Goal: Task Accomplishment & Management: Manage account settings

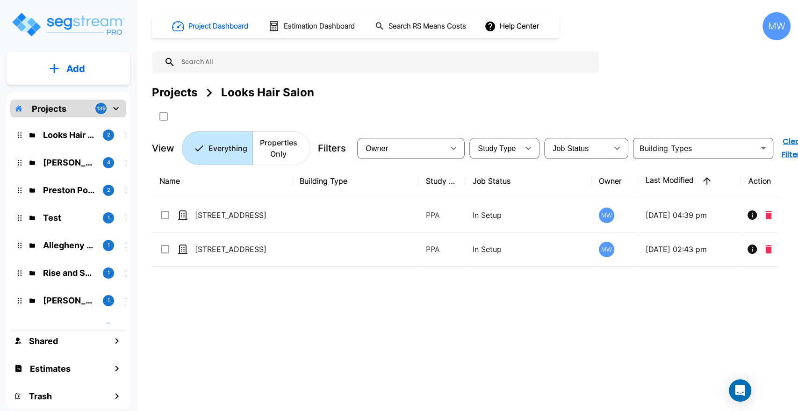
click at [112, 81] on button "Add" at bounding box center [68, 68] width 123 height 27
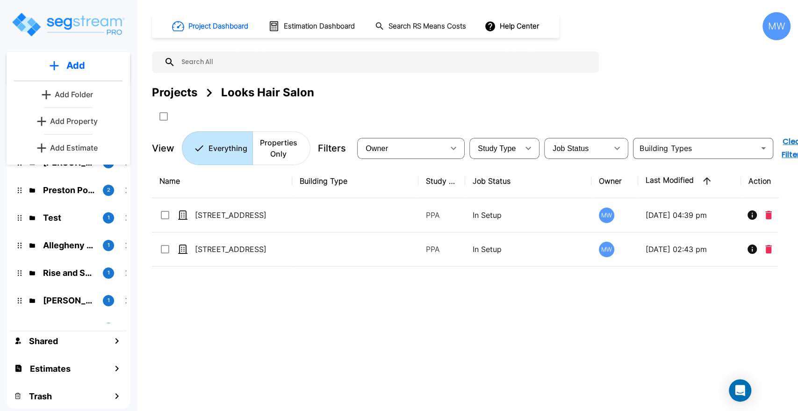
click at [86, 147] on p "Add Estimate" at bounding box center [74, 147] width 48 height 11
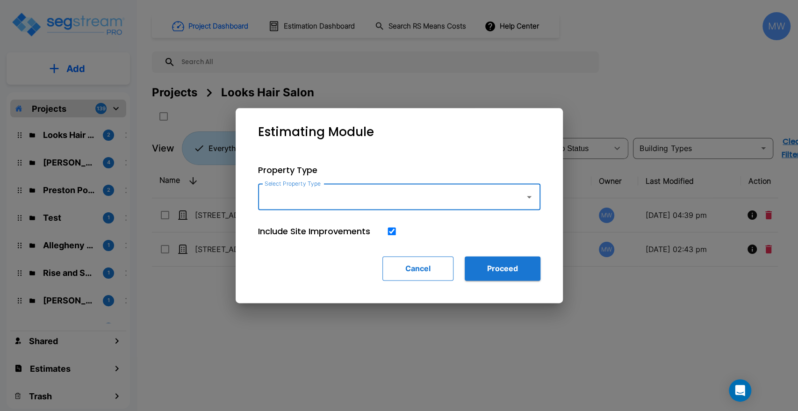
click at [428, 273] on button "Cancel" at bounding box center [417, 268] width 71 height 24
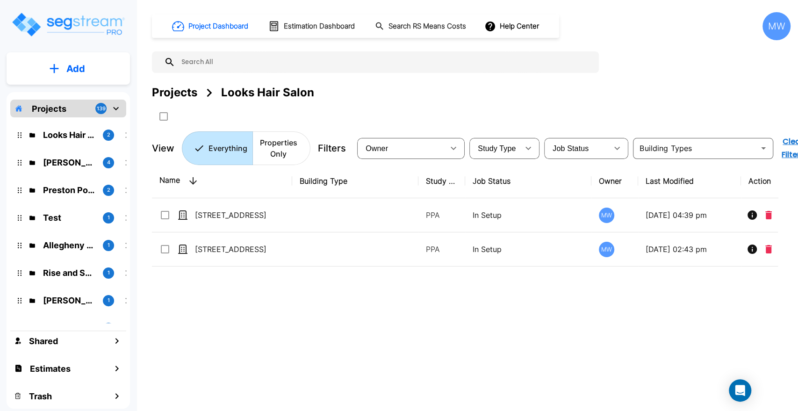
click at [87, 83] on div "Add" at bounding box center [68, 68] width 123 height 32
click at [75, 68] on p "Add" at bounding box center [75, 69] width 19 height 14
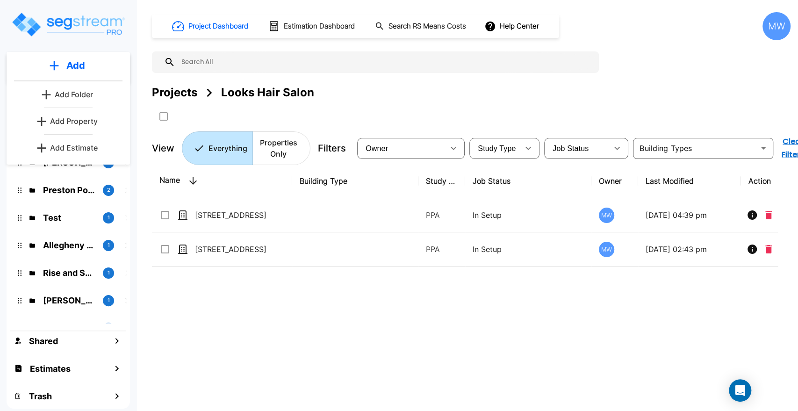
click at [88, 121] on p "Add Property" at bounding box center [74, 120] width 48 height 11
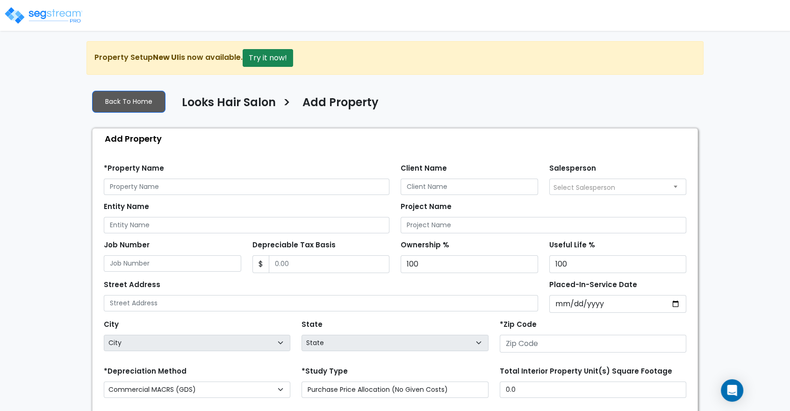
click at [187, 163] on div "*Property Name" at bounding box center [246, 178] width 285 height 34
click at [178, 172] on div "*Property Name" at bounding box center [246, 178] width 285 height 34
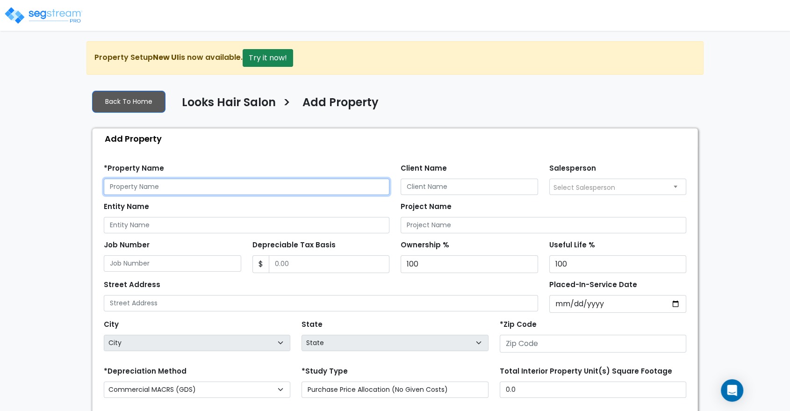
click at [175, 180] on input "text" at bounding box center [246, 186] width 285 height 16
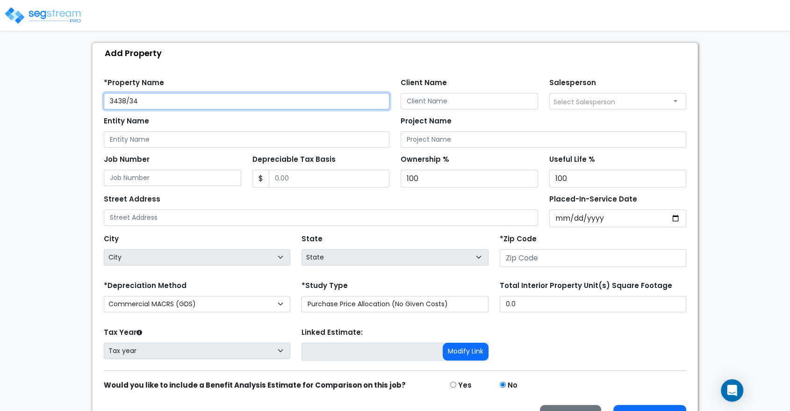
scroll to position [88, 0]
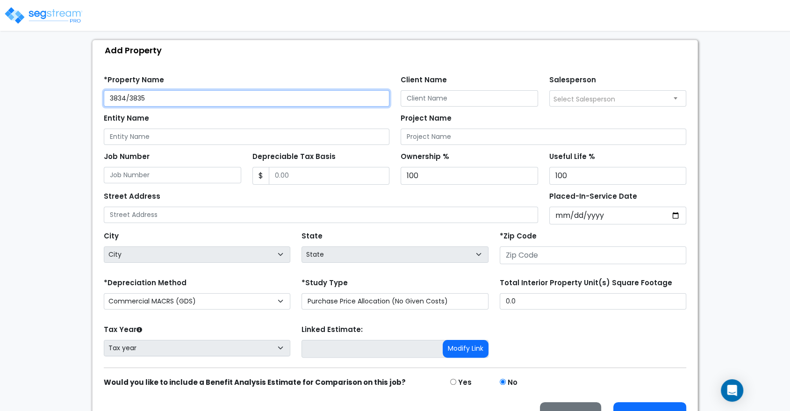
type input "3834/3835"
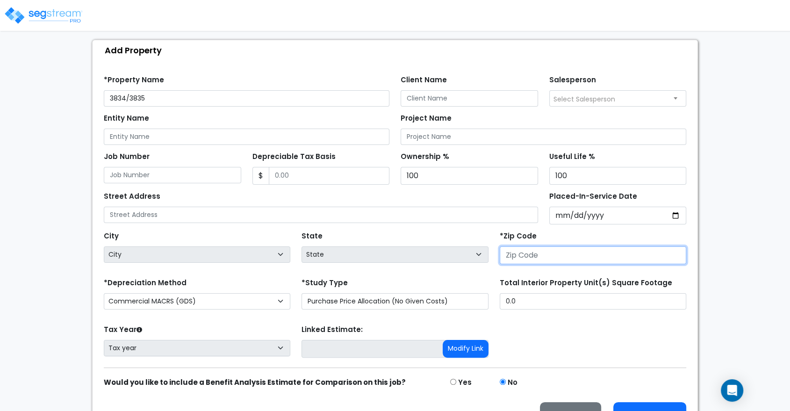
click at [542, 262] on input "number" at bounding box center [592, 255] width 186 height 18
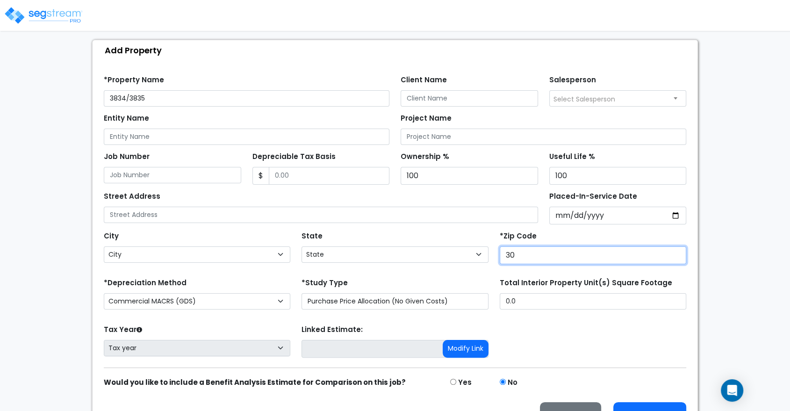
type input "302"
select select "GA"
type input "30248"
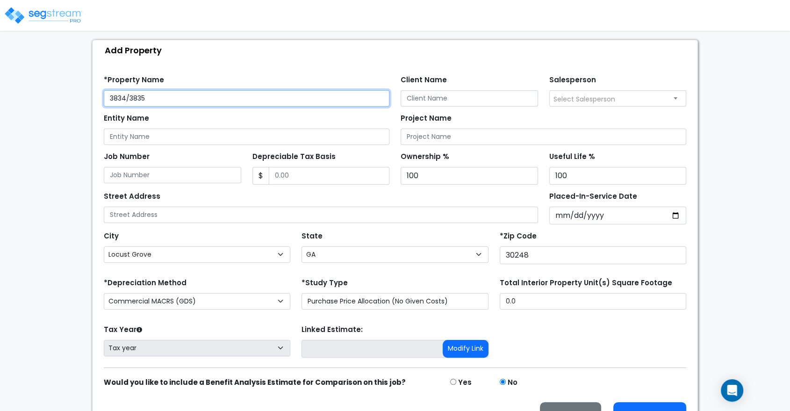
drag, startPoint x: 191, startPoint y: 100, endPoint x: 103, endPoint y: 95, distance: 87.5
click at [104, 95] on input "3834/3835" at bounding box center [246, 98] width 285 height 16
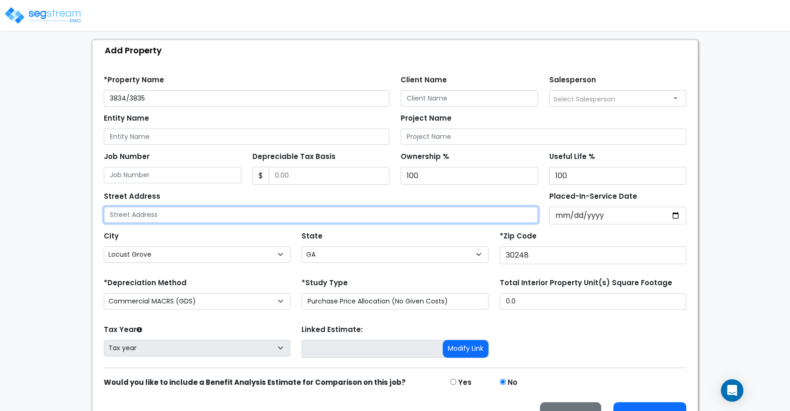
click at [143, 207] on input "text" at bounding box center [321, 215] width 434 height 16
paste input "3834/3835"
type input "3834/3835 HWY 42 S"
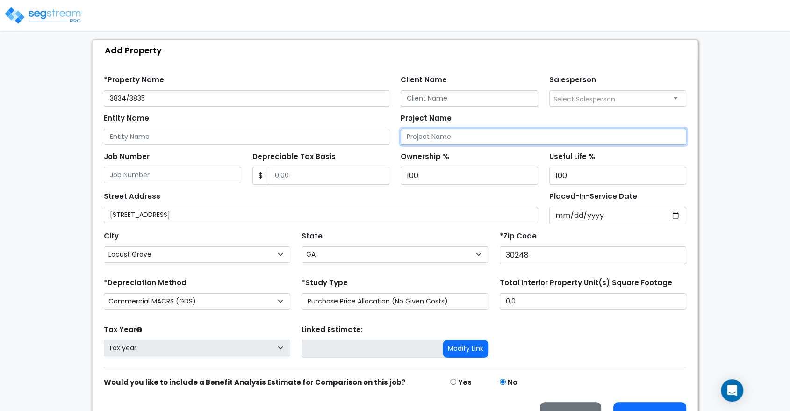
click at [416, 134] on input "Project Name" at bounding box center [542, 136] width 285 height 16
type input "Looks Hair Salon Cost Segregation Study (QIP)"
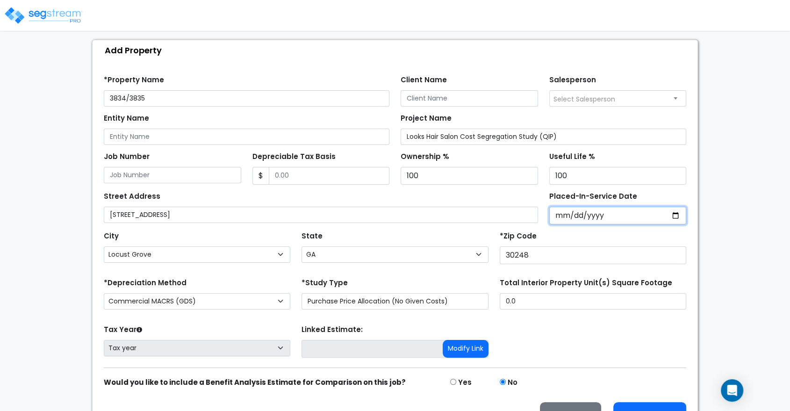
click at [562, 216] on input "Placed-In-Service Date" at bounding box center [617, 216] width 137 height 18
type input "0202-04-01"
select select "202"
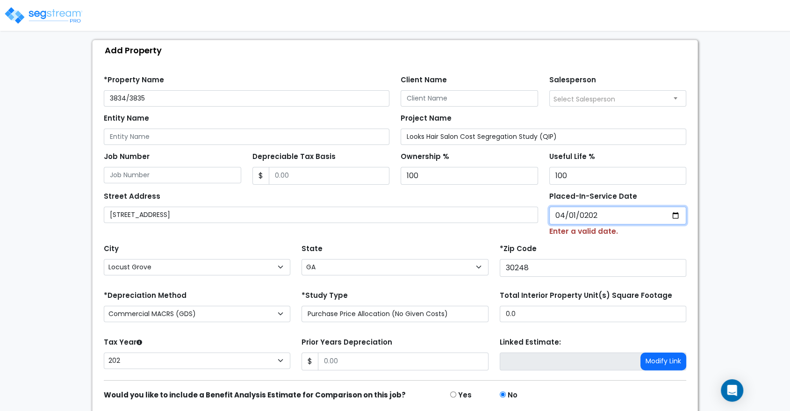
type input "2023-04-01"
select select "2023"
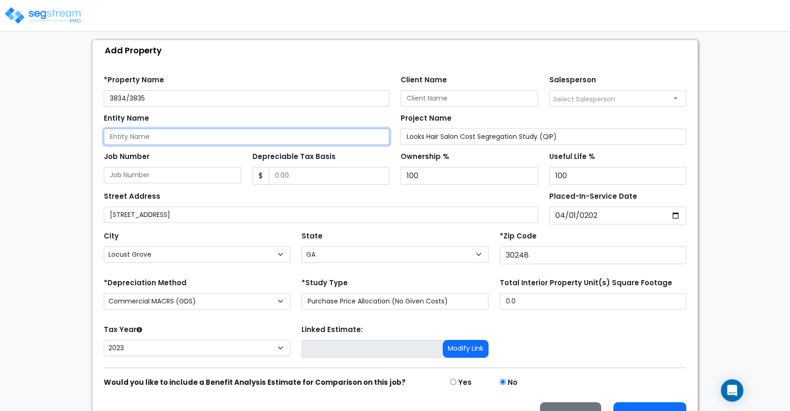
click at [171, 137] on input "Entity Name" at bounding box center [246, 136] width 285 height 16
type input "Looks Hair Salon"
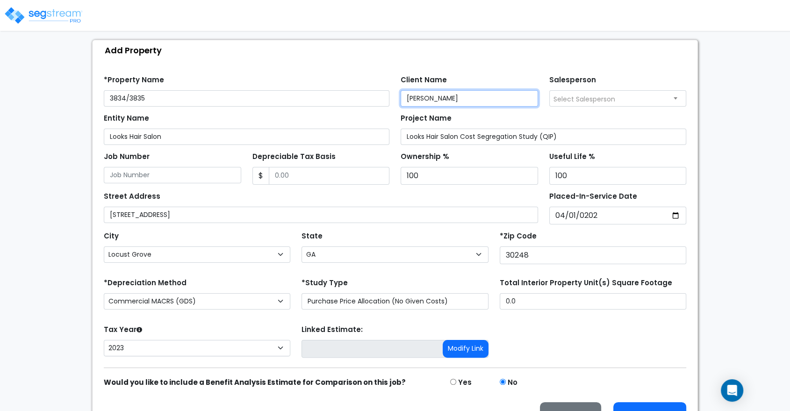
type input "Allysha Abercrombie"
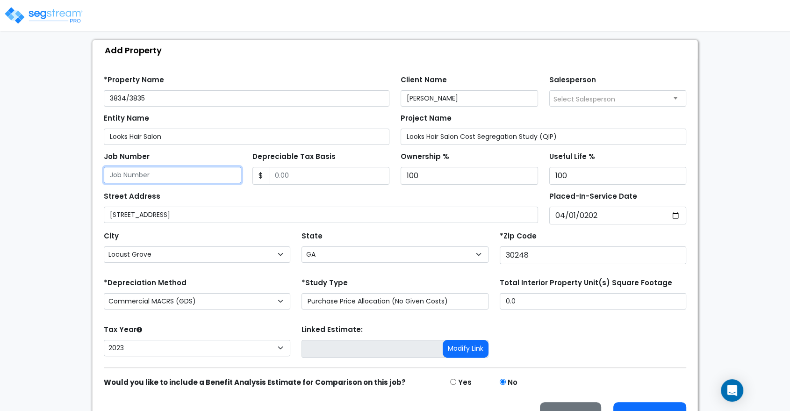
click at [212, 176] on input "Job Number" at bounding box center [172, 175] width 137 height 16
type input "1"
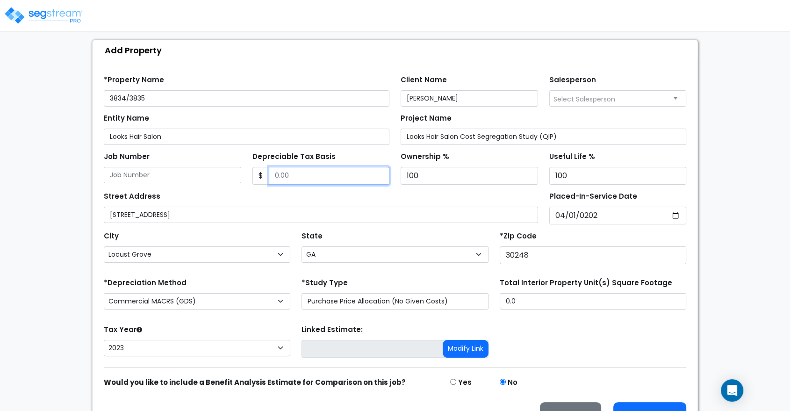
click at [295, 178] on input "Depreciable Tax Basis" at bounding box center [329, 176] width 121 height 18
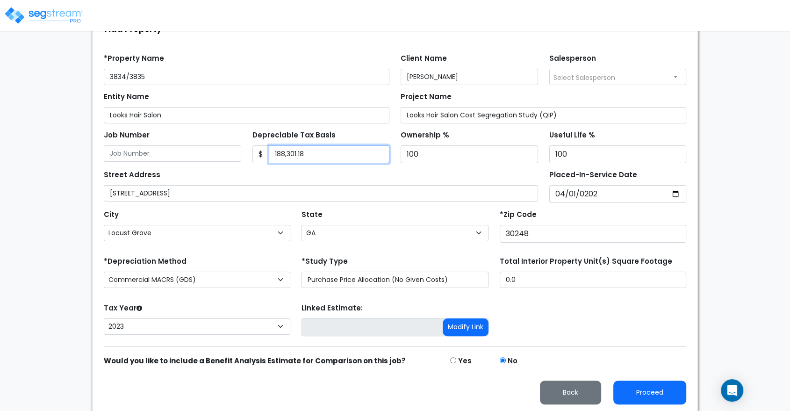
type input "188,301.18"
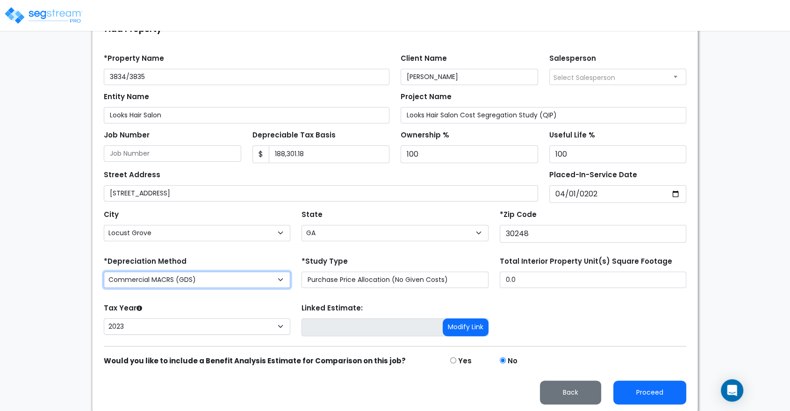
click at [235, 277] on select "Commercial MACRS (GDS) Residential Rental MACRS (GDS) Commercial MACRS (ADS) Co…" at bounding box center [197, 279] width 186 height 16
select select "CM(+Q_1"
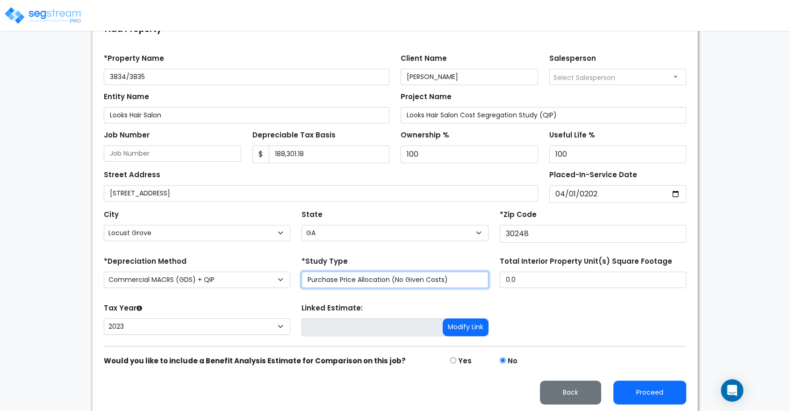
click at [348, 277] on select "Purchase Price Allocation (No Given Costs) New Construction / Reno / TI's (Give…" at bounding box center [394, 279] width 186 height 16
select select "NEW"
click at [301, 271] on select "Purchase Price Allocation (No Given Costs) New Construction / Reno / TI's (Give…" at bounding box center [394, 279] width 186 height 16
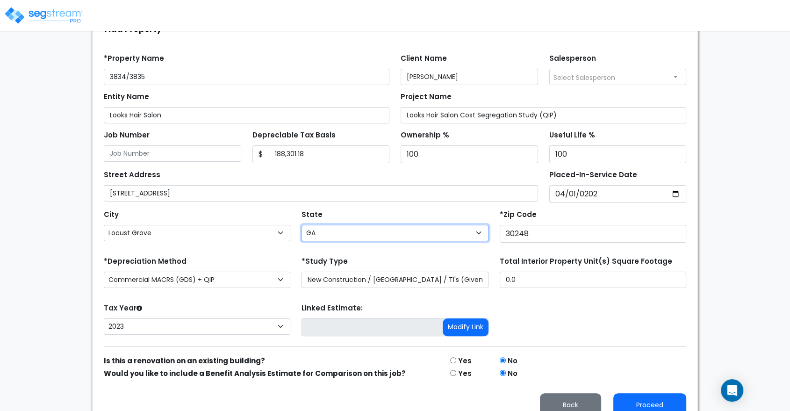
click at [369, 239] on select "State National Average AB AK AL AR AZ BC CA CO CT DC DE FL GA HI IA ID IL IN KS…" at bounding box center [394, 233] width 186 height 16
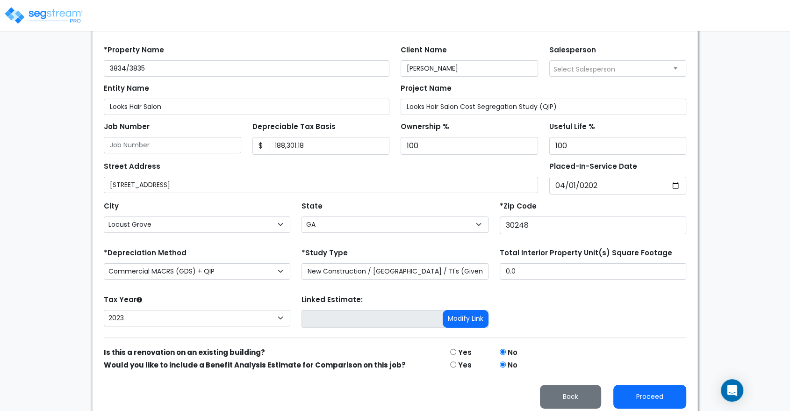
click at [449, 354] on div "Yes" at bounding box center [469, 351] width 50 height 13
click at [454, 350] on input "radio" at bounding box center [453, 352] width 6 height 6
radio input "true"
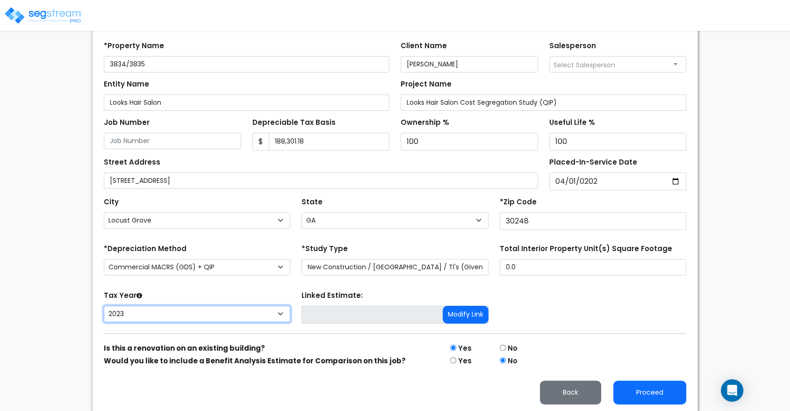
click at [249, 307] on select "2026 2025 2024 2023" at bounding box center [197, 314] width 186 height 16
click at [220, 299] on div "Tax Year Please Enter The Placed In Service Date First. 2026 2025 2024 2023" at bounding box center [197, 306] width 198 height 37
click at [210, 313] on select "2026 2025 2024 2023" at bounding box center [197, 314] width 186 height 16
select select "2024"
click at [104, 306] on select "2026 2025 2024 2023" at bounding box center [197, 314] width 186 height 16
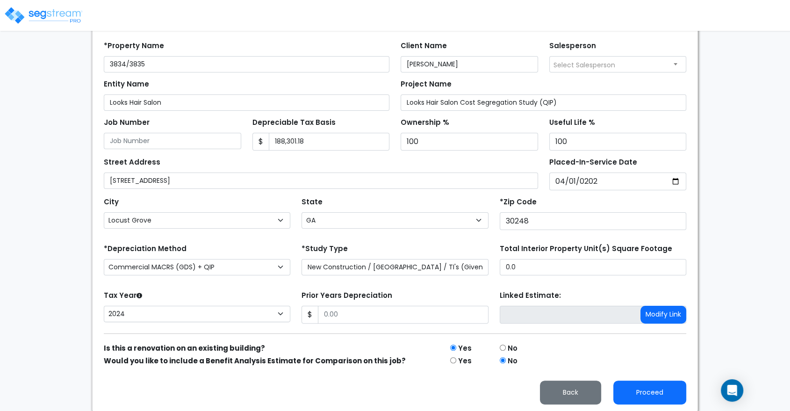
click at [269, 337] on form "*Property Name 3834/3835 Client Name Allysha Abercrombie Salesperson Select Sal…" at bounding box center [395, 219] width 582 height 370
click at [385, 313] on input "Prior Years Depreciation" at bounding box center [403, 315] width 170 height 18
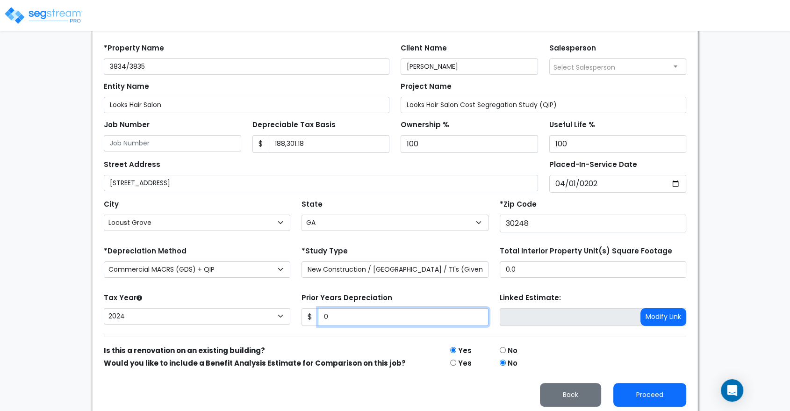
scroll to position [121, 0]
type input "0"
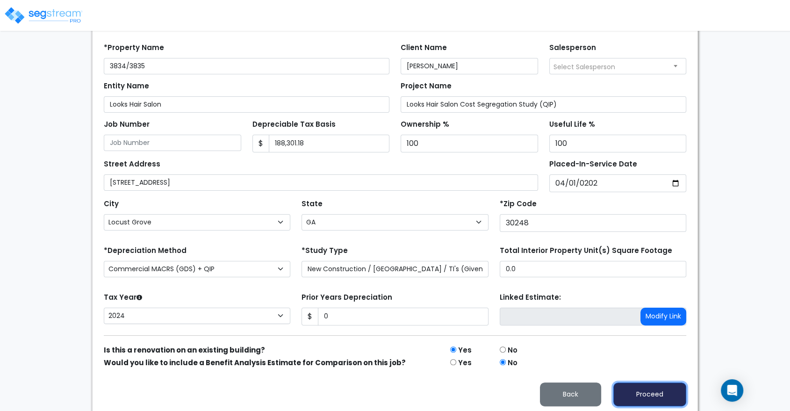
click at [629, 391] on button "Proceed" at bounding box center [649, 394] width 73 height 24
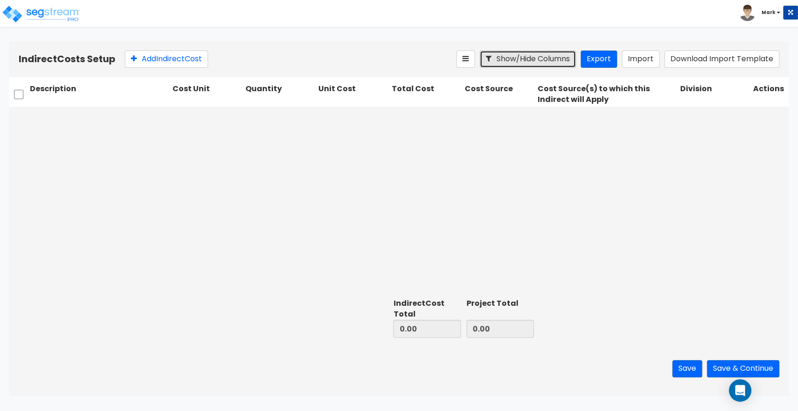
click at [527, 62] on button "Show/Hide Columns" at bounding box center [527, 58] width 96 height 17
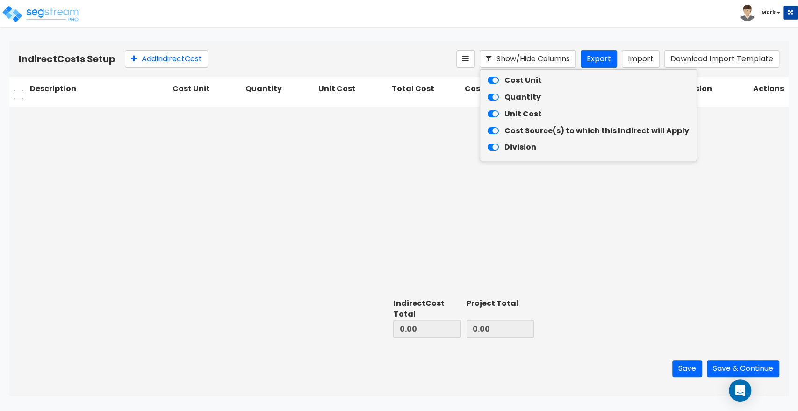
click at [392, 156] on div at bounding box center [398, 201] width 779 height 188
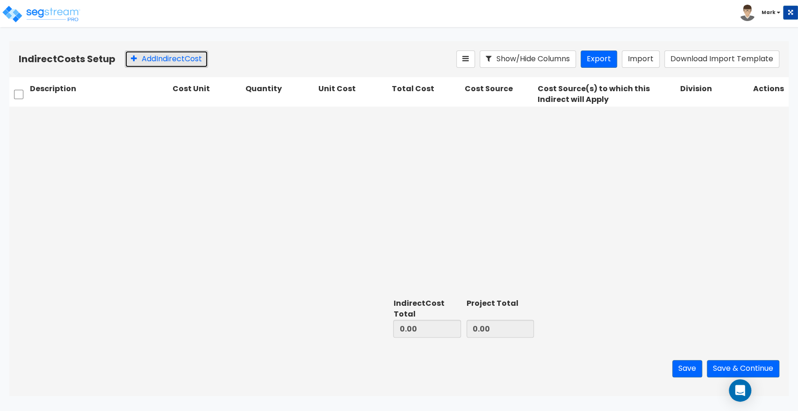
click at [178, 64] on button "Add Indirect Cost" at bounding box center [166, 58] width 83 height 17
type input "Architect"
type input "1"
type input "5,060"
type input "5,060.00"
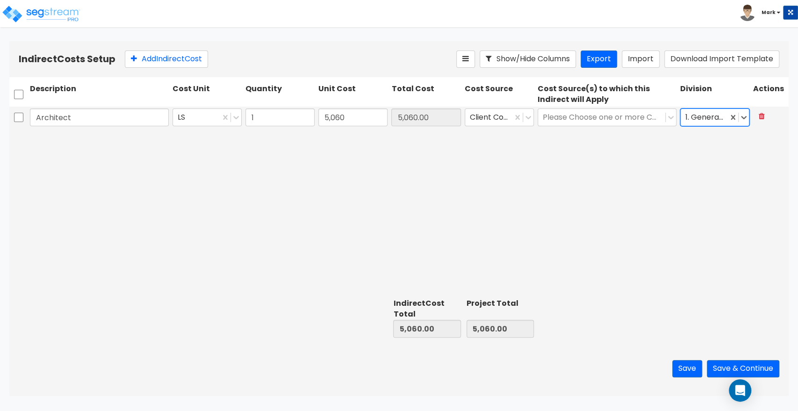
click at [202, 185] on div "Architect LS 1 5,060 5,060.00 Client Cost Please Choose one or more Cost Source…" at bounding box center [398, 201] width 779 height 188
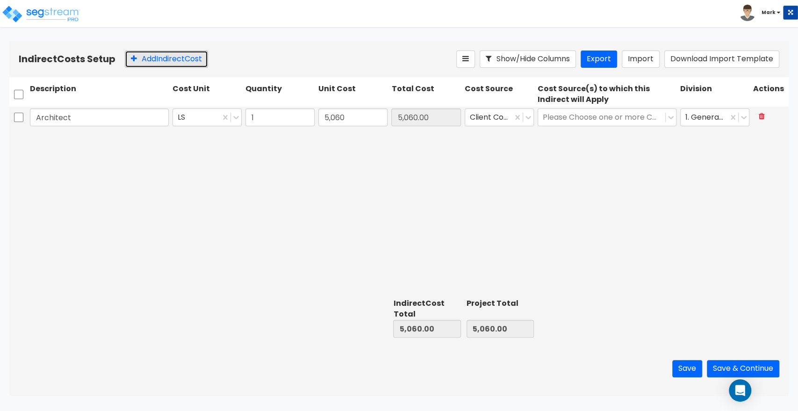
click at [153, 57] on button "Add Indirect Cost" at bounding box center [166, 58] width 83 height 17
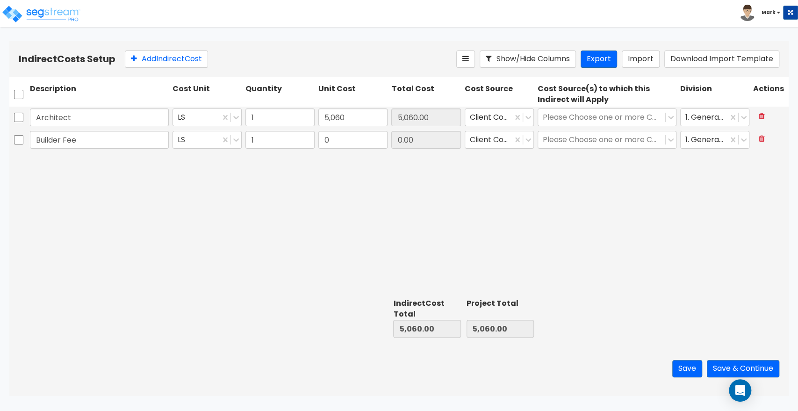
type input "Builder Fee"
type input "20,000"
type input "20,000.00"
drag, startPoint x: 512, startPoint y: 200, endPoint x: 419, endPoint y: 201, distance: 93.0
click at [419, 201] on div "Architect LS 1 5,060 5,060.00 Client Cost Please Choose one or more Cost Source…" at bounding box center [398, 201] width 779 height 188
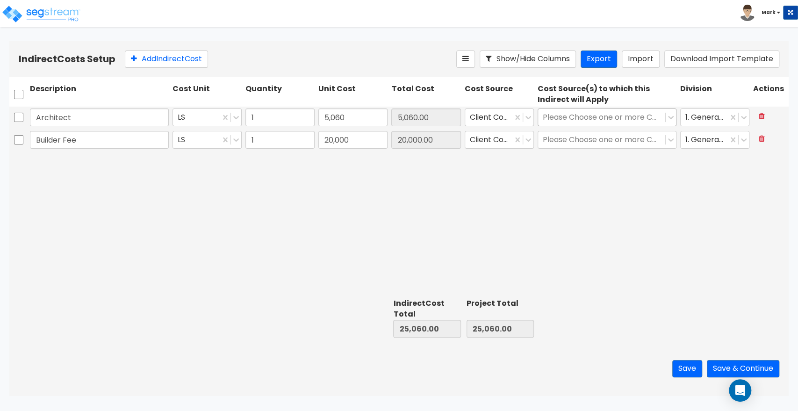
click at [564, 119] on div at bounding box center [601, 117] width 118 height 13
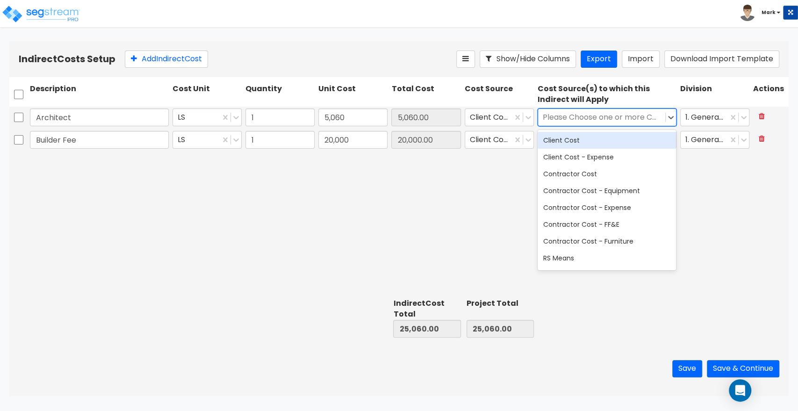
click at [564, 139] on div "Client Cost" at bounding box center [606, 140] width 139 height 17
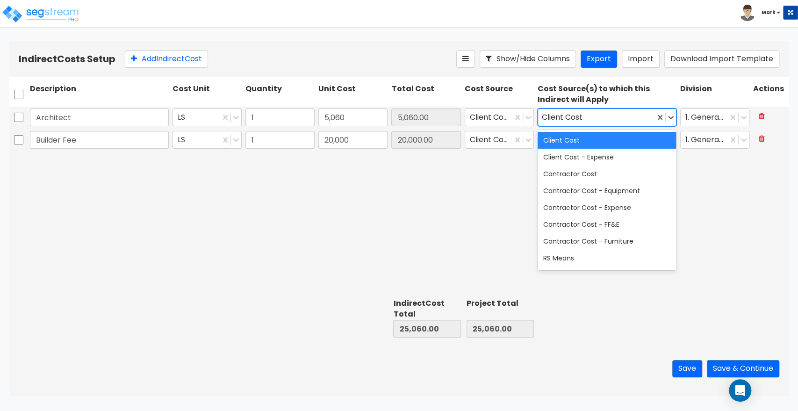
click at [564, 139] on div "Client Cost" at bounding box center [606, 140] width 139 height 17
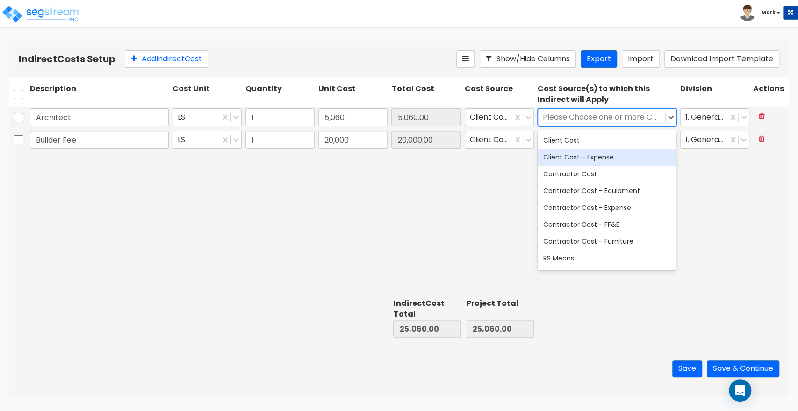
click at [563, 138] on div "Client Cost" at bounding box center [606, 140] width 139 height 17
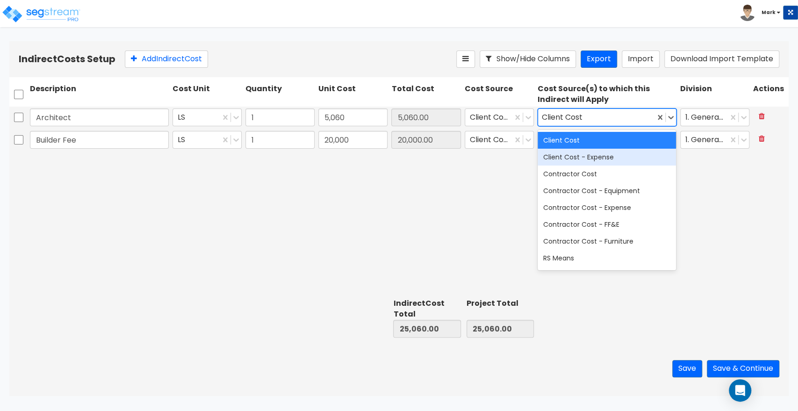
click at [505, 186] on div "Architect LS 1 5,060 5,060.00 Client Cost option Client Cost, selected. 10 resu…" at bounding box center [398, 201] width 779 height 188
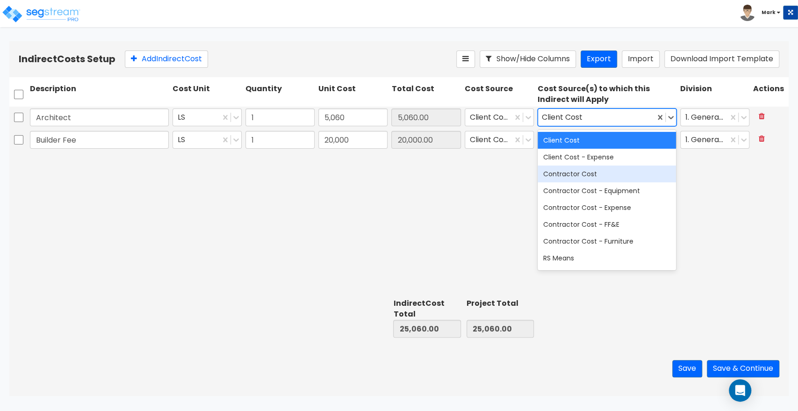
click at [494, 216] on div "Architect LS 1 5,060 5,060.00 Client Cost option Client Cost, selected. 10 resu…" at bounding box center [398, 201] width 779 height 188
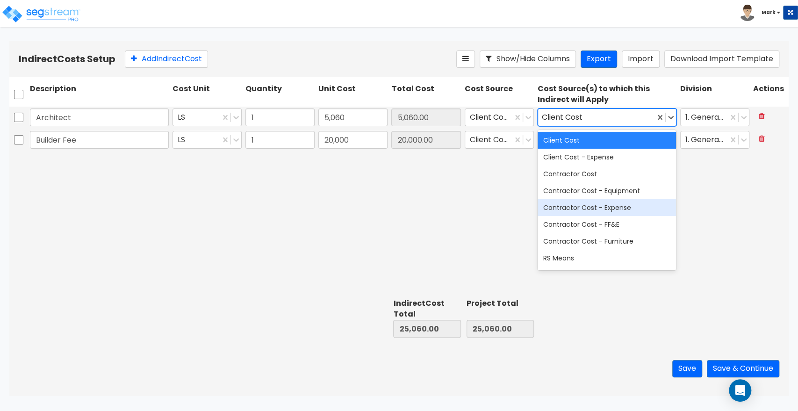
click at [716, 220] on div "Architect LS 1 5,060 5,060.00 Client Cost option Client Cost, selected. 10 resu…" at bounding box center [398, 201] width 779 height 188
click at [650, 317] on div at bounding box center [606, 317] width 143 height 43
click at [603, 149] on div "Client Cost - Expense" at bounding box center [606, 157] width 139 height 17
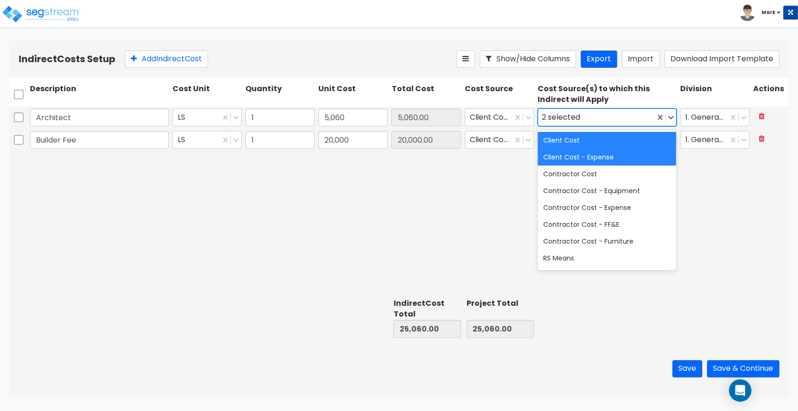
click at [597, 142] on div "Client Cost" at bounding box center [606, 140] width 139 height 17
click at [590, 157] on div "Client Cost - Expense" at bounding box center [606, 157] width 139 height 17
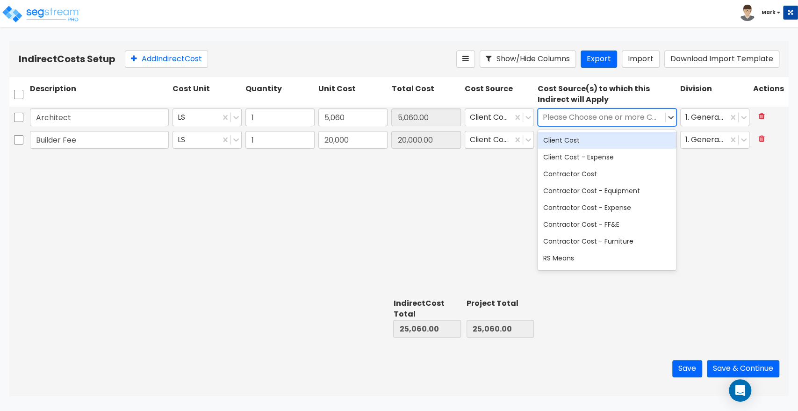
click at [586, 139] on div "Client Cost" at bounding box center [606, 140] width 139 height 17
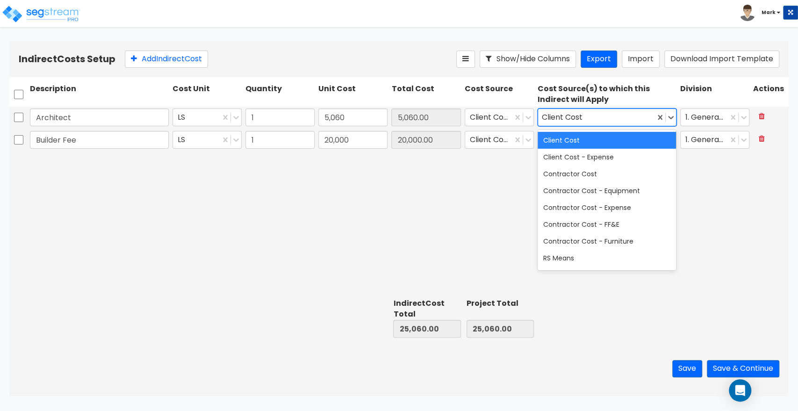
click at [582, 74] on div "Indirect Costs Setup Add Indirect Cost Show/Hide Columns Export Import Download…" at bounding box center [398, 59] width 779 height 36
click at [459, 242] on div "Architect LS 1 5,060 5,060.00 Client Cost option Client Cost, selected. 10 resu…" at bounding box center [398, 201] width 779 height 188
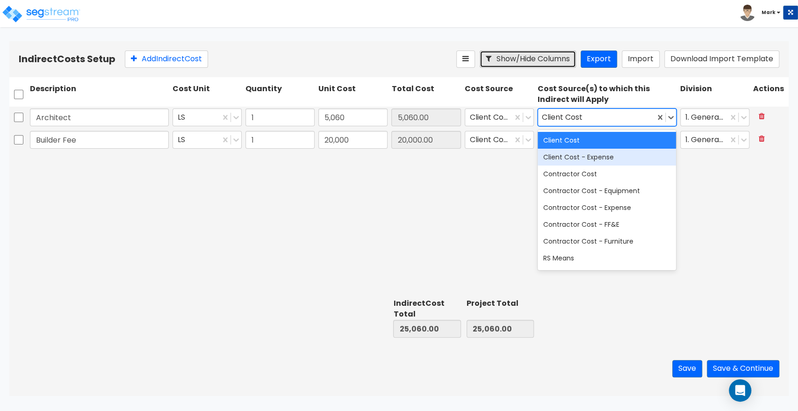
click at [482, 53] on button "Show/Hide Columns" at bounding box center [527, 58] width 96 height 17
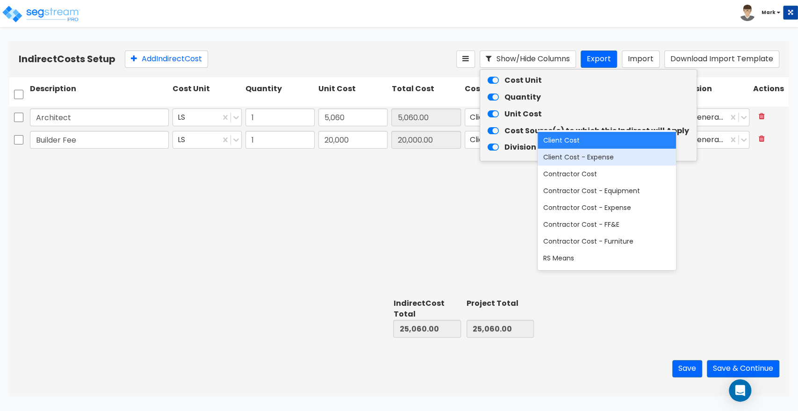
click at [499, 146] on icon at bounding box center [492, 148] width 11 height 10
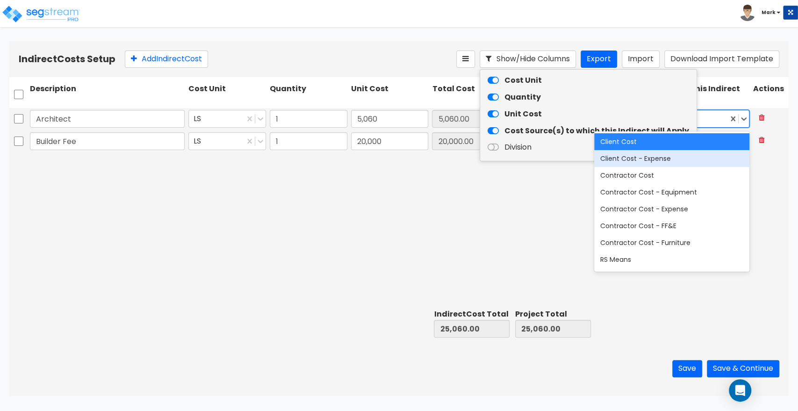
click at [495, 143] on icon at bounding box center [492, 148] width 11 height 10
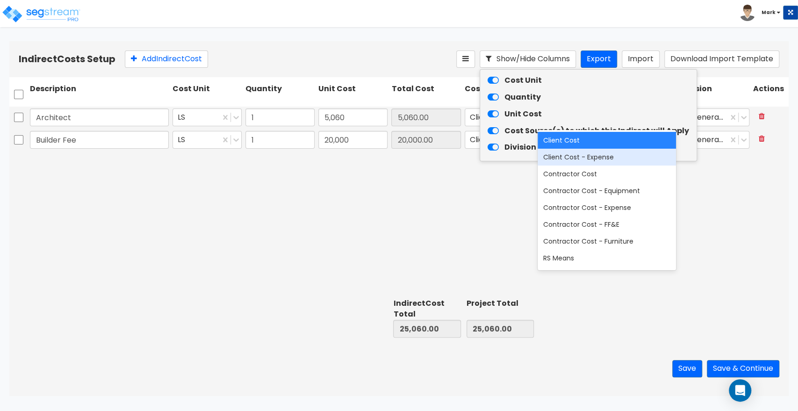
click at [492, 131] on icon at bounding box center [492, 131] width 11 height 10
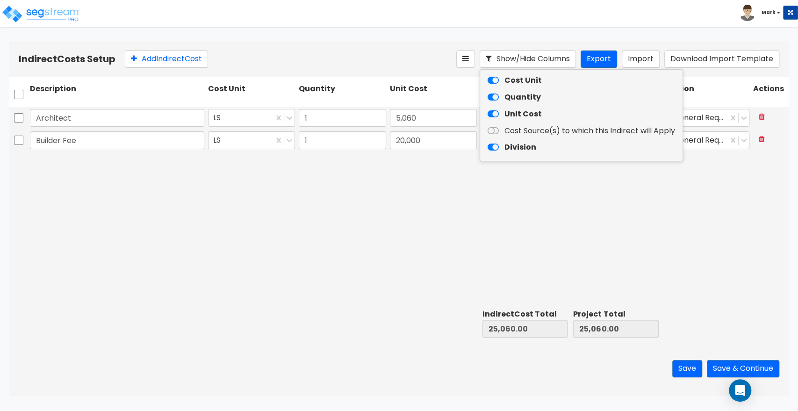
click at [467, 190] on div "Architect LS 1 5,060 5,060.00 Client Cost 1. General Requirements Builder Fee L…" at bounding box center [398, 206] width 779 height 199
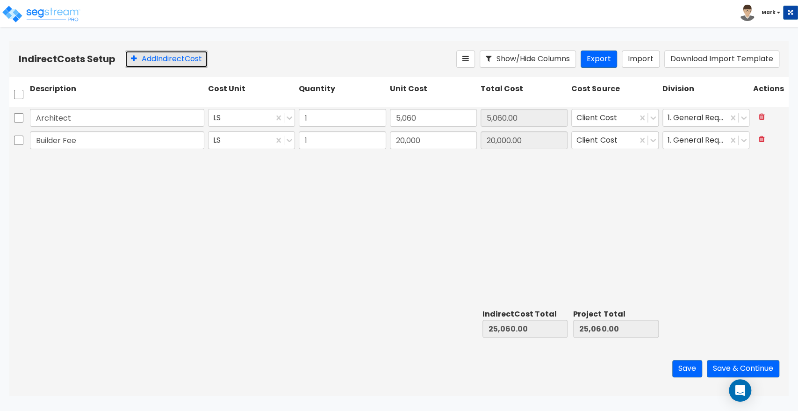
click at [150, 63] on button "Add Indirect Cost" at bounding box center [166, 58] width 83 height 17
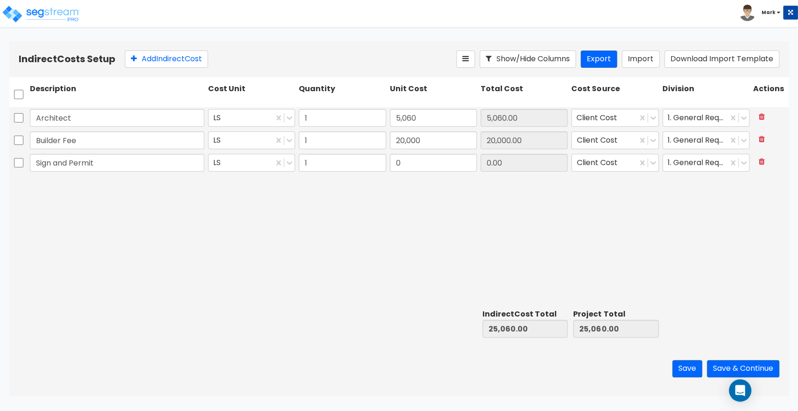
type input "Sign and Permit"
click at [414, 167] on input "0" at bounding box center [433, 163] width 87 height 18
type input "3,694.85"
click at [416, 251] on div "Architect LS 1 5,060 5,060.00 Client Cost 1. General Requirements Builder Fee L…" at bounding box center [398, 206] width 779 height 199
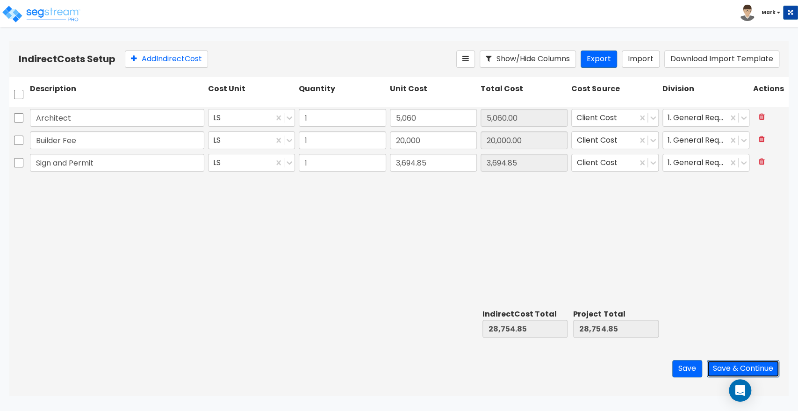
click at [746, 363] on button "Save & Continue" at bounding box center [742, 368] width 72 height 17
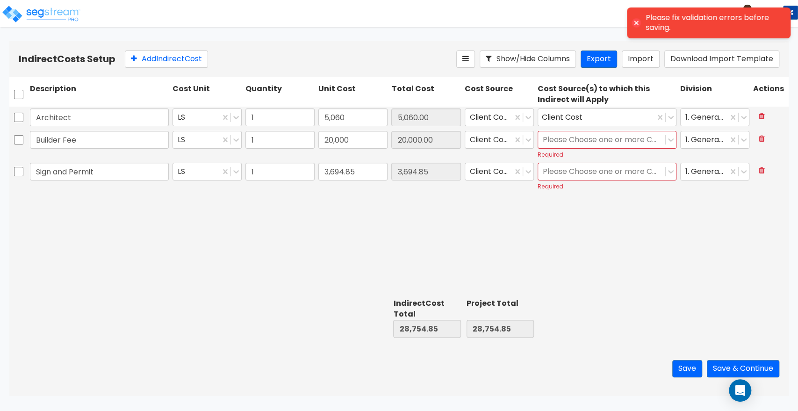
click at [604, 147] on div "Please Choose one or more Cost Sources" at bounding box center [601, 140] width 127 height 16
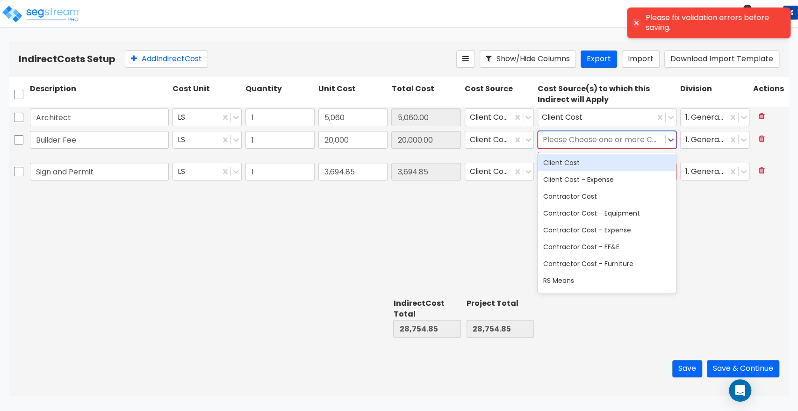
click at [581, 159] on div "Client Cost" at bounding box center [606, 162] width 139 height 17
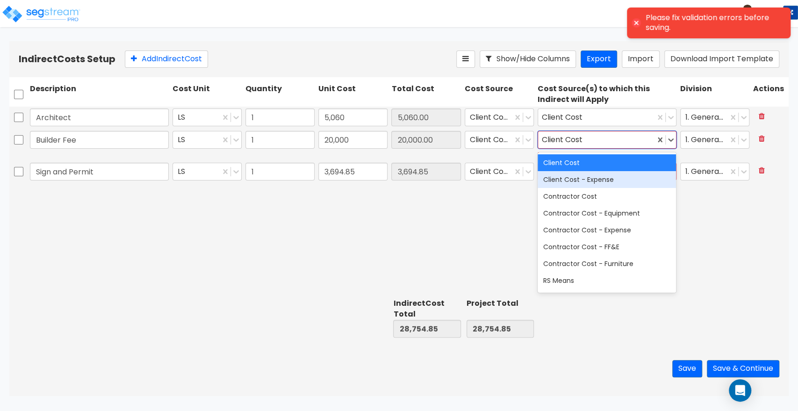
click at [504, 217] on div "Architect LS 1 5,060 5,060.00 Client Cost Client Cost 1. General Requirements B…" at bounding box center [398, 201] width 779 height 188
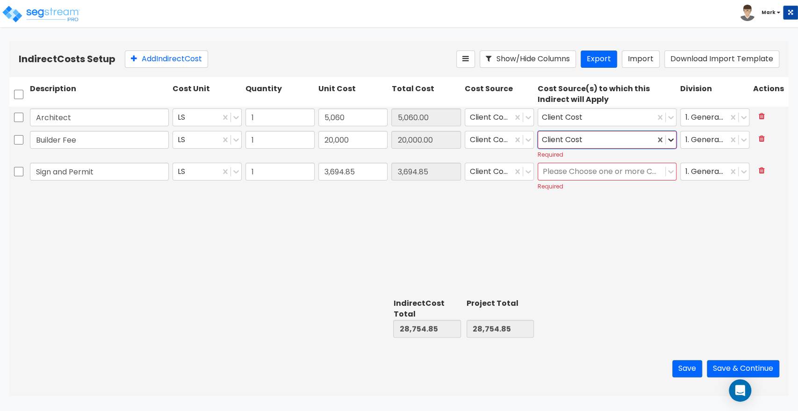
click at [669, 137] on icon at bounding box center [670, 139] width 9 height 9
click at [627, 164] on div "Please Choose one or more Cost Sources" at bounding box center [601, 172] width 127 height 16
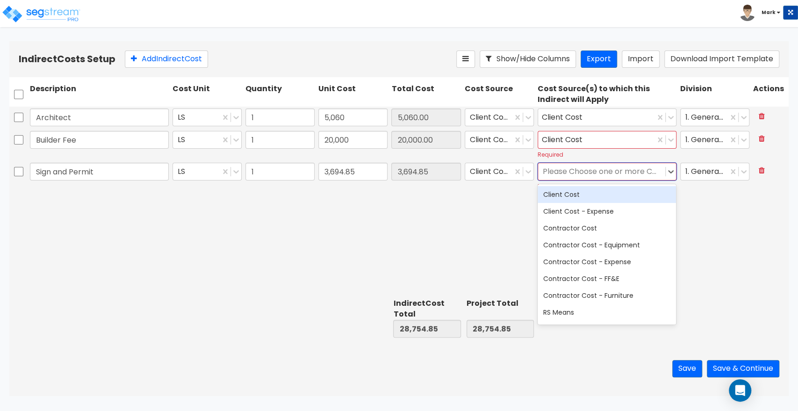
click at [598, 200] on div "Client Cost" at bounding box center [606, 194] width 139 height 17
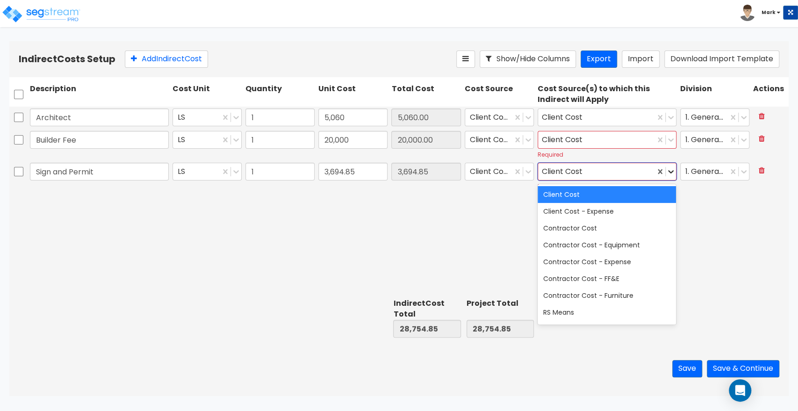
click at [670, 170] on icon at bounding box center [670, 171] width 9 height 9
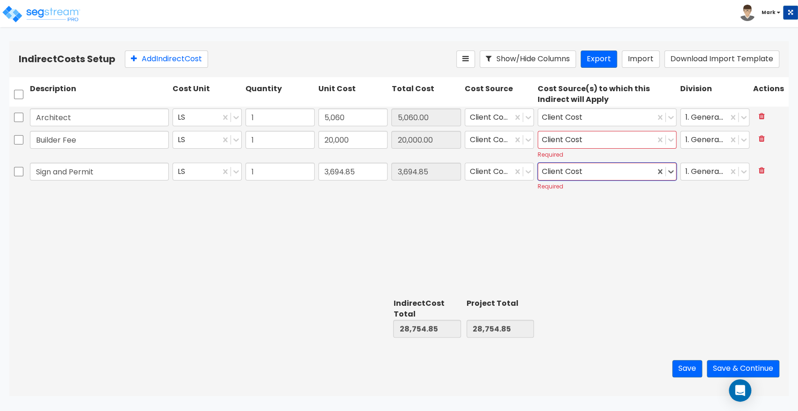
click at [681, 205] on div "Architect LS 1 5,060 5,060.00 Client Cost Client Cost 1. General Requirements B…" at bounding box center [398, 201] width 779 height 188
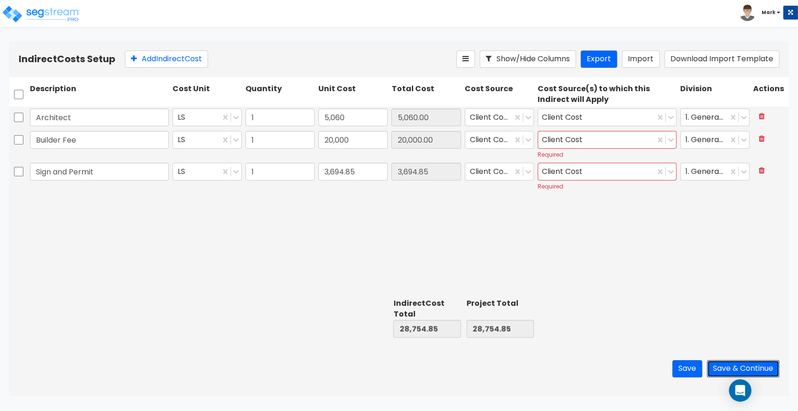
click at [724, 366] on button "Save & Continue" at bounding box center [742, 368] width 72 height 17
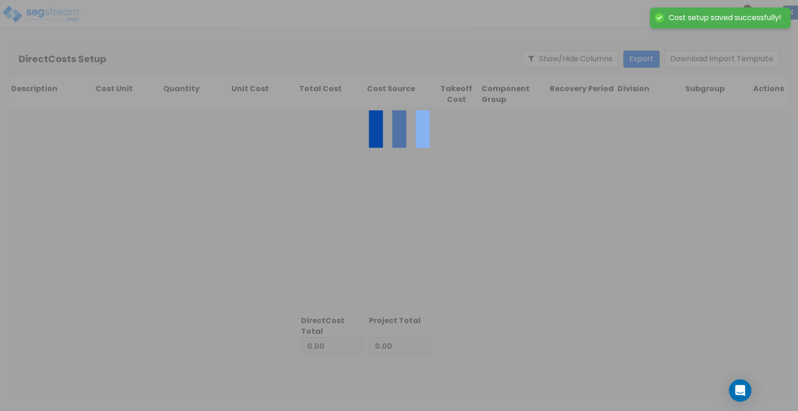
type input "28,754.85"
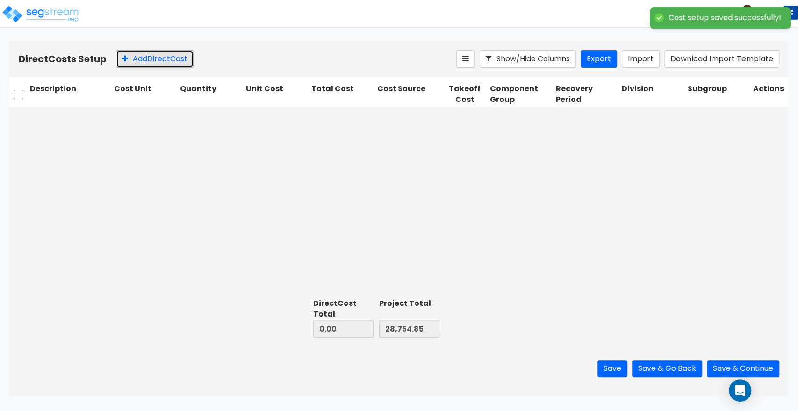
click at [144, 56] on button "Add Direct Cost" at bounding box center [155, 58] width 78 height 17
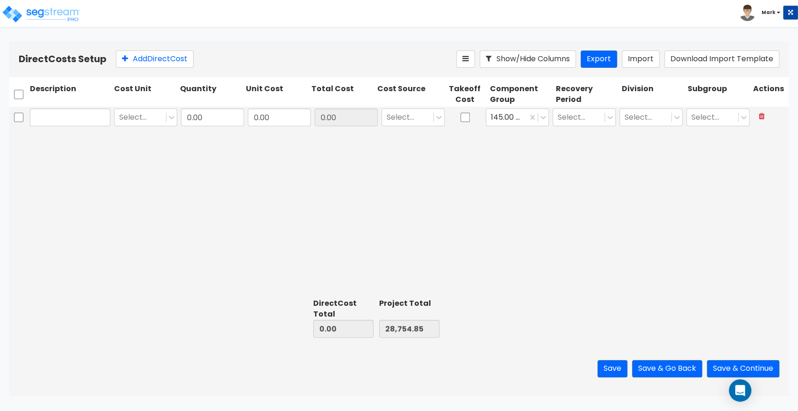
click at [314, 179] on div "Select... 0.00 0.00 0.00 Select... 145.00 - GENERAL ELECTRICAL Select... Select…" at bounding box center [398, 201] width 779 height 188
click at [87, 122] on input "text" at bounding box center [70, 117] width 80 height 18
type input "r"
type input "Framers"
click at [165, 111] on div "Select..." at bounding box center [139, 117] width 51 height 16
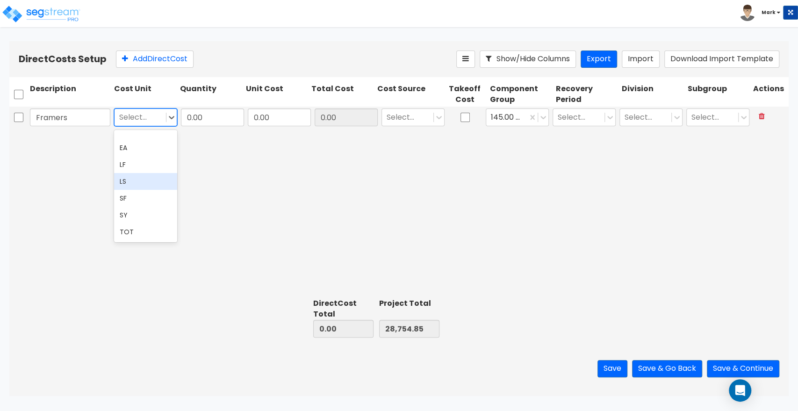
click at [141, 174] on div "LS" at bounding box center [145, 181] width 63 height 17
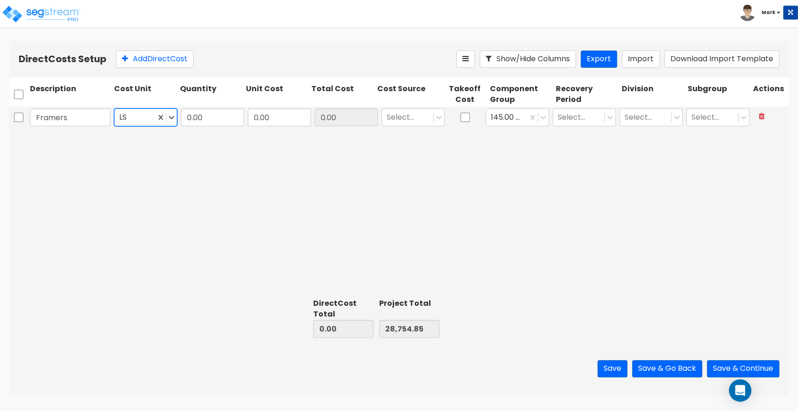
click at [199, 135] on div "Framers option LS, selected. LS 0.00 0.00 0.00 Select... 145.00 - GENERAL ELECT…" at bounding box center [398, 201] width 779 height 188
click at [212, 122] on input "0.00" at bounding box center [212, 117] width 63 height 18
type input "1"
click at [267, 124] on input "0.00" at bounding box center [279, 117] width 63 height 18
type input "10,000"
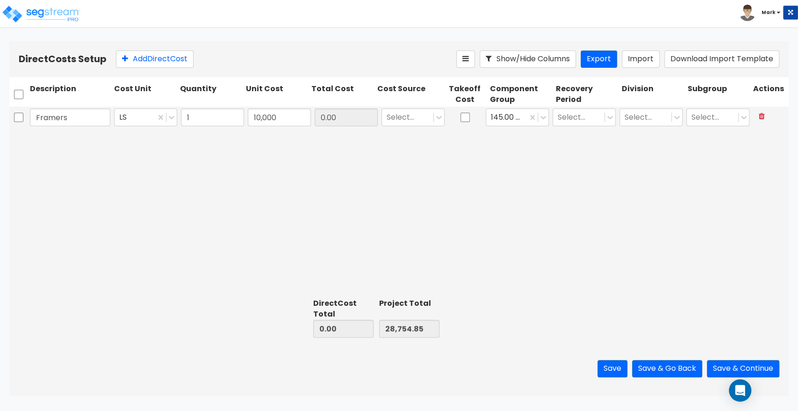
type input "10,000.00"
type input "38,754.85"
type input "10,000.00"
click at [371, 160] on div "Framers LS 1 10,000 10,000.00 Select... 145.00 - GENERAL ELECTRICAL Select... S…" at bounding box center [398, 201] width 779 height 188
click at [400, 121] on div at bounding box center [407, 117] width 42 height 13
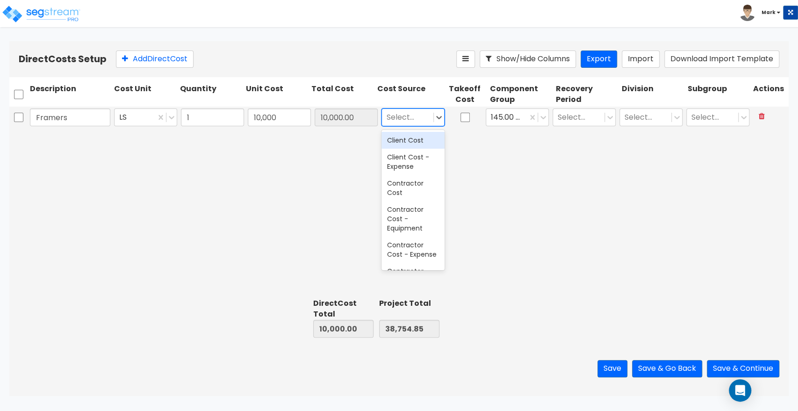
click at [398, 135] on div "Client Cost" at bounding box center [412, 140] width 63 height 17
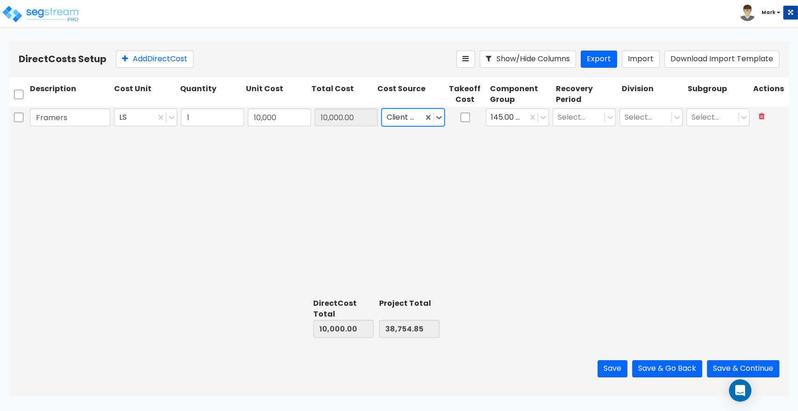
click at [461, 149] on div "Framers LS 1 10,000 10,000.00 option Client Cost, selected. Client Cost 145.00 …" at bounding box center [398, 201] width 779 height 188
click at [500, 126] on div "145.00 - GENERAL ELECTRICAL" at bounding box center [516, 117] width 63 height 18
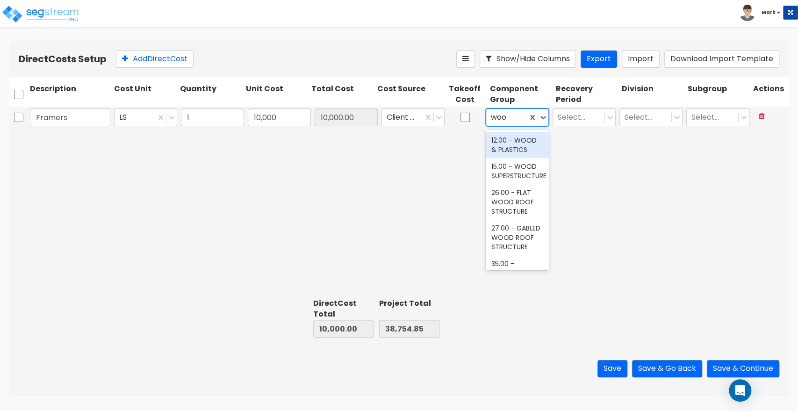
type input "wood"
click at [512, 147] on div "12.00 - WOOD & PLASTICS" at bounding box center [516, 145] width 63 height 26
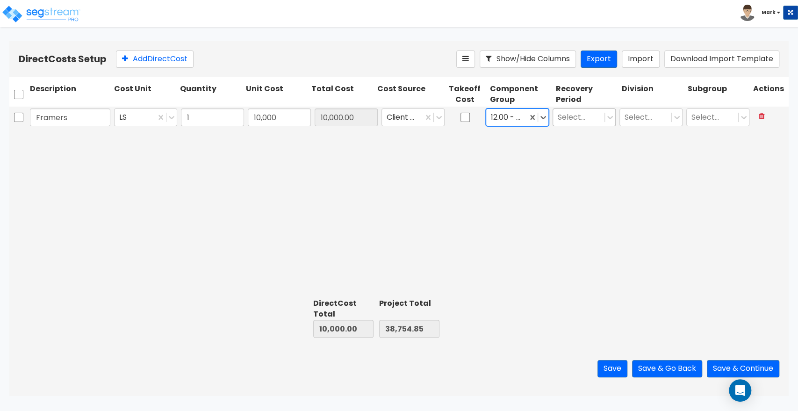
click at [563, 118] on div at bounding box center [578, 117] width 42 height 13
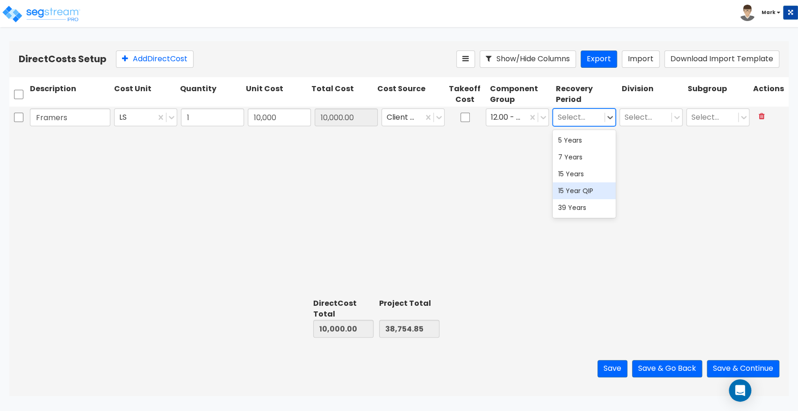
click at [572, 193] on div "15 Year QIP" at bounding box center [583, 190] width 63 height 17
click at [634, 159] on div "Framers LS 1 10,000 10,000.00 Client Cost 12.00 - WOOD & PLASTICS 15 Year QIP S…" at bounding box center [398, 201] width 779 height 188
click at [645, 124] on div "Select..." at bounding box center [645, 117] width 51 height 16
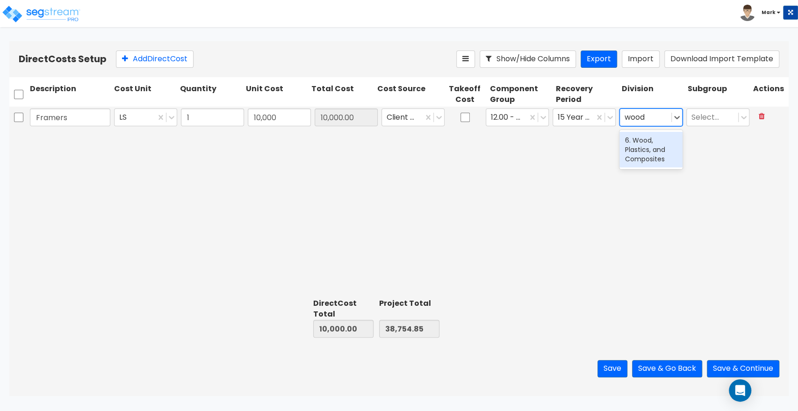
type input "wood"
click at [646, 128] on div "Framers LS 1 10,000 10,000.00 Client Cost 12.00 - WOOD & PLASTICS 15 Year QIP 1…" at bounding box center [398, 118] width 779 height 22
click at [646, 128] on div "Framers LS 1 10,000 10,000.00 Client Cost 12.00 - WOOD & PLASTICS 15 Year QIP S…" at bounding box center [398, 118] width 779 height 22
click at [643, 119] on div at bounding box center [645, 117] width 42 height 13
type input "wood"
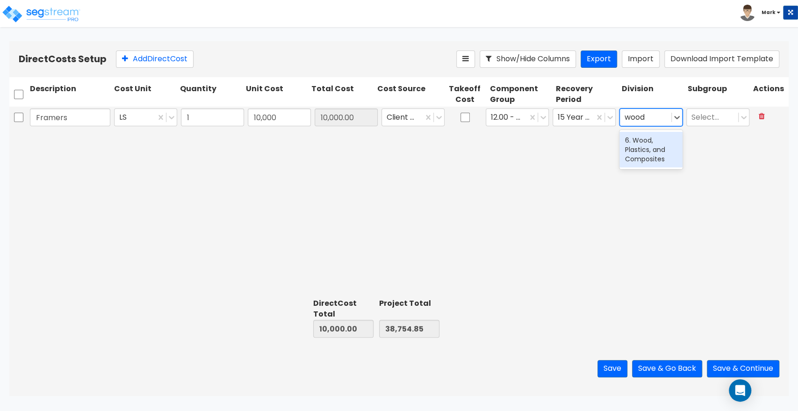
click at [648, 155] on div "6. Wood, Plastics, and Composites" at bounding box center [650, 150] width 63 height 36
click at [576, 121] on div at bounding box center [573, 117] width 32 height 13
click at [490, 162] on div "Framers LS 1 10,000 10,000.00 Client Cost 12.00 - WOOD & PLASTICS 15 Year QIP 6…" at bounding box center [398, 201] width 779 height 188
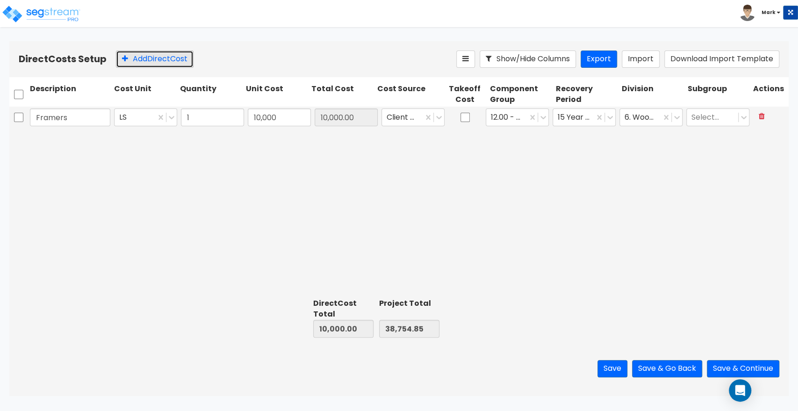
click at [175, 58] on button "Add Direct Cost" at bounding box center [155, 58] width 78 height 17
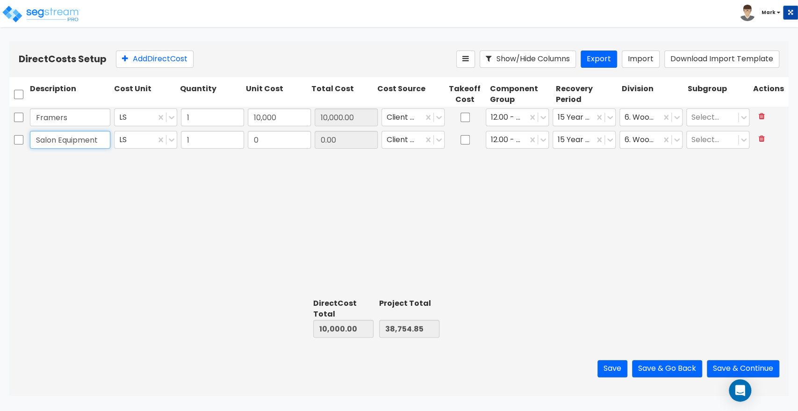
type input "Salon Equipment"
type input "23,439.06"
type input "33,439.06"
type input "62,193.91"
type input "23,439.06"
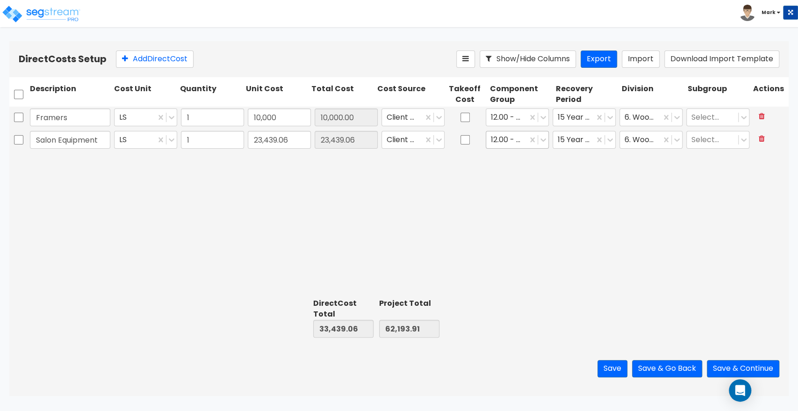
click at [524, 145] on div "12.00 - WOOD & PLASTICS" at bounding box center [506, 140] width 41 height 16
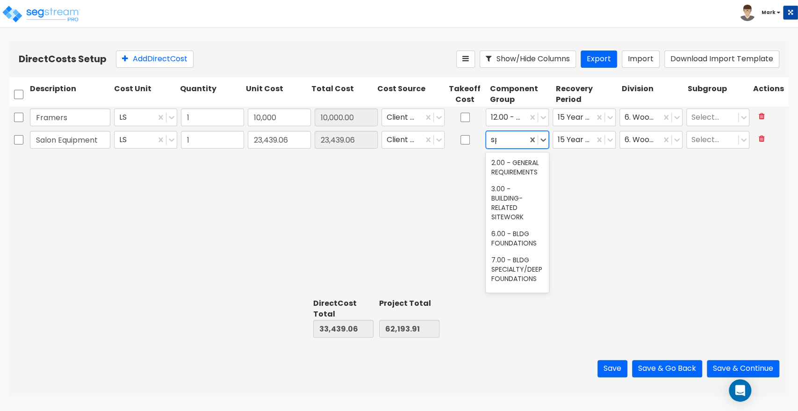
scroll to position [199, 0]
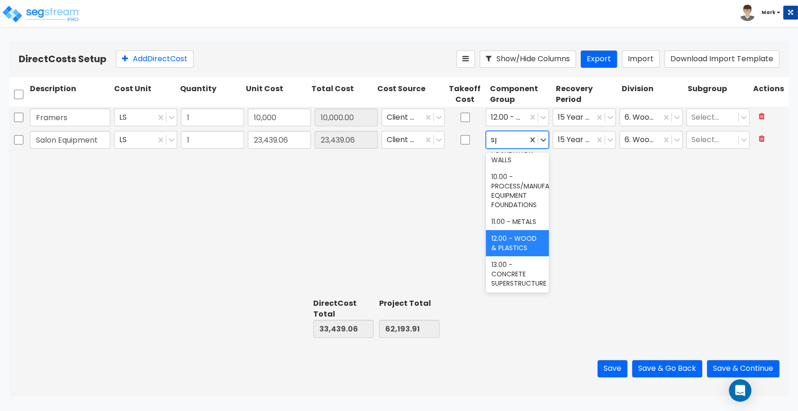
type input "spa"
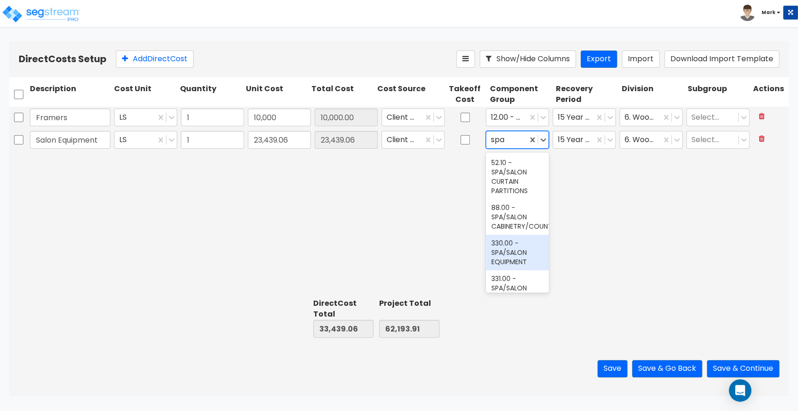
click at [507, 256] on div "330.00 - SPA/SALON EQUIPMENT" at bounding box center [516, 253] width 63 height 36
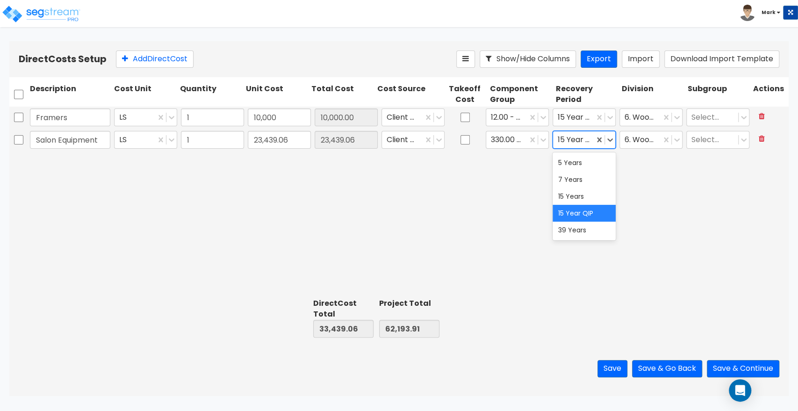
click at [579, 147] on div "15 Year QIP" at bounding box center [573, 140] width 41 height 16
click at [577, 165] on div "5 Years" at bounding box center [583, 162] width 63 height 17
click at [598, 180] on div "Framers LS 1 10,000 10,000.00 Client Cost 12.00 - WOOD & PLASTICS 15 Year QIP 6…" at bounding box center [398, 201] width 779 height 188
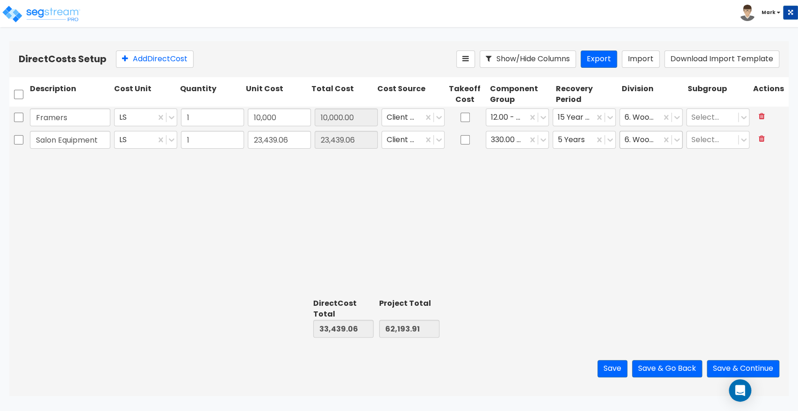
click at [647, 141] on div at bounding box center [640, 140] width 32 height 13
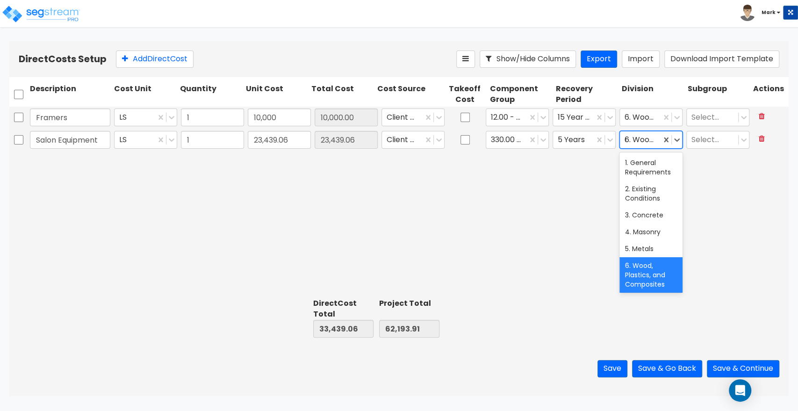
type input "eq"
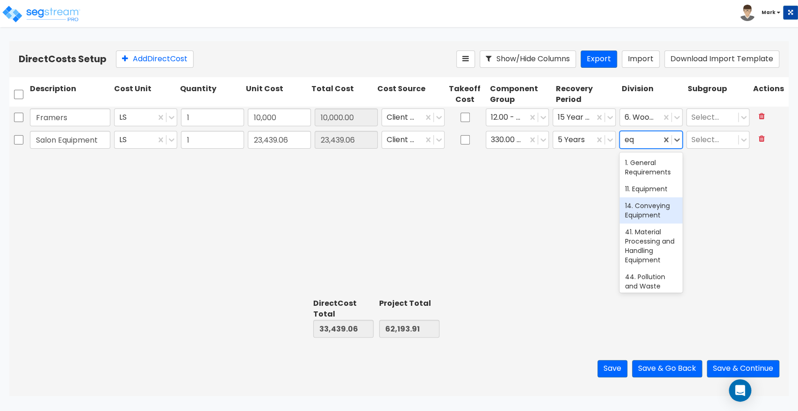
click at [651, 201] on div "14. Conveying Equipment" at bounding box center [650, 210] width 63 height 26
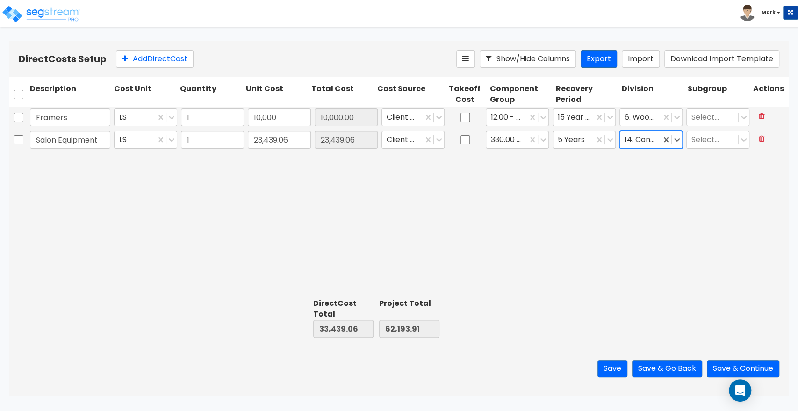
click at [644, 146] on div "14. Conveying Equipment" at bounding box center [640, 140] width 41 height 16
type input "eq"
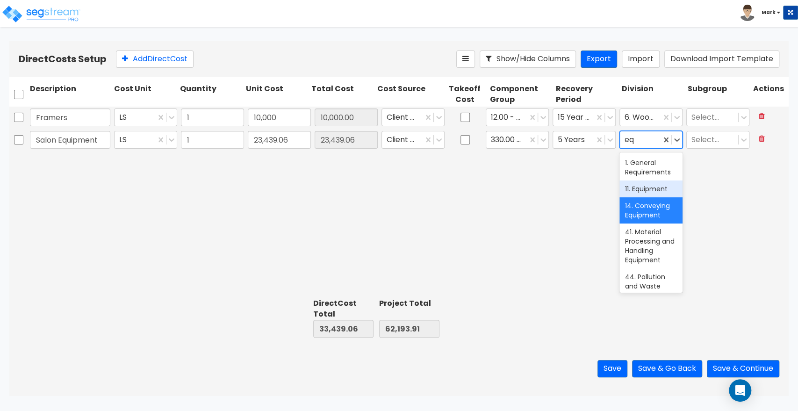
click at [644, 187] on div "11. Equipment" at bounding box center [650, 188] width 63 height 17
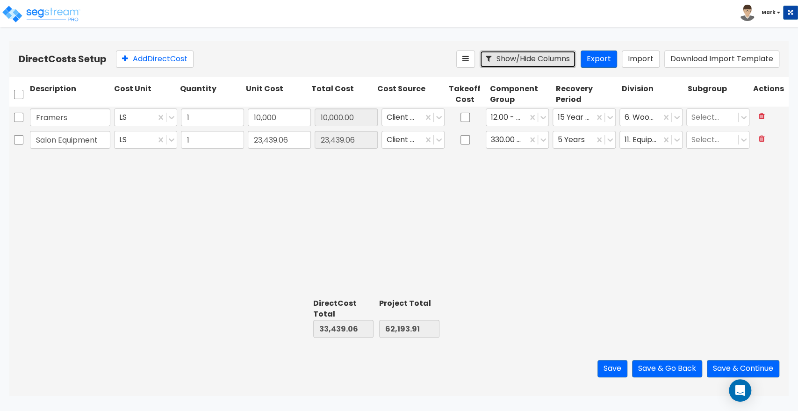
click at [498, 55] on button "Show/Hide Columns" at bounding box center [527, 58] width 96 height 17
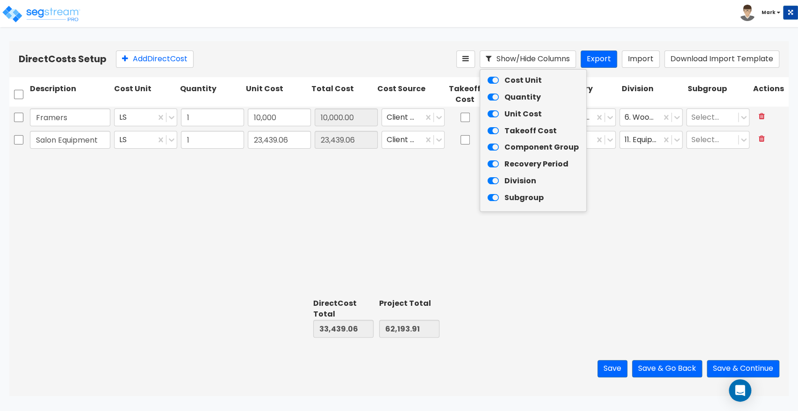
click at [493, 197] on icon at bounding box center [492, 198] width 11 height 10
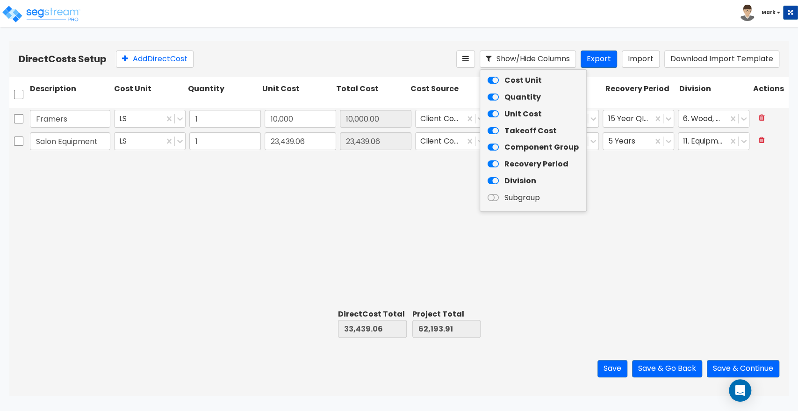
click at [496, 99] on icon at bounding box center [492, 98] width 11 height 10
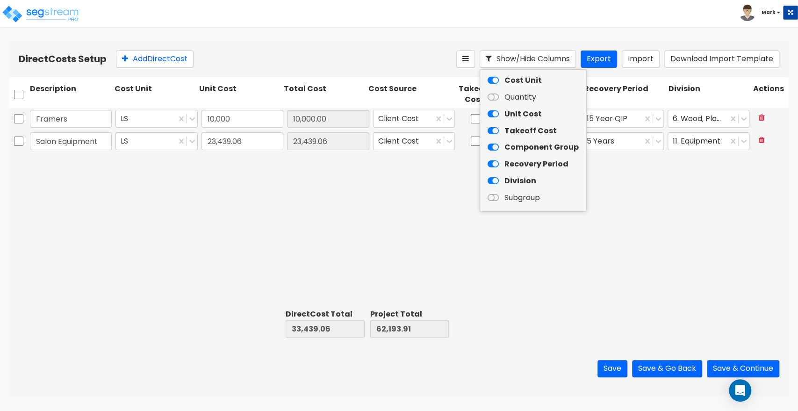
click at [424, 217] on div "Framers LS 10,000 10,000.00 Client Cost 12.00 - WOOD & PLASTICS 15 Year QIP 6. …" at bounding box center [398, 206] width 779 height 197
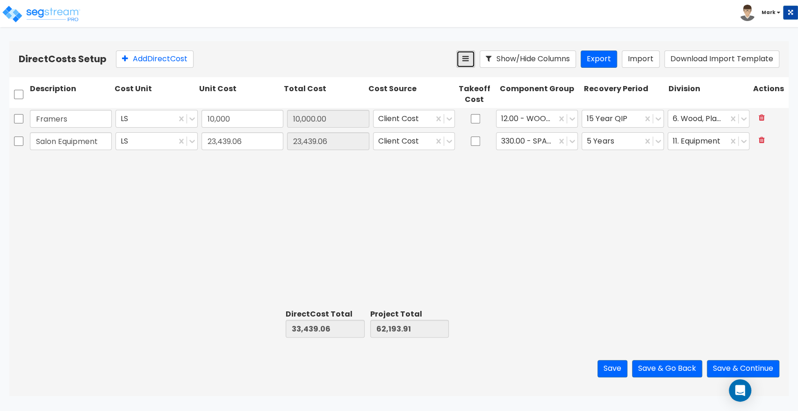
click at [466, 66] on button at bounding box center [465, 58] width 19 height 17
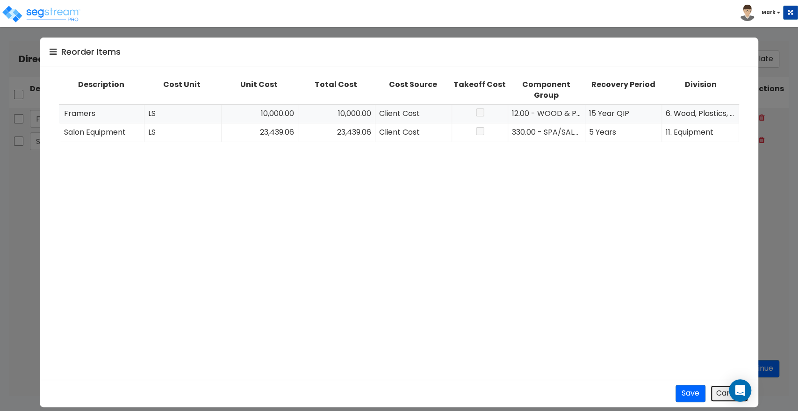
click at [721, 402] on button "Cancel" at bounding box center [729, 393] width 38 height 17
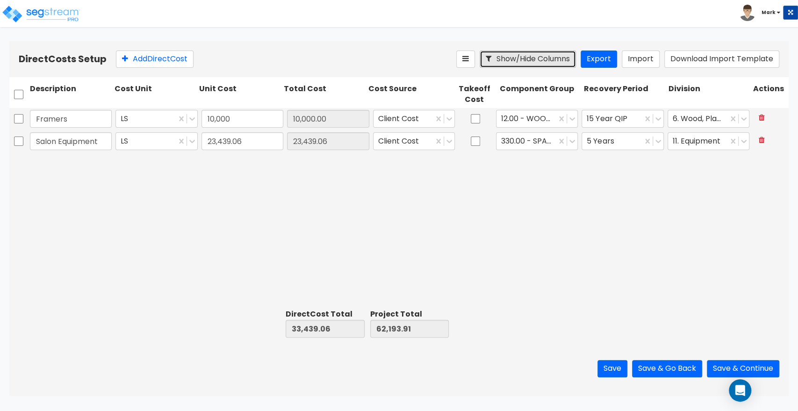
click at [524, 66] on button "Show/Hide Columns" at bounding box center [527, 58] width 96 height 17
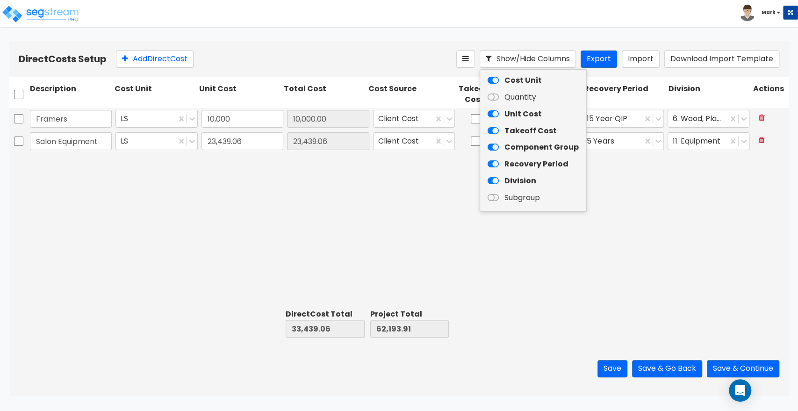
click at [492, 101] on icon at bounding box center [492, 98] width 11 height 10
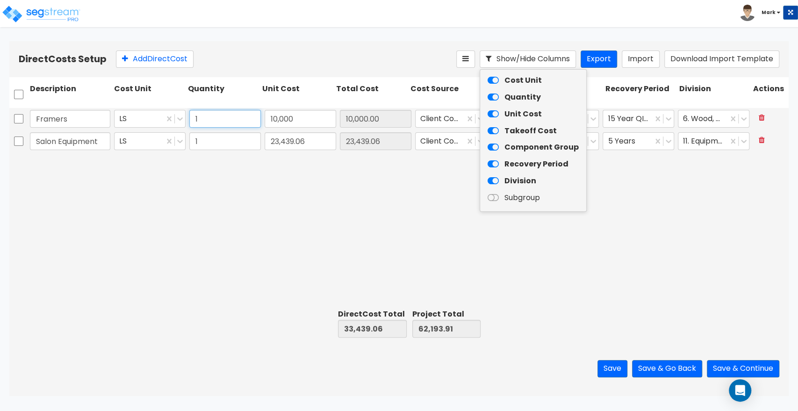
click at [224, 124] on input "1" at bounding box center [224, 119] width 71 height 18
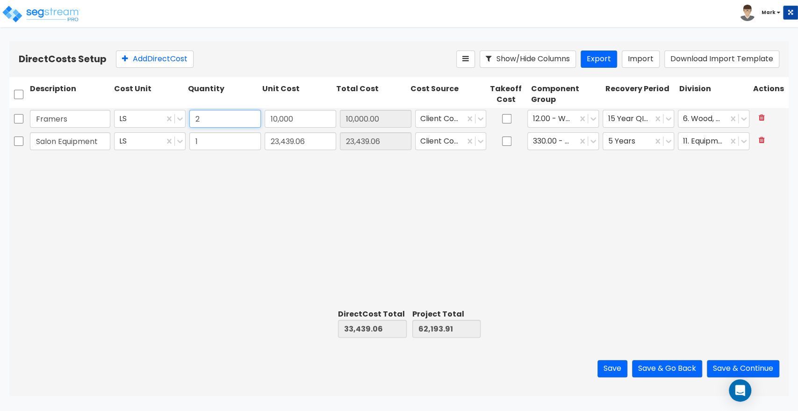
type input "2"
type input "43,439.06"
type input "72,193.91"
type input "20,000.00"
click at [244, 202] on div "Framers LS 2 10,000 20,000.00 Client Cost 12.00 - WOOD & PLASTICS 15 Year QIP 6…" at bounding box center [398, 206] width 779 height 197
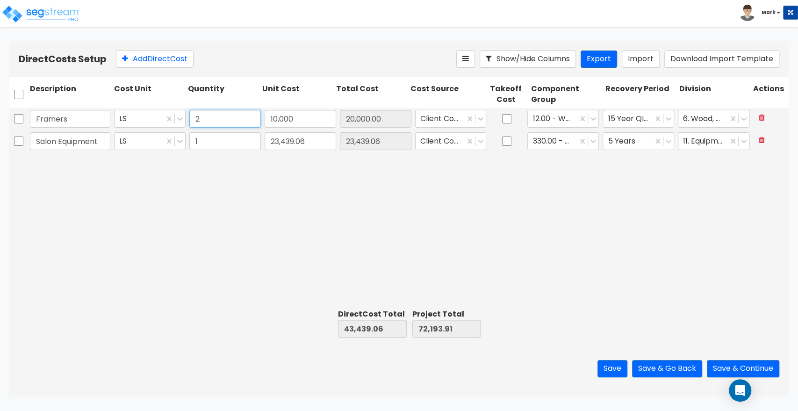
click at [225, 126] on input "2" at bounding box center [224, 119] width 71 height 18
type input "1"
type input "33,439.06"
type input "62,193.91"
type input "10,000.00"
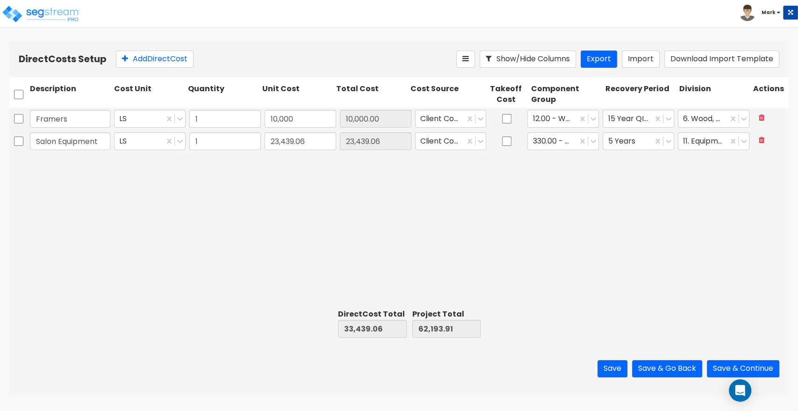
click at [208, 180] on div "Framers LS 1 10,000 10,000.00 Client Cost 12.00 - WOOD & PLASTICS 15 Year QIP 6…" at bounding box center [398, 206] width 779 height 197
click at [471, 59] on button at bounding box center [465, 58] width 19 height 17
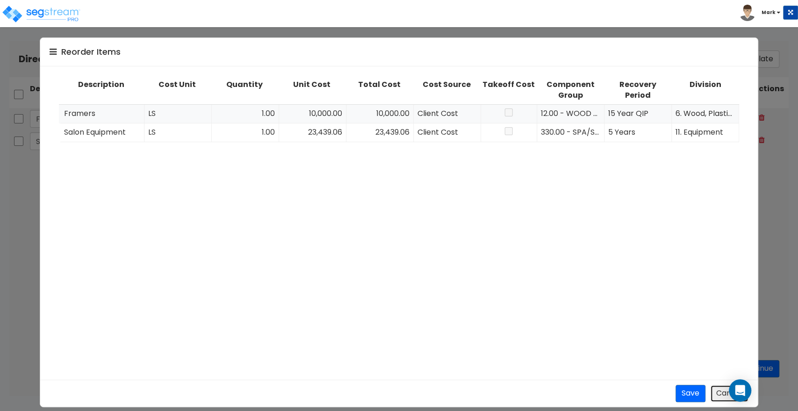
click at [716, 392] on button "Cancel" at bounding box center [729, 393] width 38 height 17
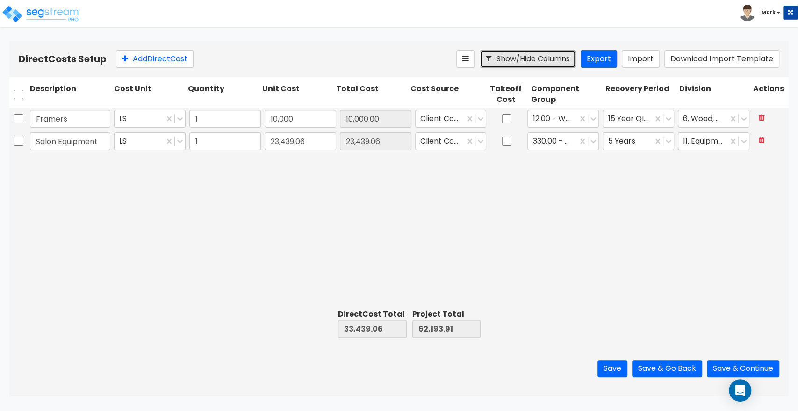
click at [552, 59] on button "Show/Hide Columns" at bounding box center [527, 58] width 96 height 17
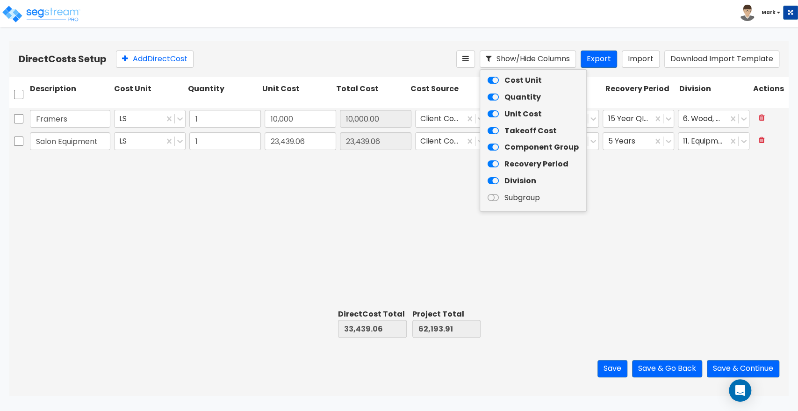
click at [492, 99] on icon at bounding box center [492, 98] width 11 height 10
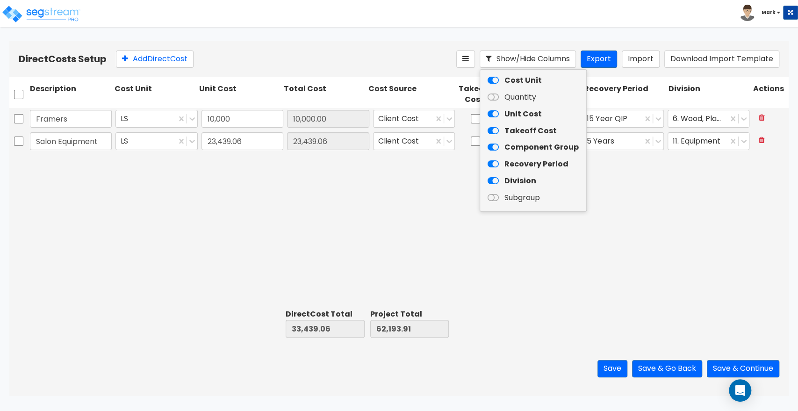
click at [496, 77] on icon at bounding box center [492, 81] width 11 height 10
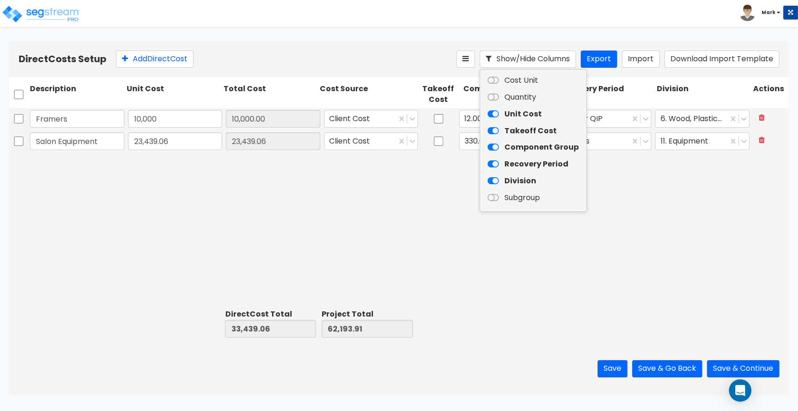
click at [405, 205] on div "Framers 10,000 10,000.00 Client Cost 12.00 - WOOD & PLASTICS 15 Year QIP 6. Woo…" at bounding box center [398, 206] width 779 height 197
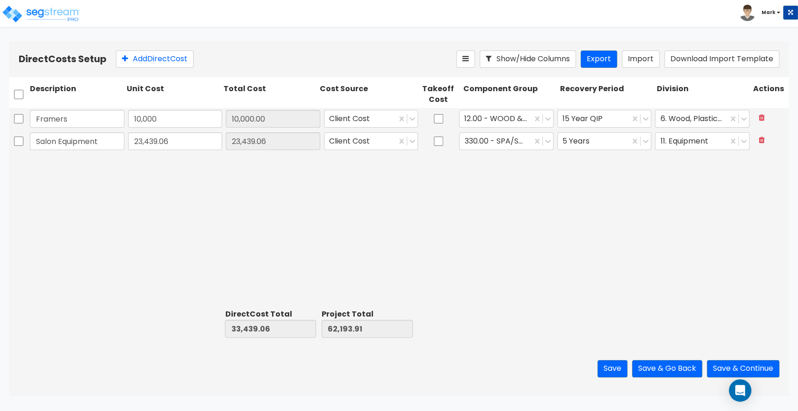
click at [138, 50] on div "Direct Costs Setup Add Direct Cost Show/Hide Columns Export Import Download Imp…" at bounding box center [398, 59] width 779 height 36
click at [136, 58] on button "Add Direct Cost" at bounding box center [155, 58] width 78 height 17
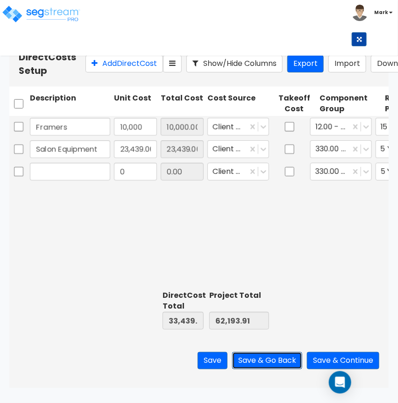
click at [270, 366] on button "Save & Go Back" at bounding box center [267, 360] width 70 height 17
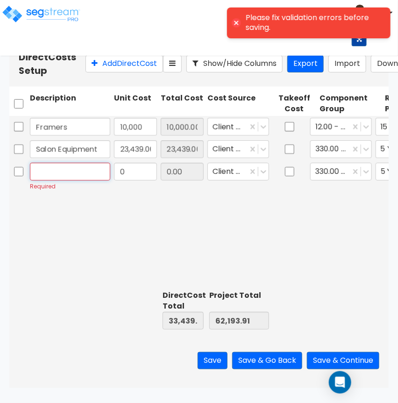
click at [101, 180] on input "text" at bounding box center [70, 172] width 80 height 18
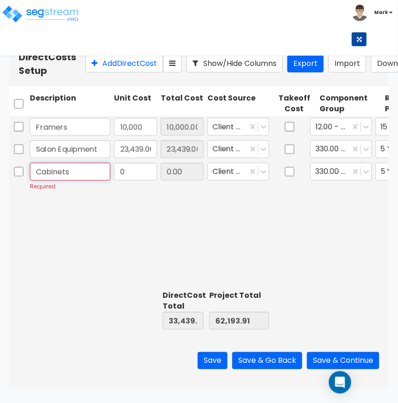
type input "Cabinets"
click at [139, 175] on div "0" at bounding box center [135, 176] width 47 height 31
click at [138, 176] on input "0" at bounding box center [135, 172] width 43 height 18
type input "16,724.85"
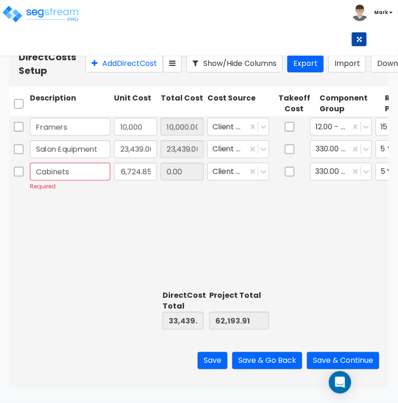
type input "50,163.91"
type input "78,918.76"
type input "16,724.85"
drag, startPoint x: 378, startPoint y: 259, endPoint x: 237, endPoint y: 241, distance: 141.4
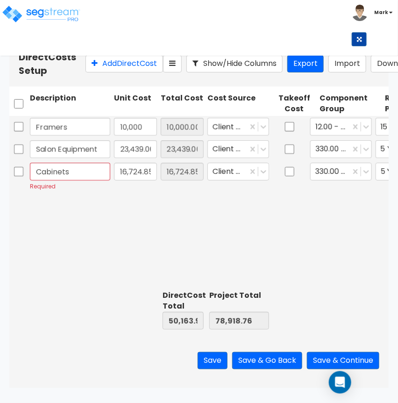
click at [237, 241] on div "Framers 10,000 10,000.00 Client Cost 12.00 - WOOD & PLASTICS 15 Year QIP 6. Woo…" at bounding box center [198, 201] width 379 height 171
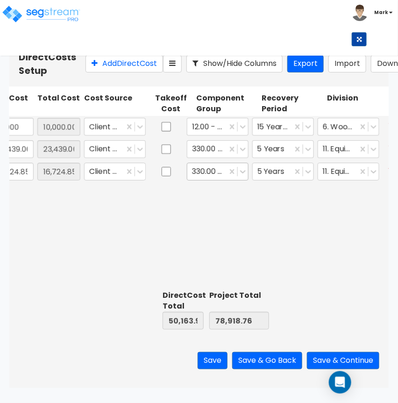
click at [227, 179] on div "330.00 - SPA/SALON EQUIPMENT" at bounding box center [207, 171] width 40 height 16
click at [242, 173] on icon at bounding box center [243, 171] width 6 height 3
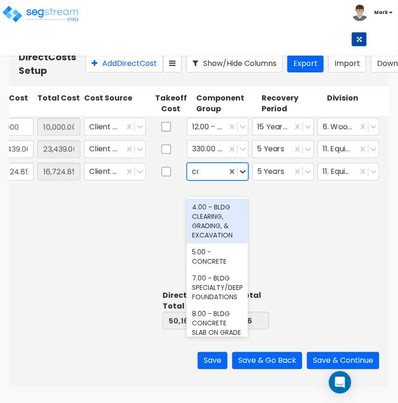
type input "cab"
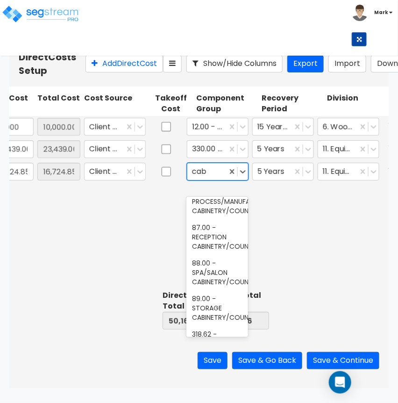
scroll to position [521, 0]
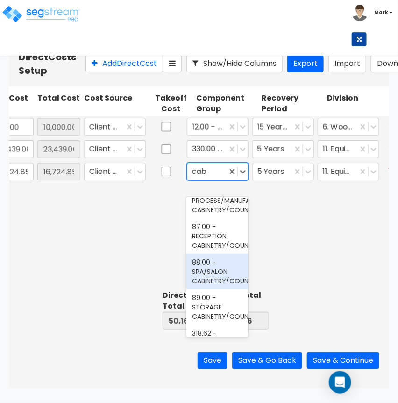
click at [214, 289] on div "88.00 - SPA/SALON CABINETRY/COUNTERS" at bounding box center [217, 272] width 62 height 36
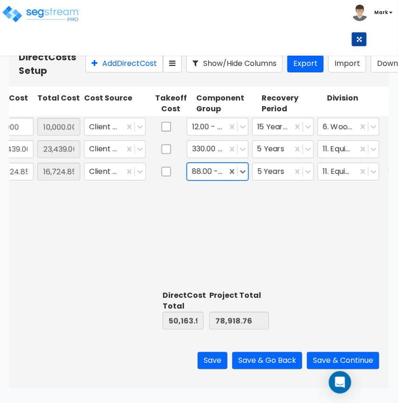
click at [266, 209] on div "Framers 10,000 10,000.00 Client Cost 12.00 - WOOD & PLASTICS 15 Year QIP 6. Woo…" at bounding box center [198, 201] width 379 height 171
click at [337, 178] on div at bounding box center [338, 171] width 30 height 13
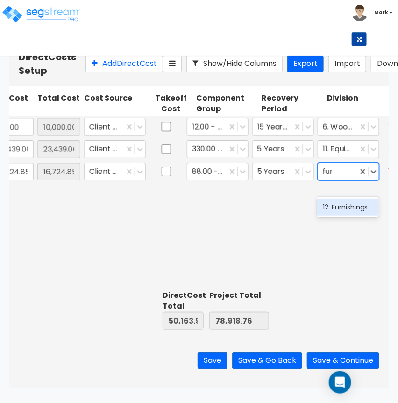
type input "furn"
click at [342, 207] on div "12. Furnishings" at bounding box center [348, 207] width 62 height 17
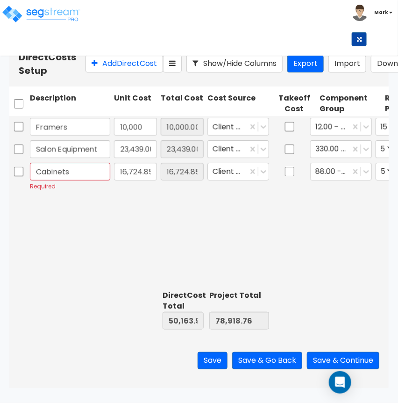
click at [121, 234] on div "Framers 10,000 10,000.00 Client Cost 12.00 - WOOD & PLASTICS 15 Year QIP 6. Woo…" at bounding box center [198, 201] width 379 height 171
click at [109, 72] on button "Add Direct Cost" at bounding box center [125, 63] width 78 height 17
type input "Footings & Concrete Repair"
click at [151, 212] on input "0" at bounding box center [135, 203] width 43 height 18
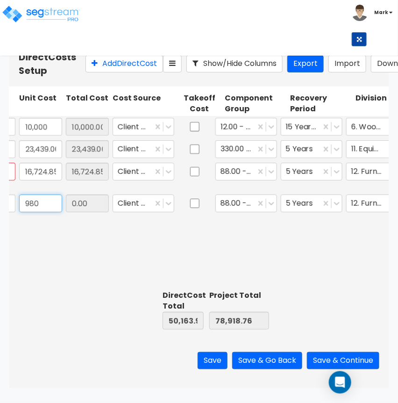
scroll to position [0, 106]
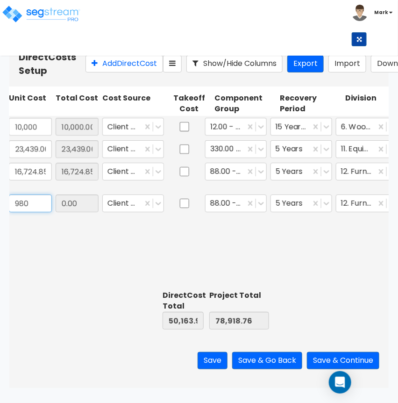
type input "980"
type input "51,143.91"
type input "79,898.76"
type input "980.00"
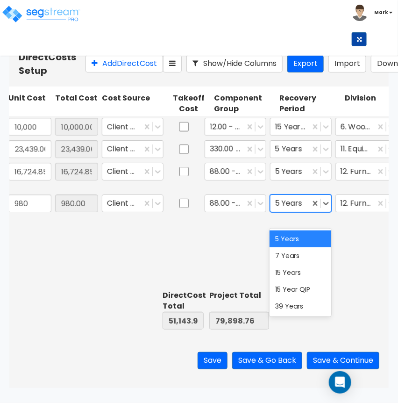
click at [292, 209] on div at bounding box center [290, 203] width 30 height 13
click at [301, 285] on div "15 Year QIP" at bounding box center [301, 289] width 62 height 17
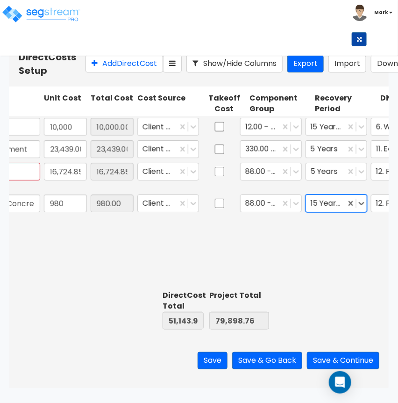
scroll to position [0, 67]
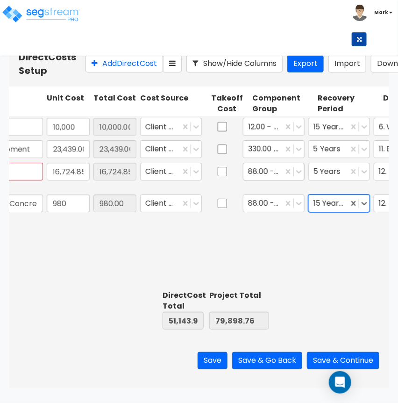
click at [264, 178] on div at bounding box center [263, 171] width 30 height 13
click at [200, 269] on div "Framers 10,000 10,000.00 Client Cost 12.00 - WOOD & PLASTICS 15 Year QIP 6. Woo…" at bounding box center [198, 201] width 379 height 171
click at [267, 209] on div at bounding box center [263, 203] width 30 height 13
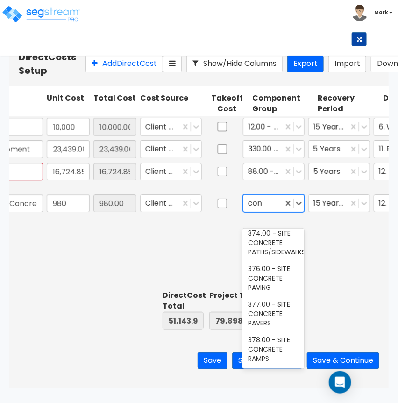
type input "conc"
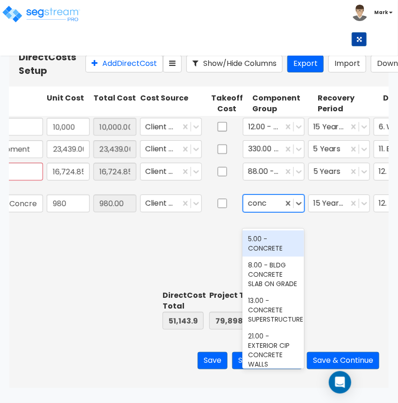
click at [264, 241] on div "5.00 - CONCRETE" at bounding box center [274, 243] width 62 height 26
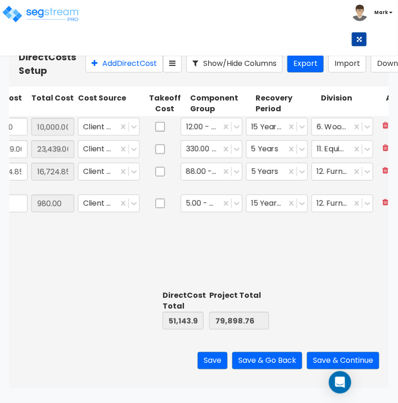
scroll to position [0, 162]
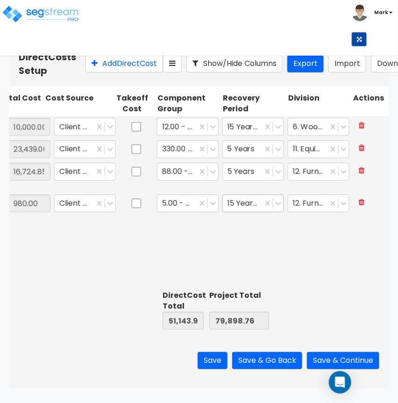
click at [253, 209] on div at bounding box center [243, 203] width 30 height 13
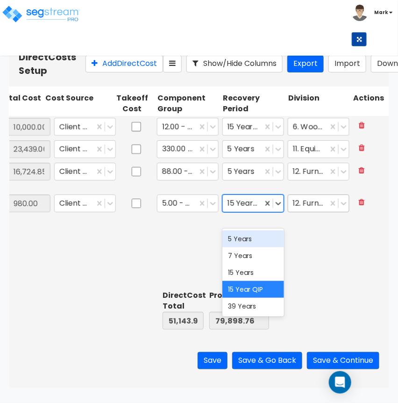
click at [304, 211] on div "12. Furnishings" at bounding box center [308, 203] width 40 height 16
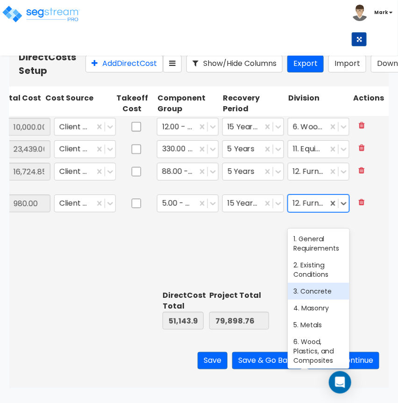
click at [318, 296] on div "3. Concrete" at bounding box center [319, 291] width 62 height 17
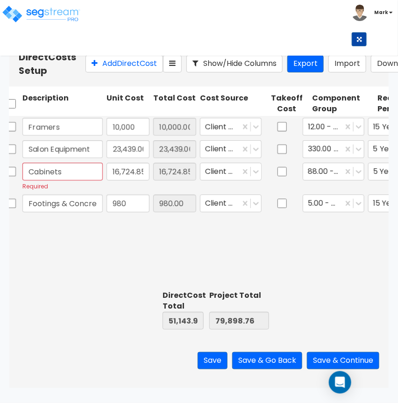
scroll to position [0, 0]
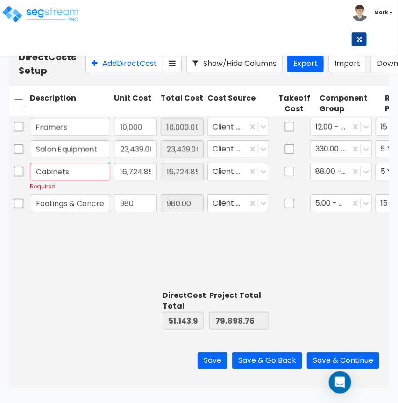
click at [86, 239] on div "Framers 10,000 10,000.00 Client Cost 12.00 - WOOD & PLASTICS 15 Year QIP 6. Woo…" at bounding box center [198, 201] width 379 height 171
click at [104, 72] on button "Add Direct Cost" at bounding box center [125, 63] width 78 height 17
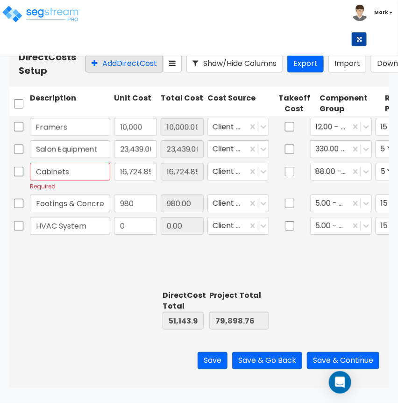
type input "HVAC System"
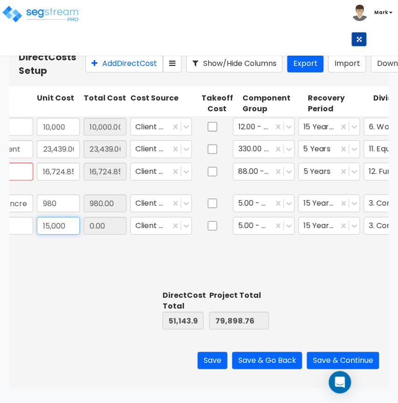
scroll to position [0, 93]
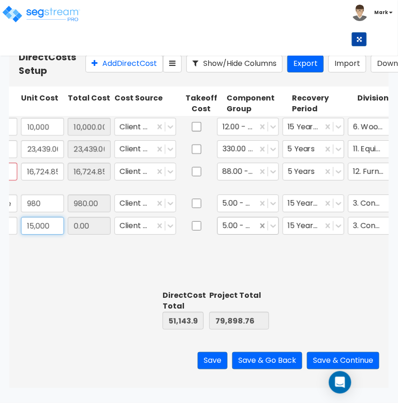
type input "15,000"
type input "66,143.91"
type input "94,898.76"
type input "15,000.00"
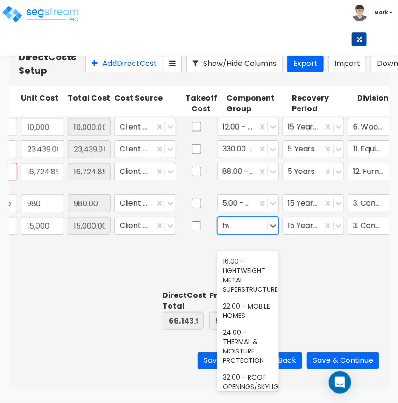
type input "hva"
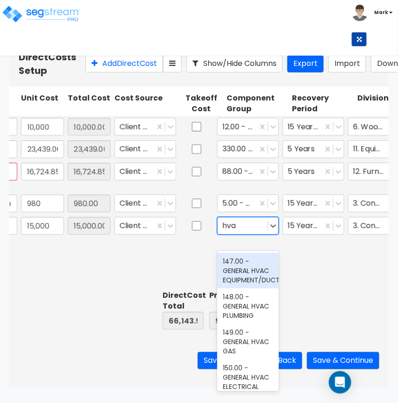
click at [255, 274] on div "147.00 - GENERAL HVAC EQUIPMENT/DUCTWORK" at bounding box center [248, 271] width 62 height 36
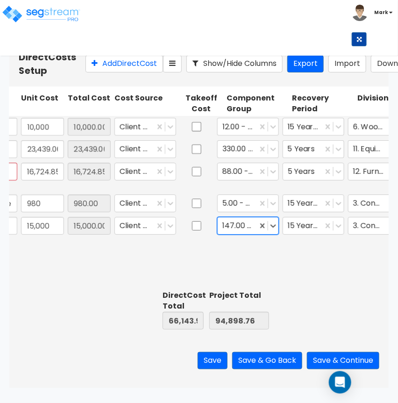
scroll to position [0, 123]
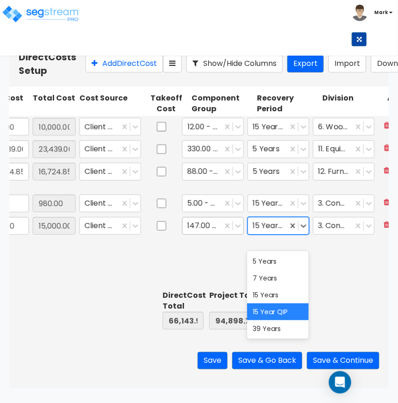
click at [286, 234] on div "15 Year QIP" at bounding box center [268, 225] width 40 height 16
click at [332, 232] on div at bounding box center [333, 225] width 30 height 13
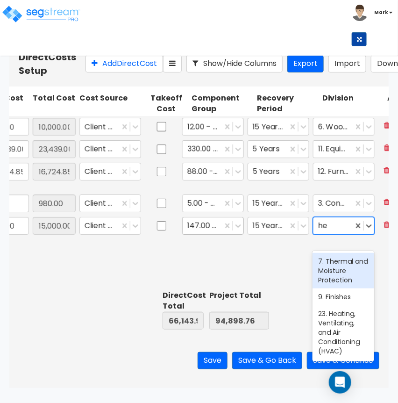
type input "hea"
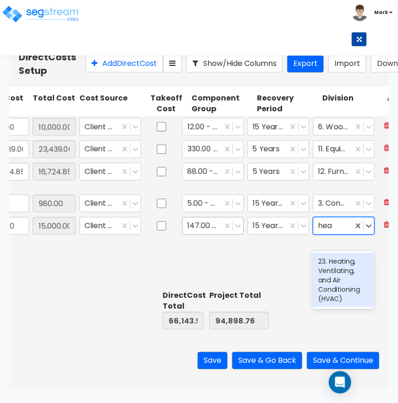
click at [337, 270] on div "23. Heating, Ventilating, and Air Conditioning (HVAC)" at bounding box center [344, 280] width 62 height 54
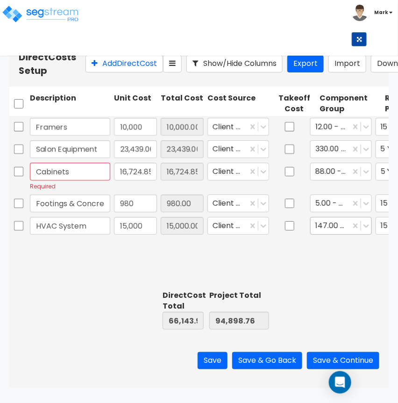
click at [138, 277] on div "Framers 10,000 10,000.00 Client Cost 12.00 - WOOD & PLASTICS 15 Year QIP 6. Woo…" at bounding box center [198, 201] width 379 height 171
click at [91, 72] on button "Add Direct Cost" at bounding box center [125, 63] width 78 height 17
type input "Flooring"
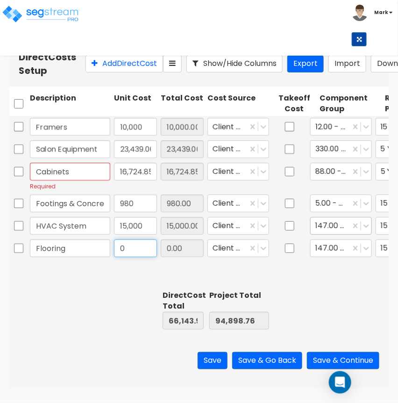
click at [134, 257] on input "0" at bounding box center [135, 248] width 43 height 18
type input "15,249.41"
type input "81,393.32"
type input "110,148.17"
type input "15,249.41"
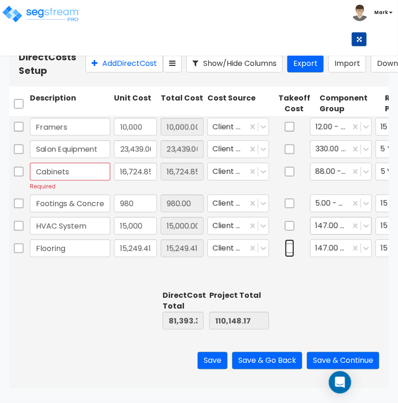
click at [290, 257] on input "checkbox" at bounding box center [289, 248] width 9 height 18
checkbox input "true"
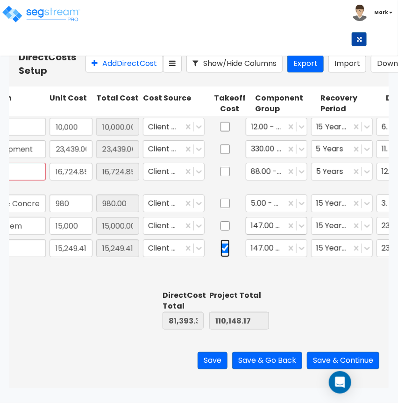
scroll to position [0, 75]
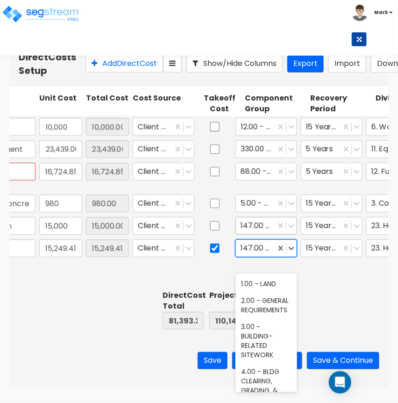
click at [253, 254] on div at bounding box center [256, 248] width 30 height 13
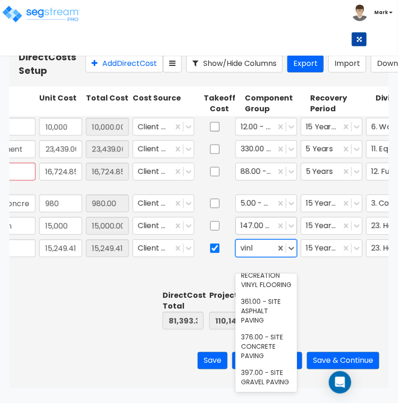
scroll to position [0, 0]
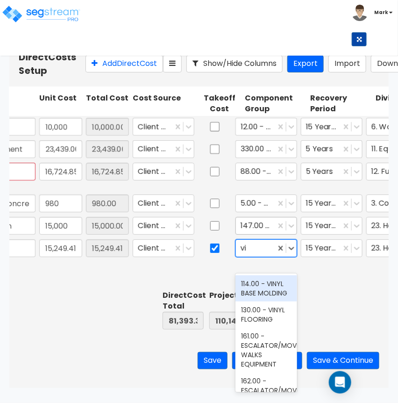
type input "v"
type input "floo"
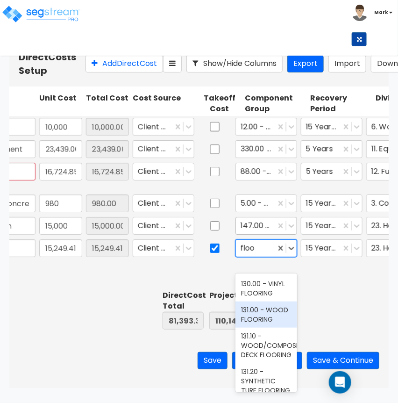
click at [260, 328] on div "131.00 - WOOD FLOORING" at bounding box center [266, 314] width 62 height 26
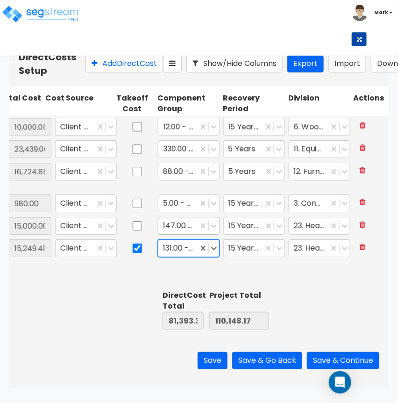
scroll to position [0, 153]
click at [257, 254] on div at bounding box center [243, 248] width 30 height 13
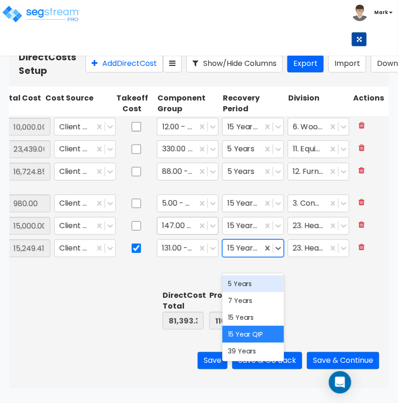
click at [256, 287] on div "5 Years" at bounding box center [253, 283] width 62 height 17
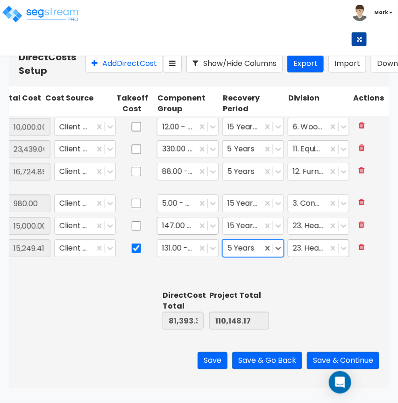
click at [317, 254] on div at bounding box center [308, 248] width 30 height 13
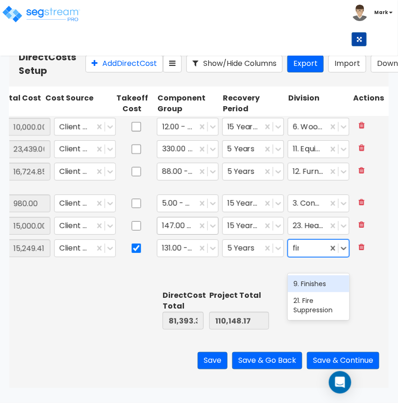
type input "fini"
click at [309, 280] on div "9. Finishes" at bounding box center [319, 283] width 62 height 17
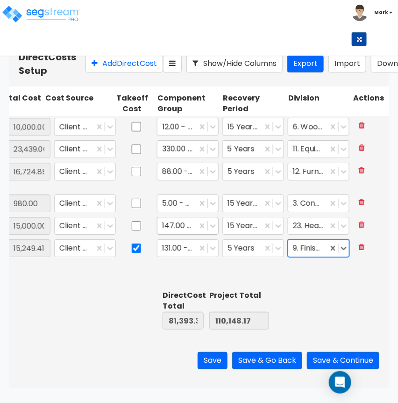
click at [316, 295] on div "Direct Cost Total 81,393.32 Project Total 110,148.17" at bounding box center [198, 309] width 379 height 47
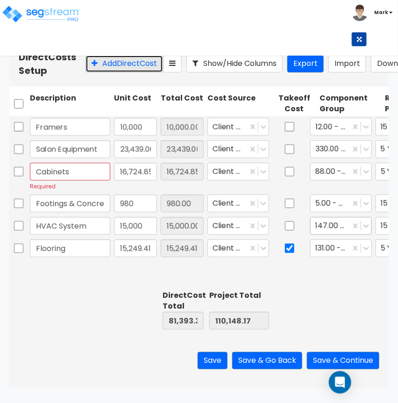
click at [113, 71] on button "Add Direct Cost" at bounding box center [125, 63] width 78 height 17
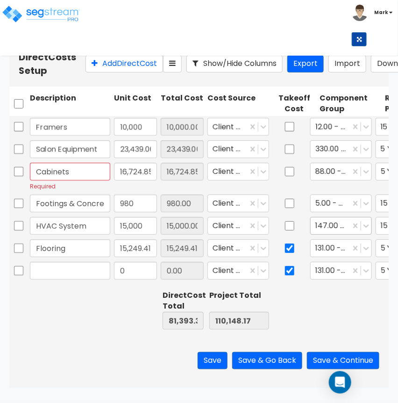
click at [69, 277] on input "text" at bounding box center [70, 271] width 80 height 18
click at [54, 273] on input "text" at bounding box center [70, 271] width 80 height 18
click at [91, 70] on button "Add Direct Cost" at bounding box center [125, 63] width 78 height 17
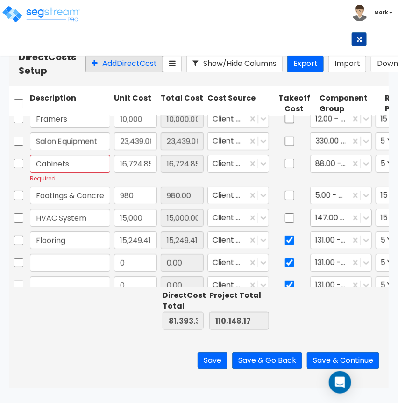
scroll to position [30, 0]
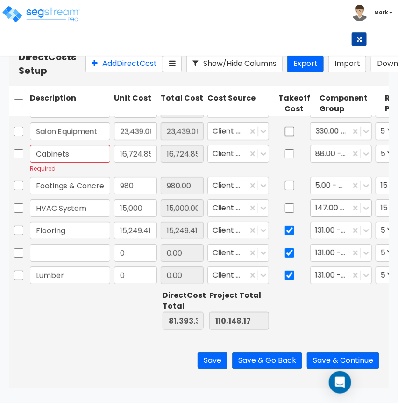
type input "Lumber"
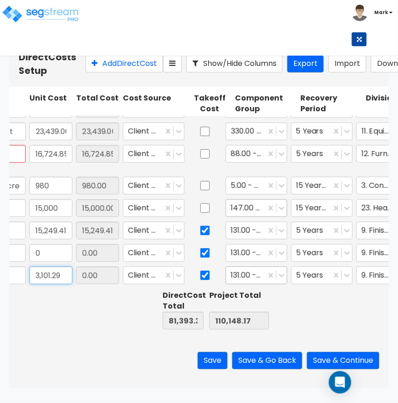
type input "3,101.29"
type input "84,494.61"
type input "113,249.46"
type input "3,101.29"
click at [258, 276] on div at bounding box center [246, 275] width 30 height 13
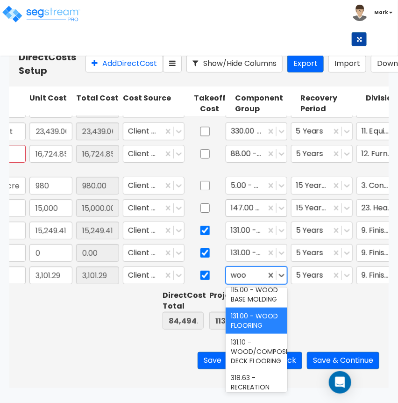
type input "wood"
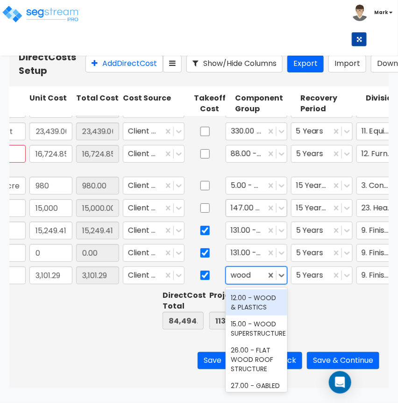
click at [248, 314] on div "12.00 - WOOD & PLASTICS" at bounding box center [257, 302] width 62 height 26
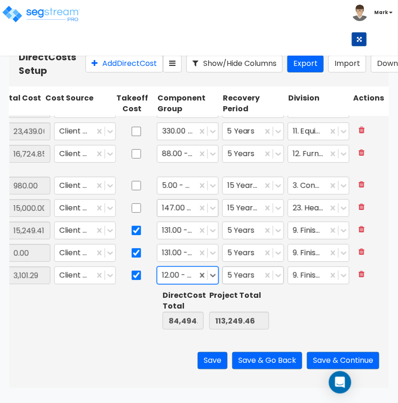
click at [231, 281] on div "5 Years" at bounding box center [243, 275] width 40 height 16
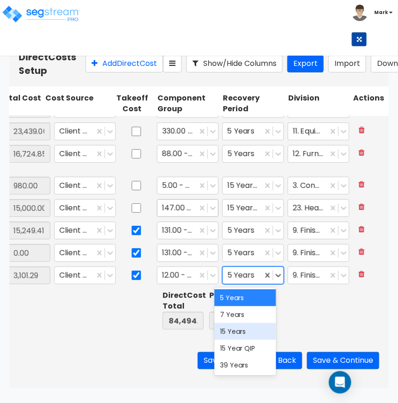
click at [243, 347] on div "15 Year QIP" at bounding box center [245, 348] width 62 height 17
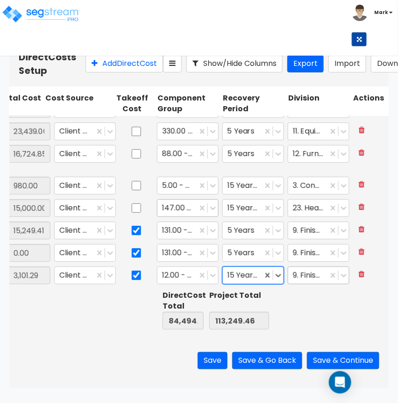
click at [303, 278] on div at bounding box center [308, 275] width 30 height 13
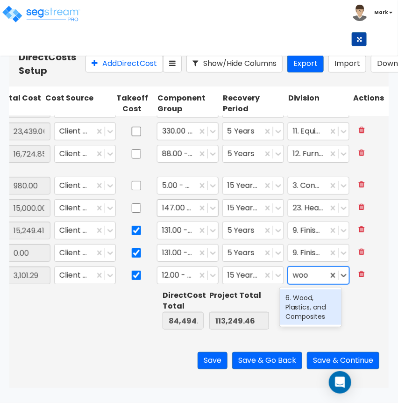
type input "wood"
click at [303, 304] on div "6. Wood, Plastics, and Composites" at bounding box center [311, 307] width 62 height 36
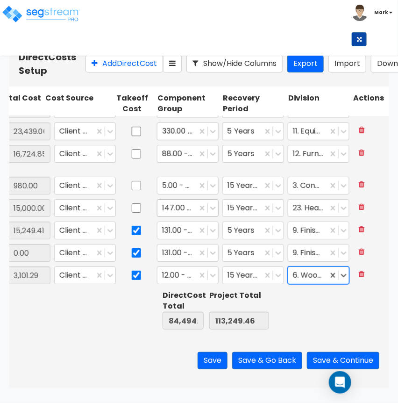
scroll to position [0, 0]
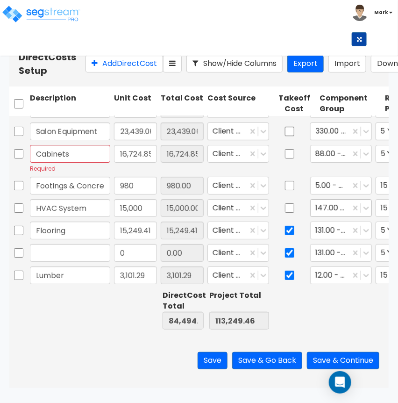
click at [105, 316] on div at bounding box center [70, 309] width 84 height 43
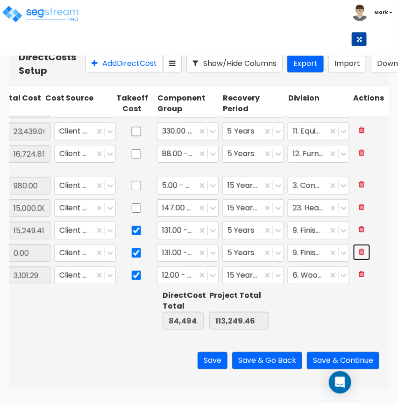
click at [359, 253] on icon at bounding box center [362, 251] width 6 height 7
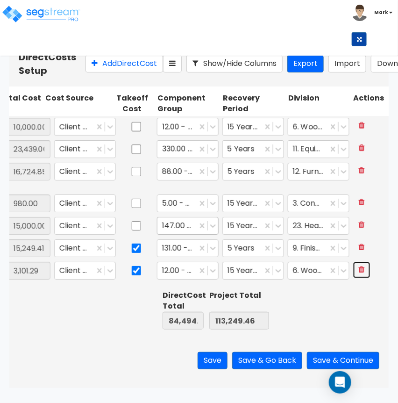
type input "Lumber"
type input "3,101.29"
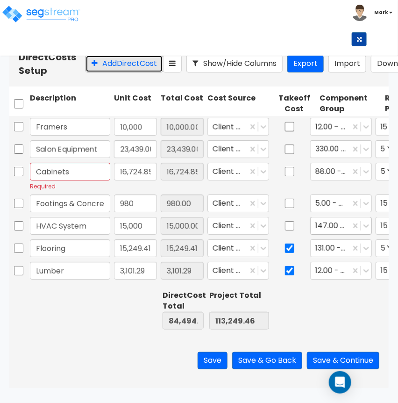
click at [92, 71] on button "Add Direct Cost" at bounding box center [125, 63] width 78 height 17
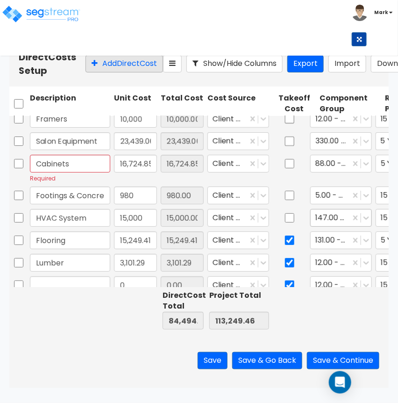
scroll to position [30, 0]
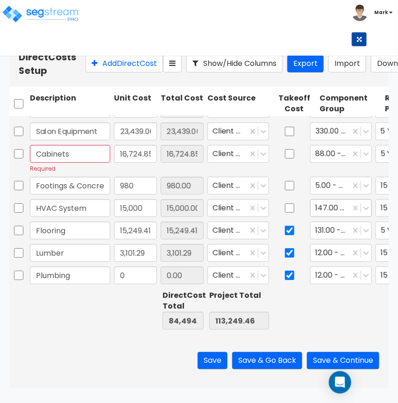
type input "Plumbing"
click at [145, 273] on input "0" at bounding box center [135, 275] width 43 height 18
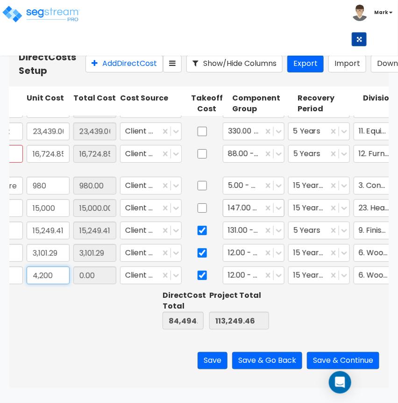
scroll to position [30, 96]
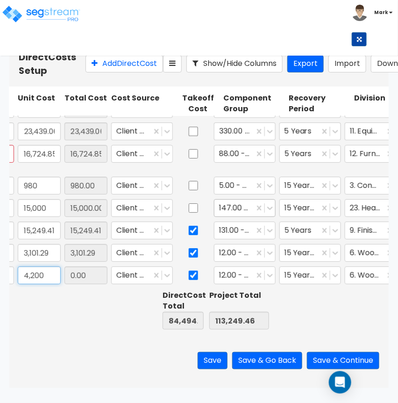
type input "4,200"
type input "88,694.61"
type input "117,449.46"
type input "4,200.00"
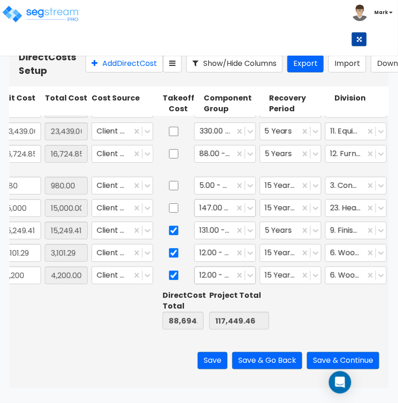
click at [219, 279] on div at bounding box center [215, 275] width 30 height 13
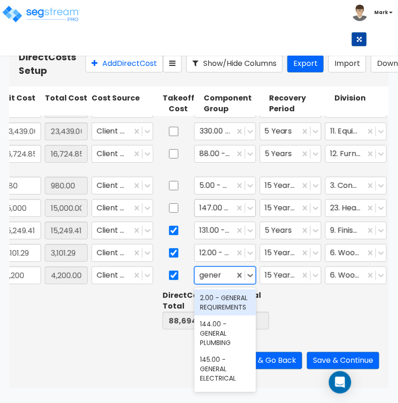
type input "genera"
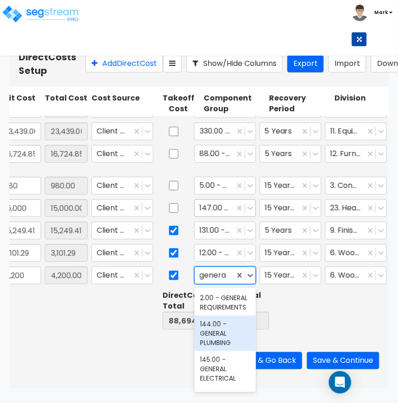
click at [209, 341] on div "144.00 - GENERAL PLUMBING" at bounding box center [225, 333] width 62 height 36
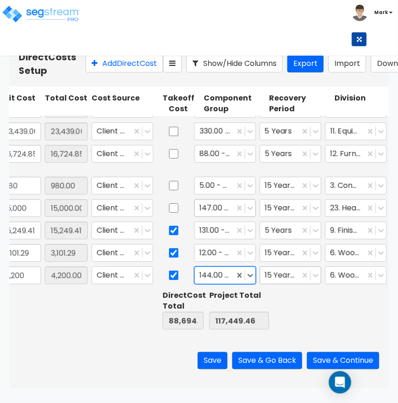
click at [292, 269] on div at bounding box center [280, 275] width 30 height 13
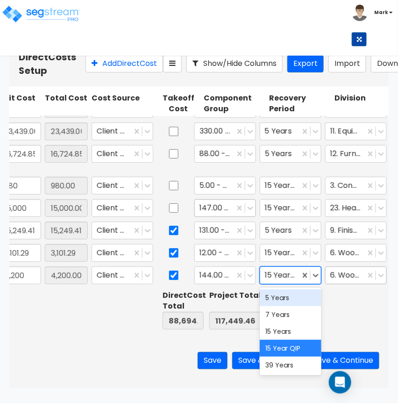
click at [341, 276] on div at bounding box center [345, 275] width 30 height 13
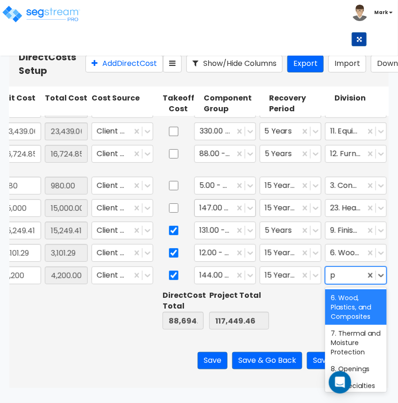
type input "pl"
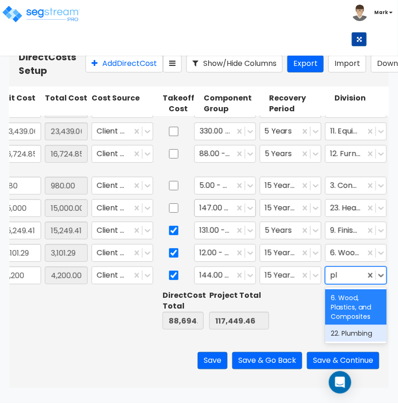
click at [346, 332] on div "22. Plumbing" at bounding box center [356, 333] width 62 height 17
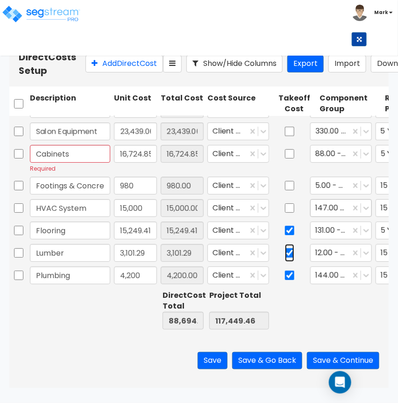
click at [288, 256] on input "checkbox" at bounding box center [289, 253] width 9 height 18
checkbox input "false"
click at [102, 70] on button "Add Direct Cost" at bounding box center [125, 63] width 78 height 17
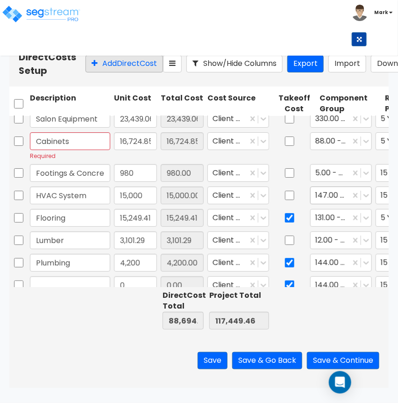
scroll to position [53, 0]
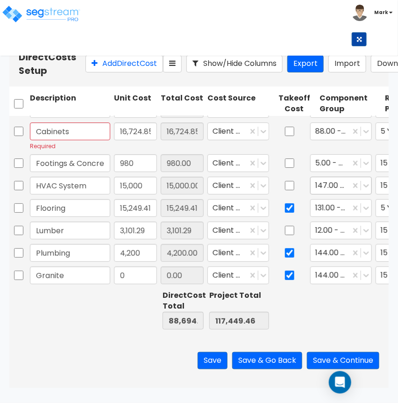
type input "Granite"
click at [130, 271] on input "0" at bounding box center [135, 275] width 43 height 18
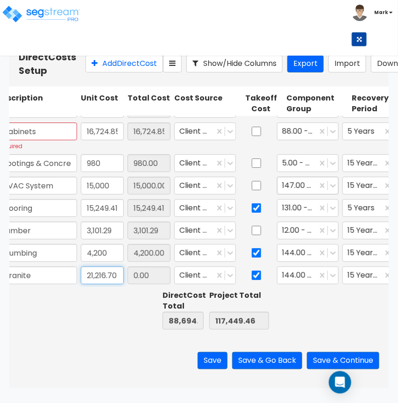
scroll to position [0, 89]
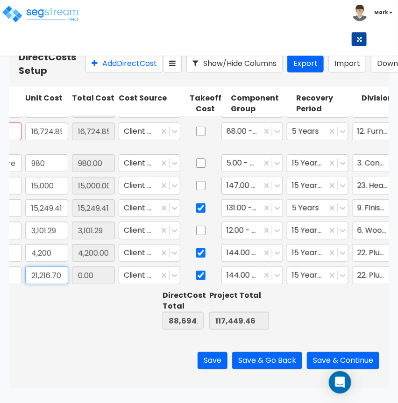
type input "21,216.70"
type input "109,911.31"
type input "138,666.16"
type input "21,216.70"
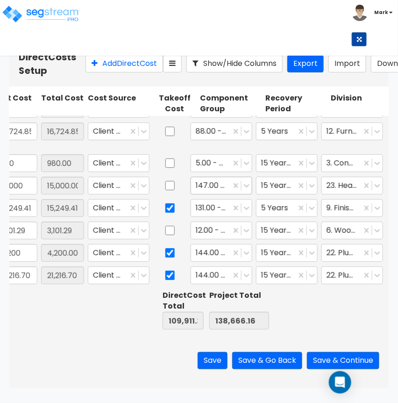
scroll to position [0, 120]
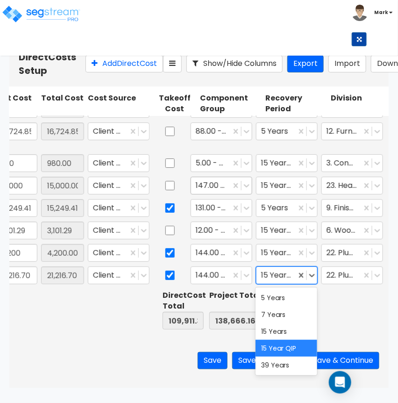
click at [285, 272] on div at bounding box center [276, 275] width 30 height 13
click at [274, 293] on div "5 Years" at bounding box center [287, 297] width 62 height 17
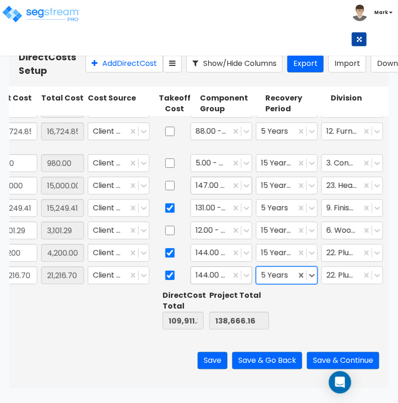
click at [207, 280] on div at bounding box center [211, 275] width 30 height 13
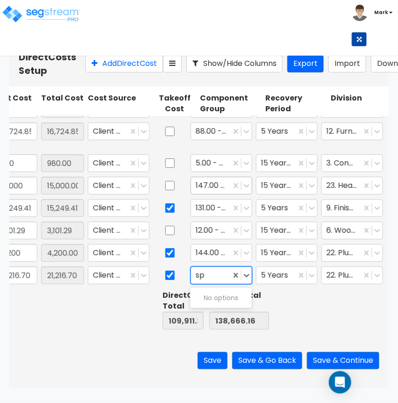
type input "s"
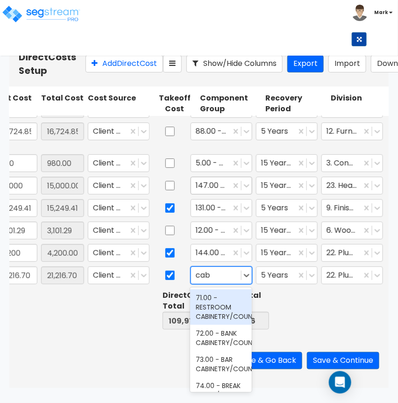
type input "cabi"
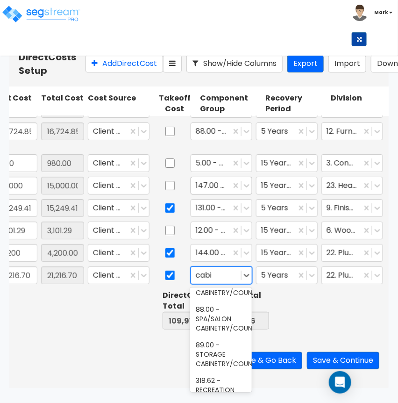
scroll to position [572, 0]
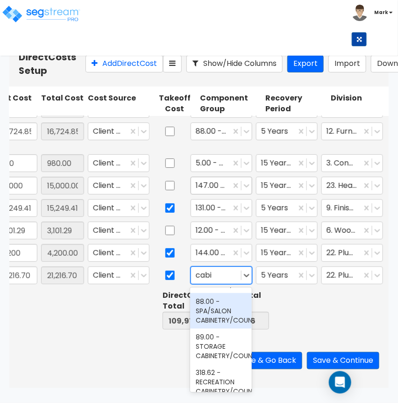
click at [216, 328] on div "88.00 - SPA/SALON CABINETRY/COUNTERS" at bounding box center [221, 311] width 62 height 36
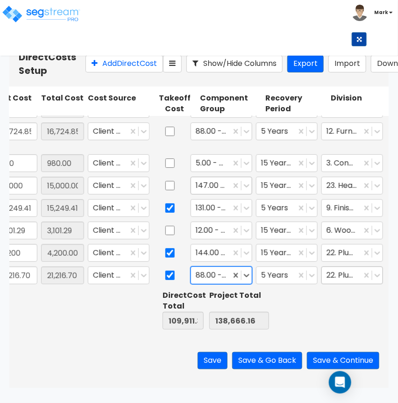
click at [348, 277] on div at bounding box center [342, 275] width 30 height 13
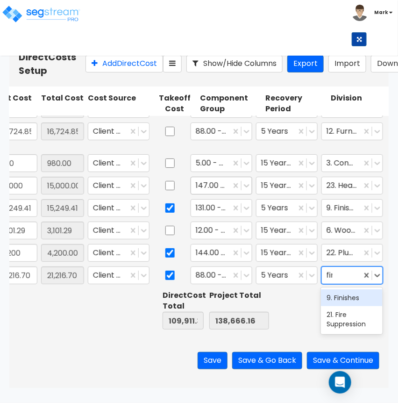
type input "fini"
click at [350, 298] on div "9. Finishes" at bounding box center [352, 297] width 62 height 17
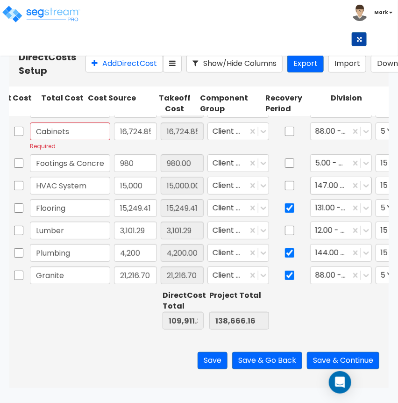
scroll to position [0, 0]
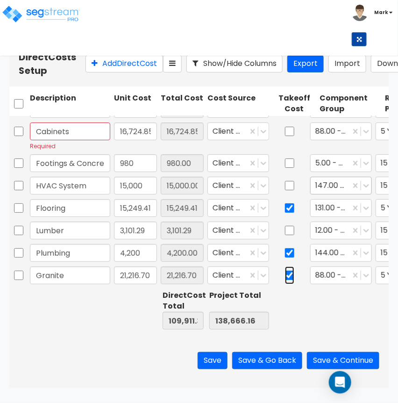
click at [290, 273] on input "checkbox" at bounding box center [289, 275] width 9 height 18
checkbox input "false"
click at [93, 72] on button "Add Direct Cost" at bounding box center [125, 63] width 78 height 17
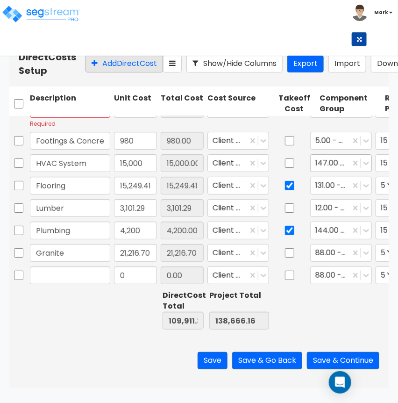
type input "10,000"
type input "Electrical"
click at [138, 279] on input "0" at bounding box center [135, 275] width 43 height 18
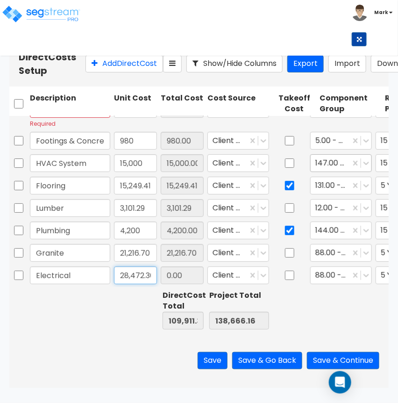
scroll to position [0, 3]
type input "28,472.36"
type input "138,383.67"
type input "167,138.52"
type input "28,472.36"
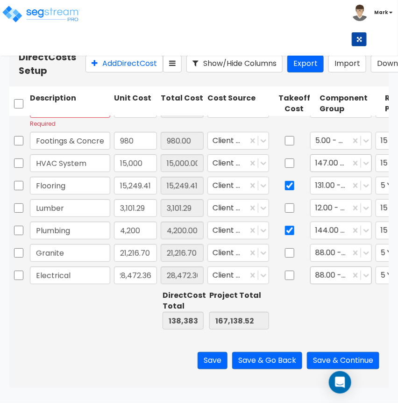
click at [340, 276] on div at bounding box center [330, 275] width 30 height 13
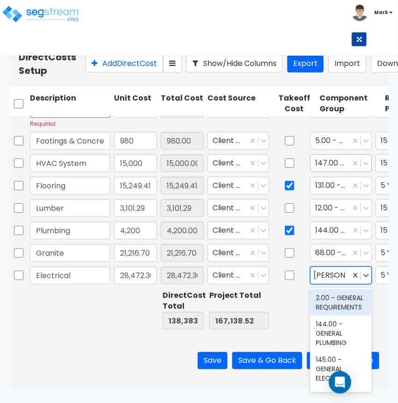
type input "general ele"
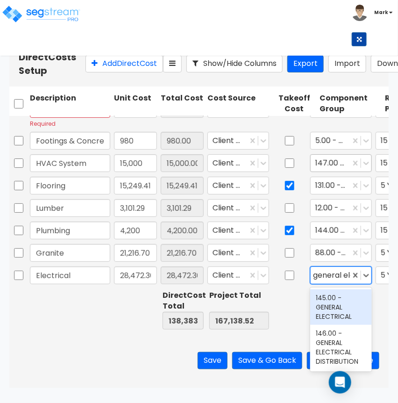
scroll to position [0, 7]
click at [329, 306] on div "145.00 - GENERAL ELECTRICAL" at bounding box center [341, 307] width 62 height 36
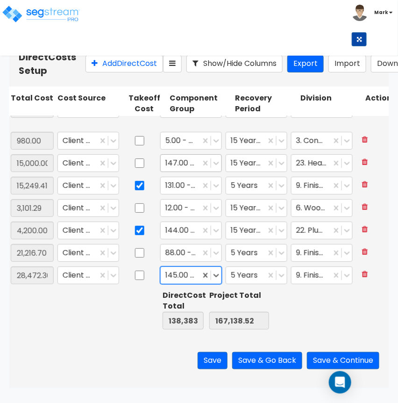
scroll to position [0, 162]
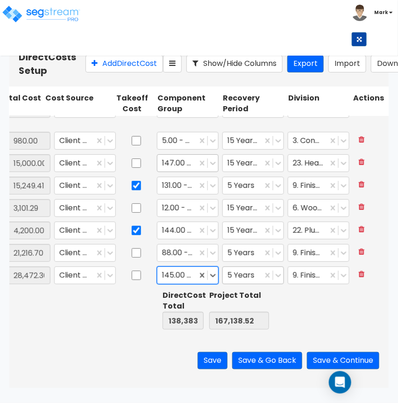
click at [238, 282] on div "5 Years" at bounding box center [243, 275] width 40 height 16
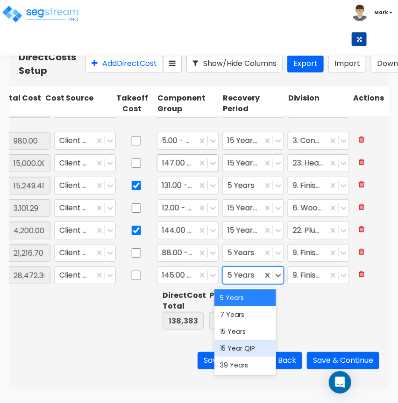
click at [249, 345] on div "15 Year QIP" at bounding box center [245, 348] width 62 height 17
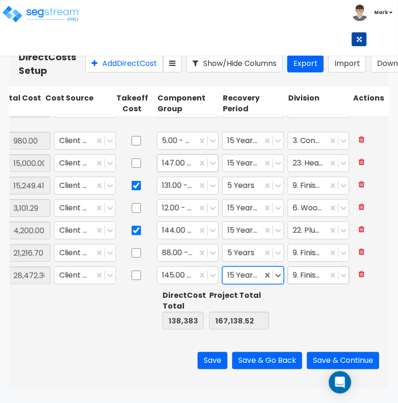
click at [304, 279] on div at bounding box center [308, 275] width 30 height 13
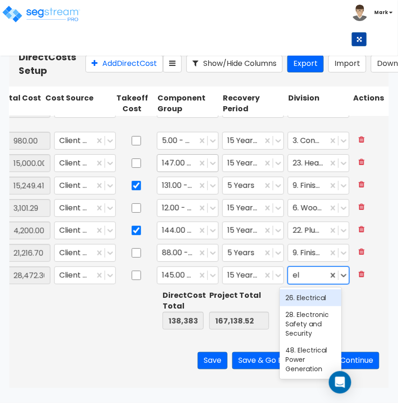
scroll to position [0, 0]
type input "ele"
click at [305, 294] on div "26. Electrical" at bounding box center [311, 297] width 62 height 17
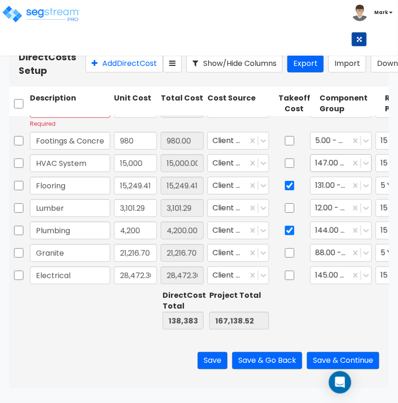
click at [80, 77] on div "Direct Costs Setup Add Direct Cost Show/Hide Columns Export Import Download Imp…" at bounding box center [199, 63] width 361 height 27
click at [86, 72] on button "Add Direct Cost" at bounding box center [125, 63] width 78 height 17
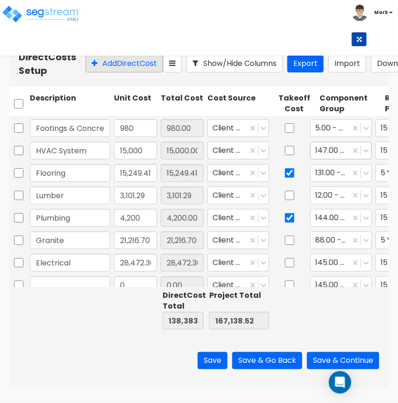
scroll to position [98, 0]
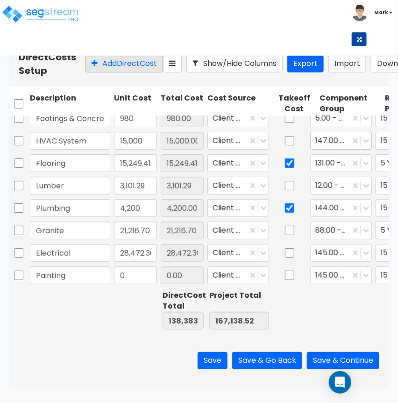
type input "Painting"
type input "6,400"
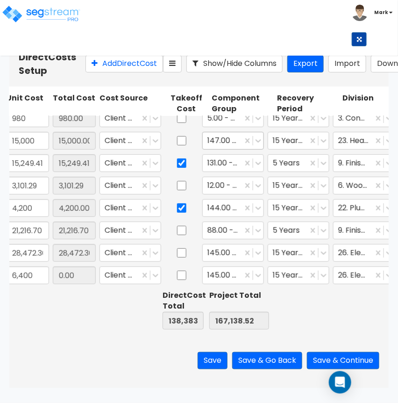
type input "144,783.67"
type input "173,538.52"
type input "6,400.00"
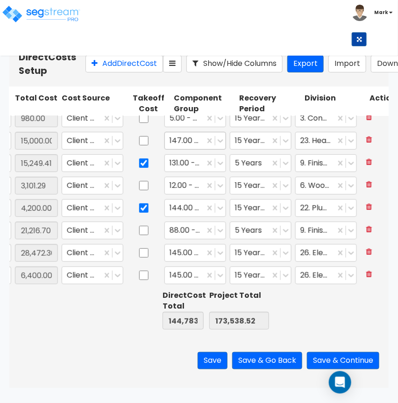
scroll to position [0, 162]
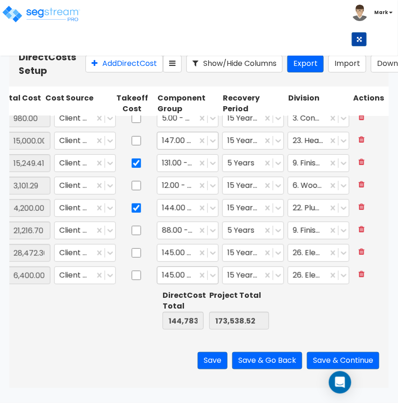
click at [173, 276] on div at bounding box center [177, 275] width 30 height 13
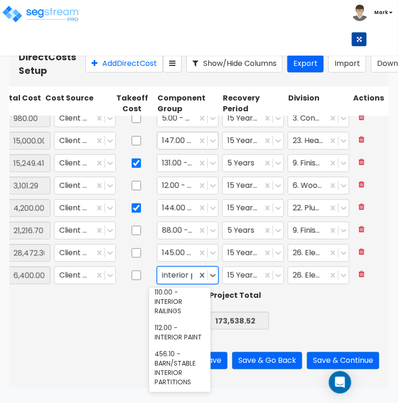
scroll to position [0, 0]
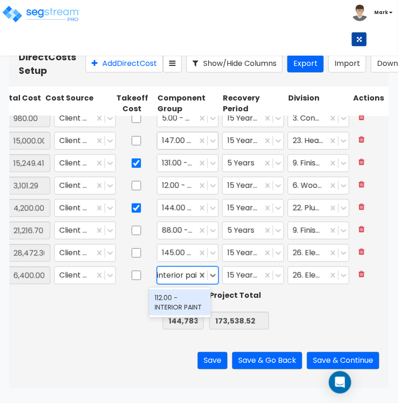
type input "interior paint"
click at [179, 308] on div "112.00 - INTERIOR PAINT" at bounding box center [180, 302] width 62 height 26
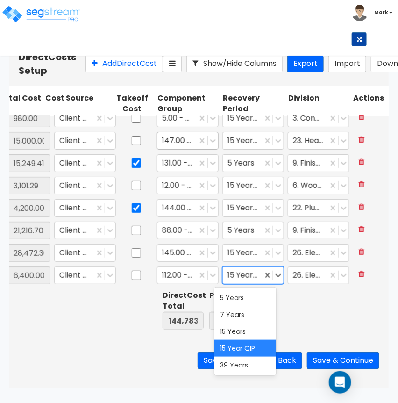
click at [251, 277] on div "15 Year QIP" at bounding box center [243, 275] width 40 height 16
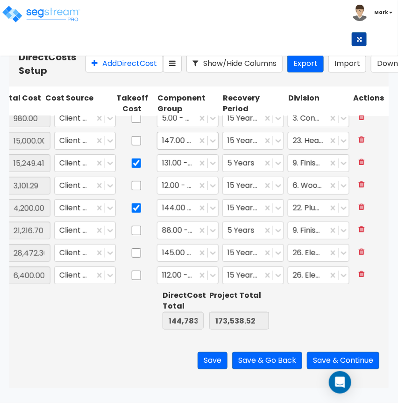
click at [53, 344] on div "Save Save & Go Back Save & Continue" at bounding box center [198, 360] width 379 height 55
click at [306, 275] on div at bounding box center [308, 275] width 30 height 13
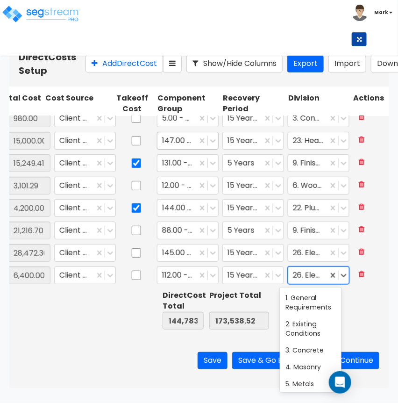
type input "f"
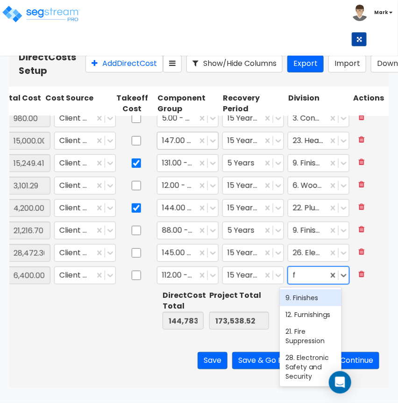
click at [306, 293] on div "9. Finishes" at bounding box center [311, 297] width 62 height 17
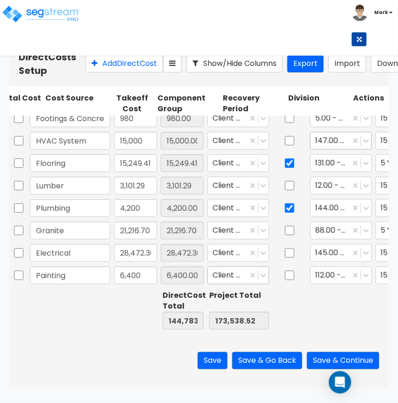
scroll to position [0, 0]
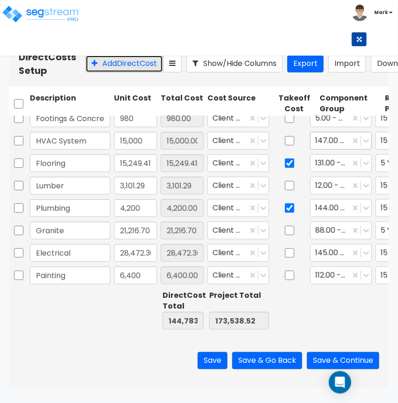
click at [107, 70] on button "Add Direct Cost" at bounding box center [125, 63] width 78 height 17
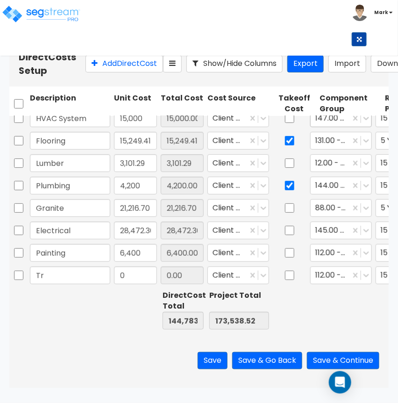
type input "T"
type input "Trim"
click at [141, 273] on input "0" at bounding box center [135, 275] width 43 height 18
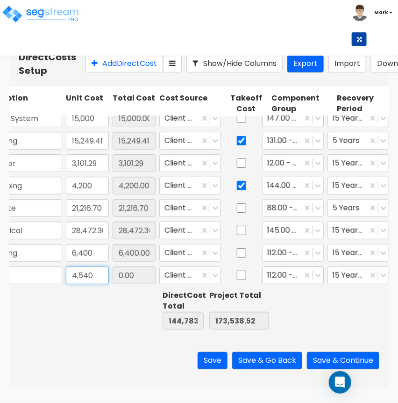
type input "4,540"
type input "149,323.67"
type input "178,078.52"
type input "4,540.00"
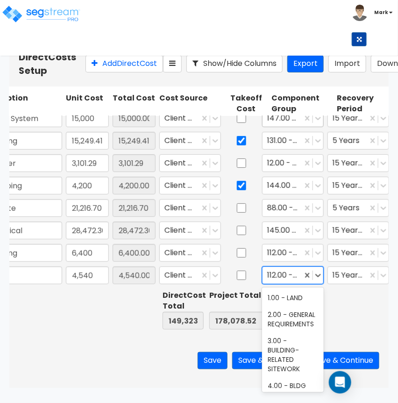
click at [292, 276] on div at bounding box center [282, 275] width 30 height 13
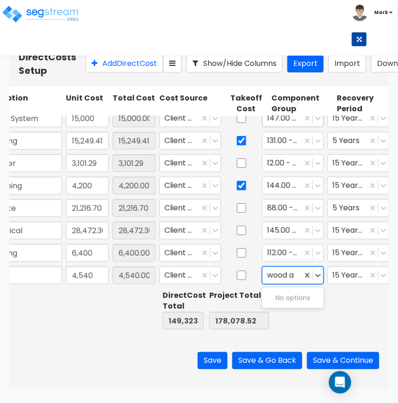
scroll to position [0, 0]
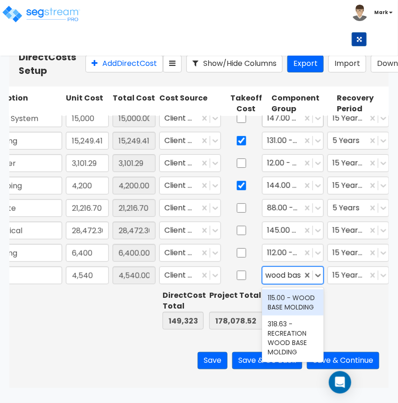
type input "wood base"
click at [305, 293] on div "115.00 - WOOD BASE MOLDING" at bounding box center [293, 302] width 62 height 26
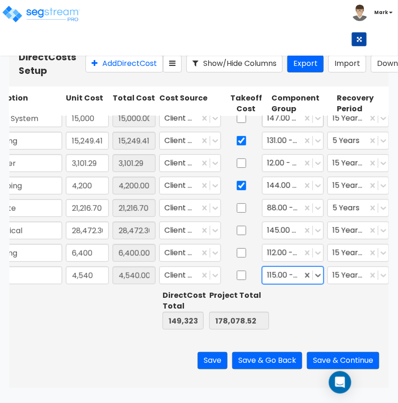
scroll to position [0, 123]
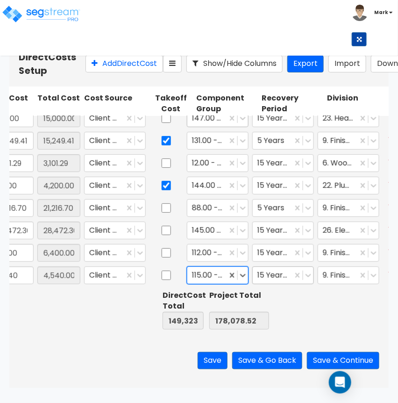
click at [278, 283] on div "15 Year QIP" at bounding box center [273, 275] width 40 height 16
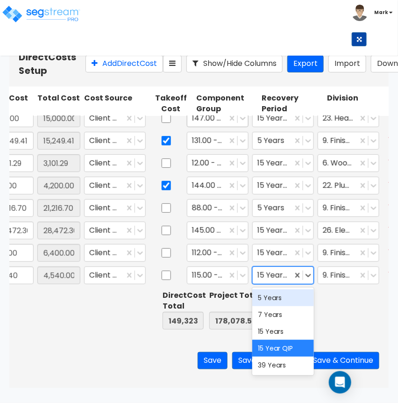
click at [278, 291] on div "5 Years" at bounding box center [283, 297] width 62 height 17
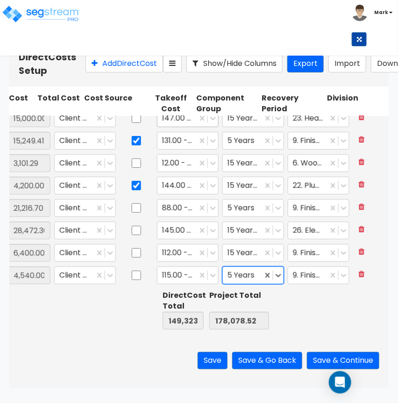
scroll to position [0, 162]
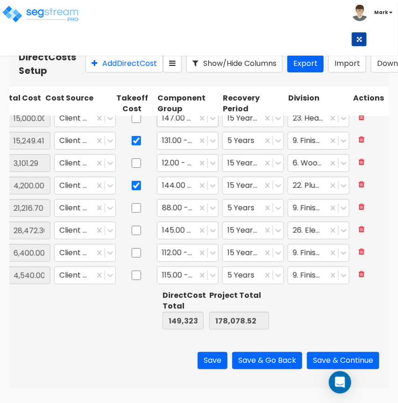
drag, startPoint x: 344, startPoint y: 290, endPoint x: 133, endPoint y: 317, distance: 212.9
click at [133, 317] on div at bounding box center [135, 309] width 47 height 43
click at [303, 280] on div at bounding box center [308, 275] width 30 height 13
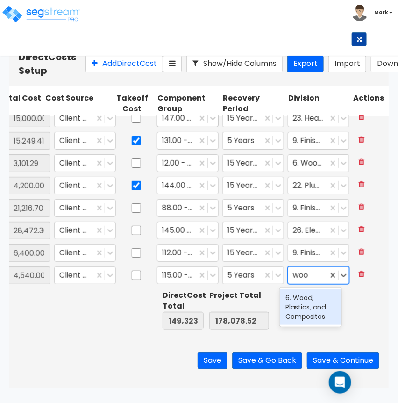
type input "wood"
click at [302, 306] on div "6. Wood, Plastics, and Composites" at bounding box center [311, 307] width 62 height 36
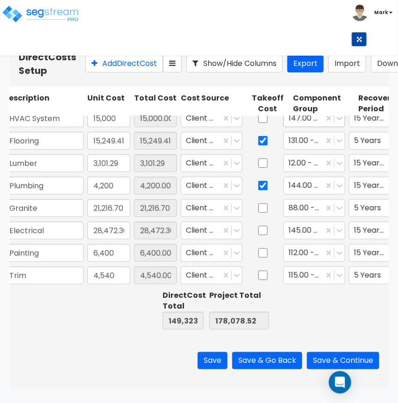
scroll to position [0, 0]
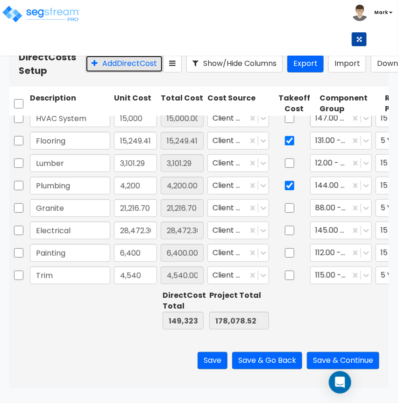
click at [86, 72] on button "Add Direct Cost" at bounding box center [125, 63] width 78 height 17
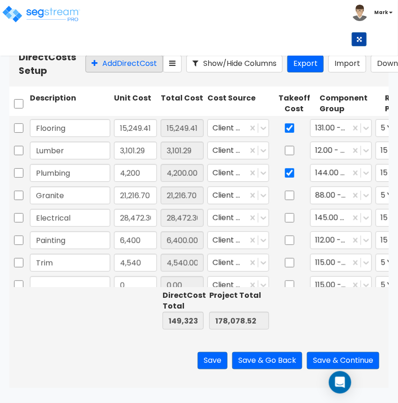
scroll to position [143, 0]
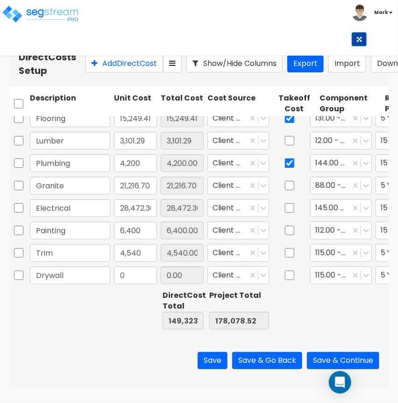
type input "Drywall"
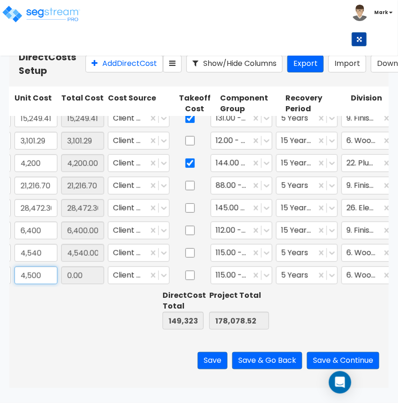
scroll to position [0, 100]
type input "4,500"
type input "153,823.67"
type input "182,578.52"
type input "4,500.00"
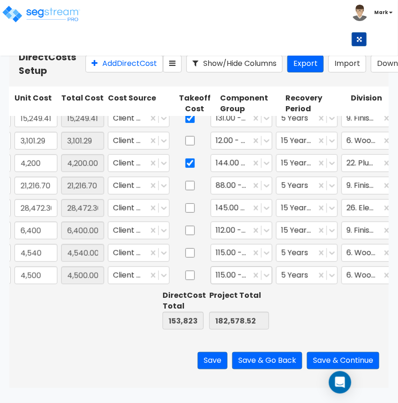
click at [238, 273] on div at bounding box center [231, 275] width 30 height 13
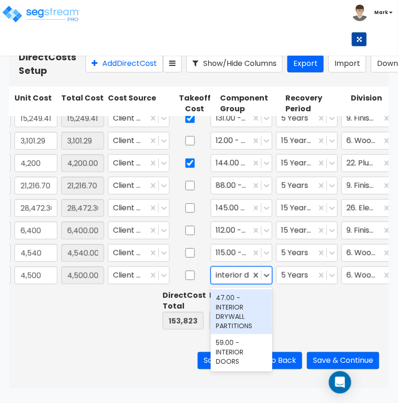
scroll to position [0, 0]
type input "interior dry"
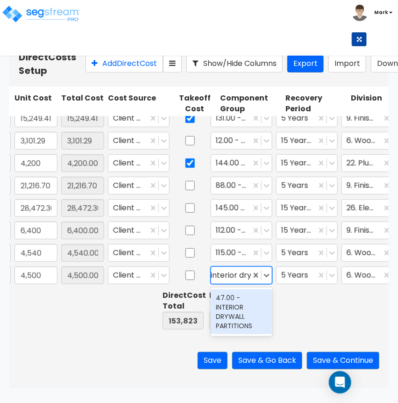
click at [237, 330] on div "47.00 - INTERIOR DRYWALL PARTITIONS" at bounding box center [242, 311] width 62 height 45
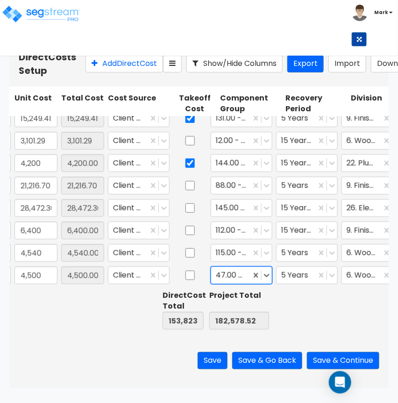
click at [300, 283] on div "5 Years" at bounding box center [306, 274] width 65 height 21
click at [296, 277] on div at bounding box center [296, 275] width 30 height 13
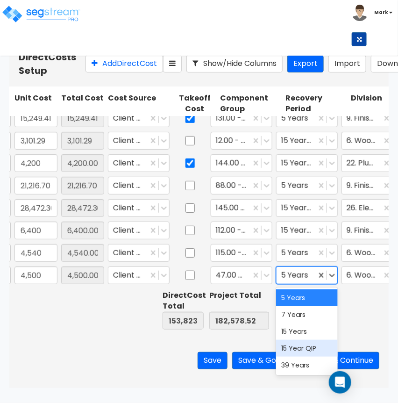
click at [308, 341] on div "15 Year QIP" at bounding box center [307, 348] width 62 height 17
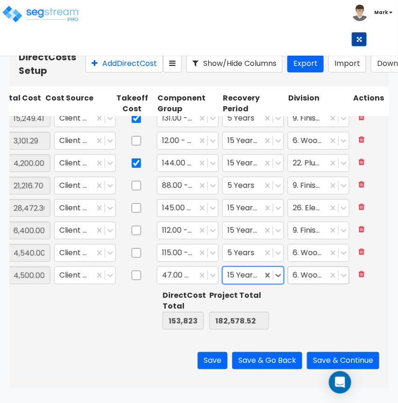
click at [299, 280] on div at bounding box center [308, 275] width 30 height 13
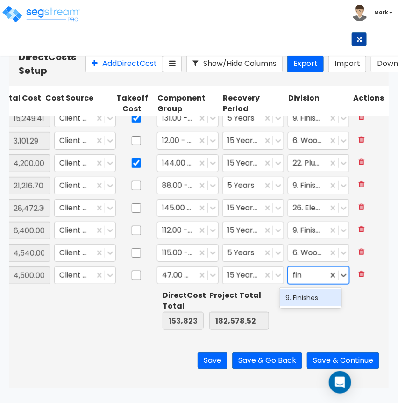
type input "fini"
click at [294, 297] on div "9. Finishes" at bounding box center [311, 297] width 62 height 17
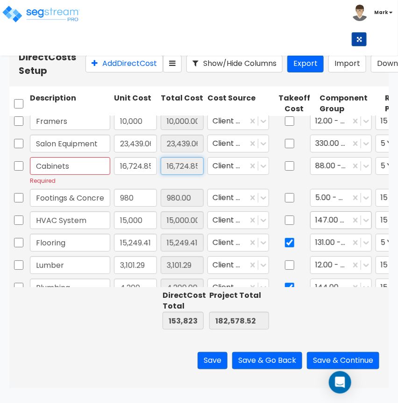
click at [185, 175] on input "16,724.85" at bounding box center [182, 166] width 43 height 18
click at [128, 175] on input "16,724.85" at bounding box center [135, 166] width 43 height 18
type input "21,224.85"
type input "158,323.67"
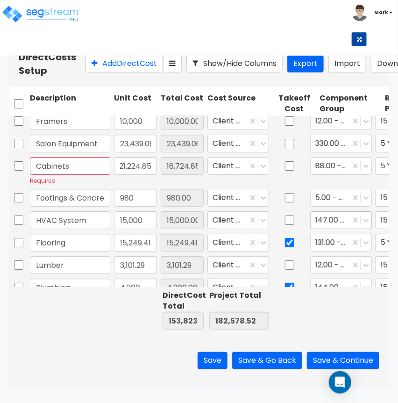
type input "187,078.52"
type input "21,224.85"
click at [96, 331] on div at bounding box center [70, 309] width 84 height 43
click at [225, 72] on button "Show/Hide Columns" at bounding box center [234, 63] width 96 height 17
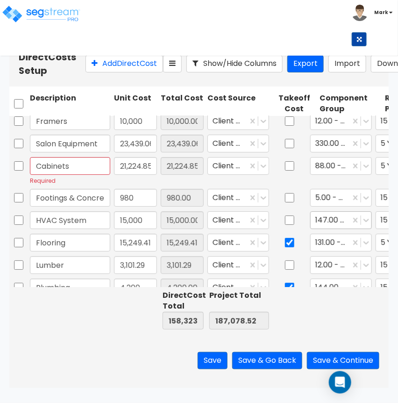
click at [93, 333] on div "Direct Cost Total 158,323.67 Project Total 187,078.52" at bounding box center [198, 309] width 379 height 47
click at [228, 65] on button "Show/Hide Columns" at bounding box center [234, 63] width 96 height 17
click at [105, 331] on div at bounding box center [70, 309] width 84 height 43
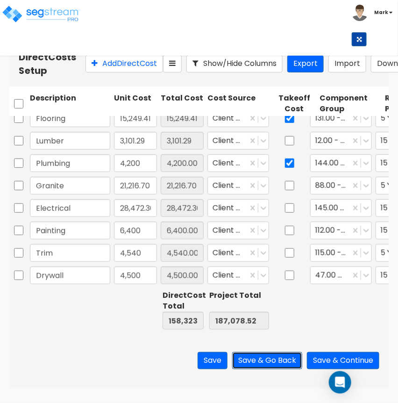
click at [278, 368] on button "Save & Go Back" at bounding box center [267, 360] width 70 height 17
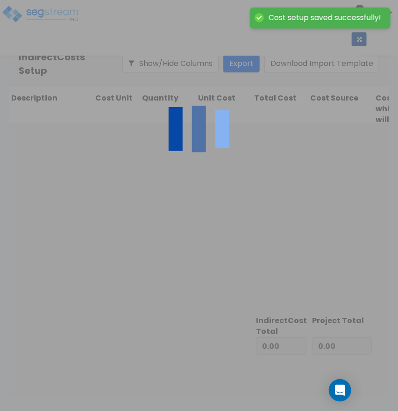
type input "158,323.67"
type input "28,754.85"
type input "187,078.52"
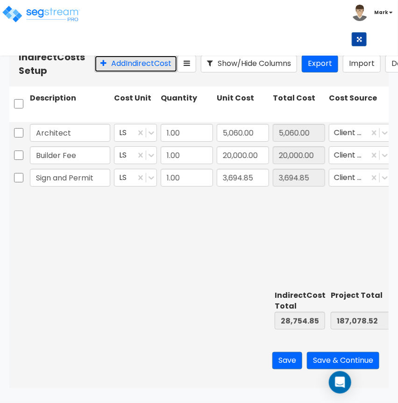
click at [94, 72] on button "Add Indirect Cost" at bounding box center [135, 63] width 83 height 17
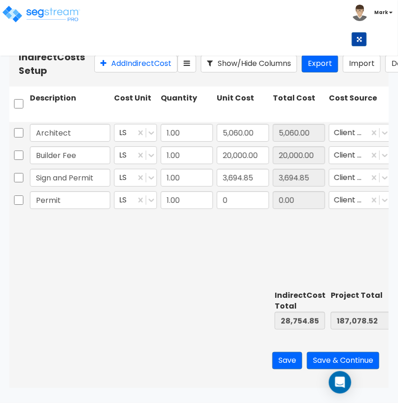
type input "Permit"
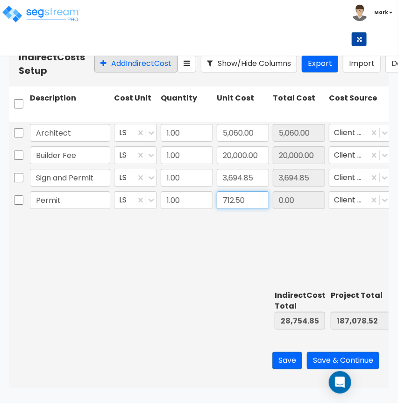
type input "712.50"
type input "29,467.35"
type input "187,791.02"
type input "712.50"
click at [100, 67] on icon at bounding box center [103, 62] width 6 height 7
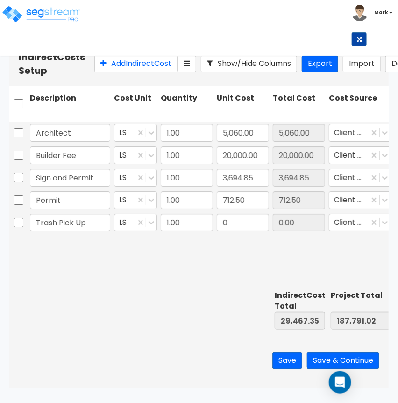
type input "Trash Pick Up"
click at [232, 230] on input "0" at bounding box center [243, 223] width 52 height 18
type input "2,850"
type input "32,317.35"
type input "190,641.02"
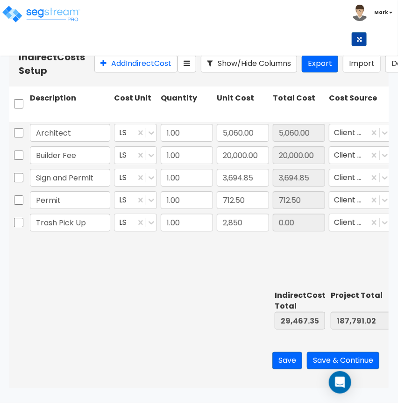
type input "2,850.00"
click at [168, 256] on div "Architect LS 1.00 5,060.00 5,060.00 Client Cost Client Cost 1. General Requirem…" at bounding box center [198, 204] width 379 height 164
click at [129, 72] on button "Add Indirect Cost" at bounding box center [135, 63] width 83 height 17
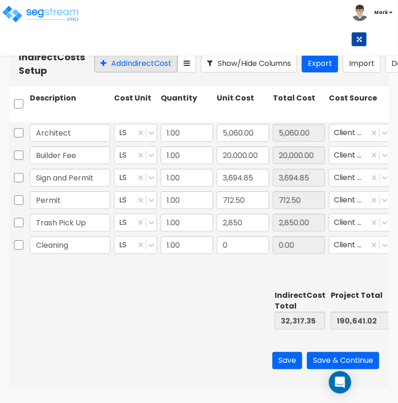
type input "Cleaning"
type input "4"
type input "650"
type input "32,967.35"
type input "191,291.02"
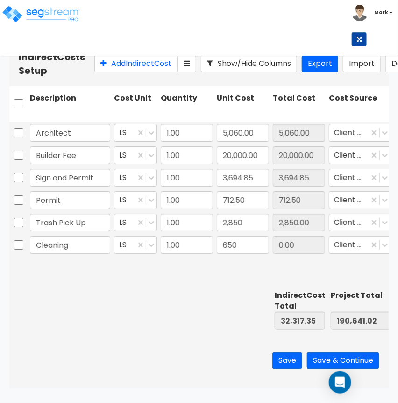
type input "650.00"
click at [251, 272] on div "Architect LS 1.00 5,060.00 5,060.00 Client Cost Client Cost 1. General Requirem…" at bounding box center [198, 204] width 379 height 164
click at [367, 369] on button "Save & Continue" at bounding box center [343, 360] width 72 height 17
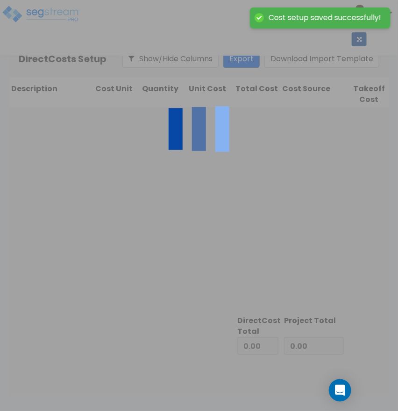
type input "32,967.35"
type input "158,323.67"
type input "191,291.02"
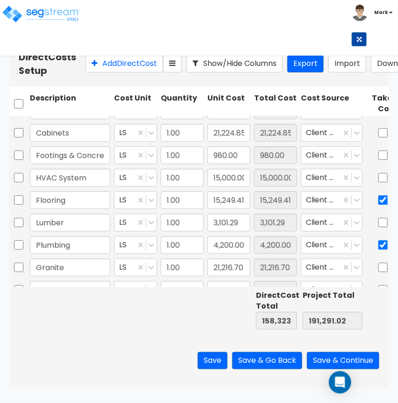
scroll to position [13, 0]
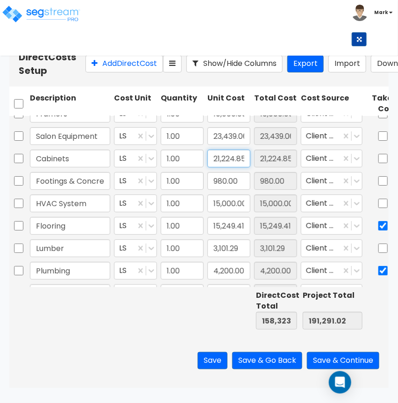
click at [230, 167] on input "21,224.85" at bounding box center [228, 159] width 43 height 18
type input "18,235.01"
type input "155,333.83"
type input "188,301.18"
type input "18,235.01"
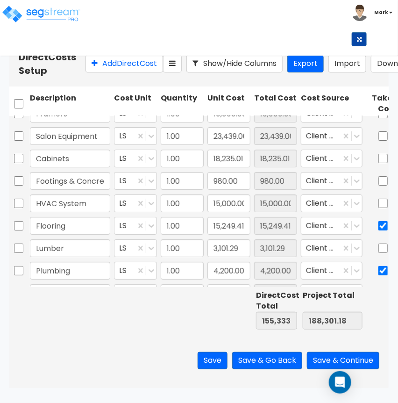
click at [174, 318] on div at bounding box center [182, 309] width 47 height 43
click at [364, 365] on button "Save & Continue" at bounding box center [343, 360] width 72 height 17
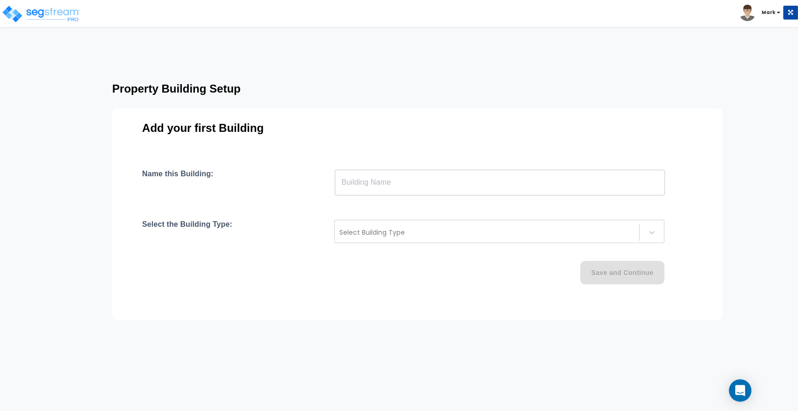
click at [400, 182] on input "text" at bounding box center [500, 182] width 330 height 26
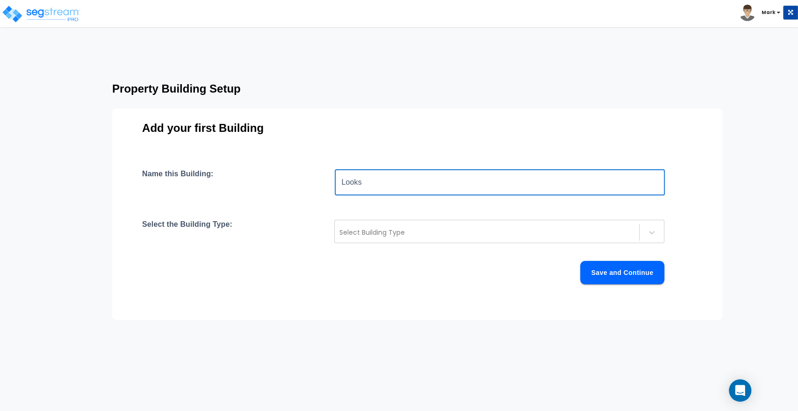
type input "Looks Hair Salon"
click at [396, 238] on div "Select Building Type" at bounding box center [487, 232] width 304 height 15
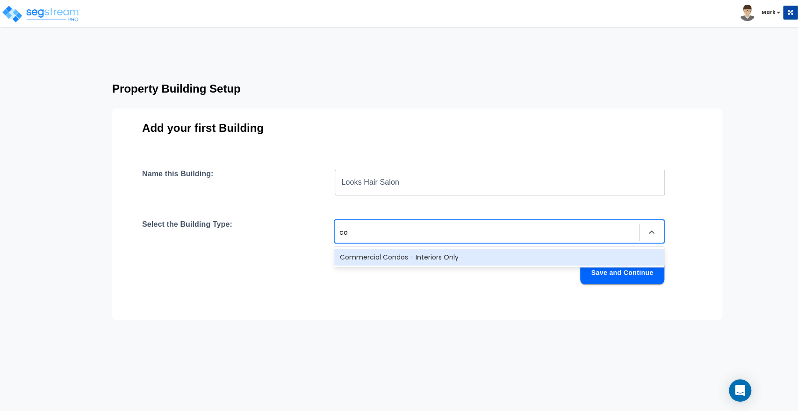
type input "c"
type input "h"
type input "s"
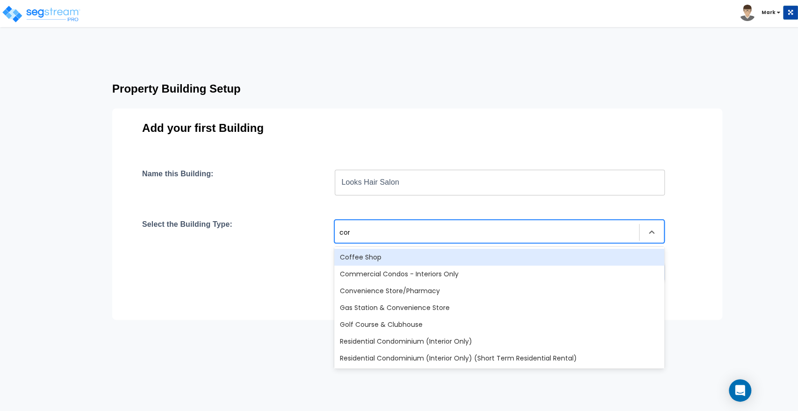
type input "comm"
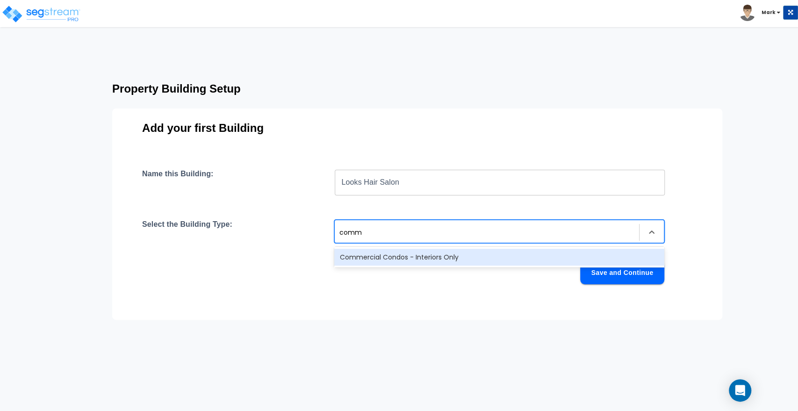
click at [399, 264] on div "Commercial Condos - Interiors Only" at bounding box center [499, 257] width 330 height 17
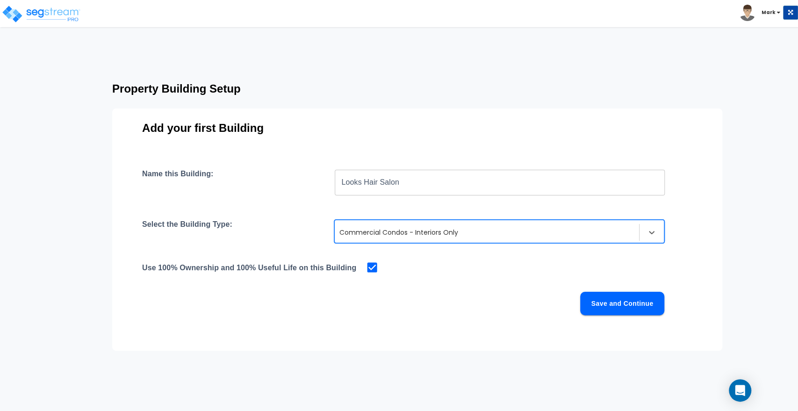
click at [590, 305] on button "Save and Continue" at bounding box center [622, 303] width 84 height 23
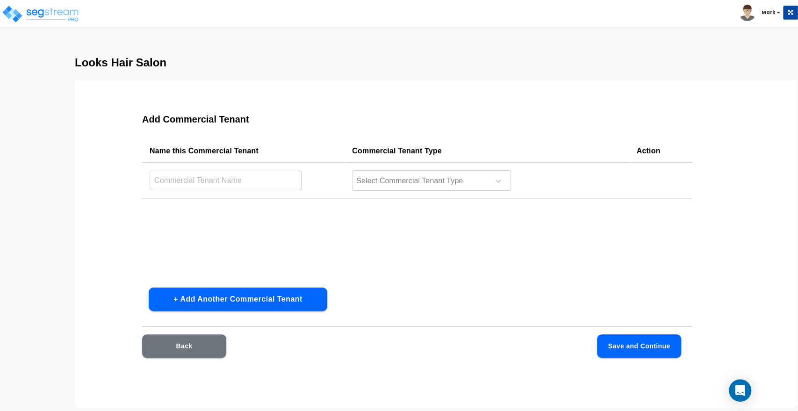
click at [245, 175] on input "text" at bounding box center [226, 180] width 152 height 20
type input "Looks Hair Salon"
click at [389, 175] on div at bounding box center [419, 181] width 128 height 13
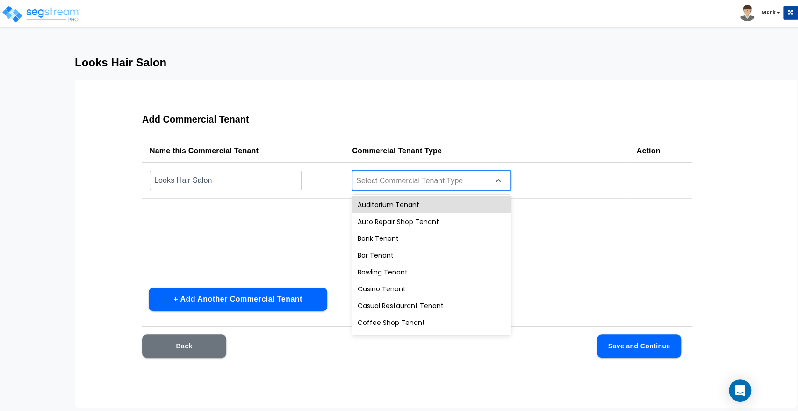
type input "o"
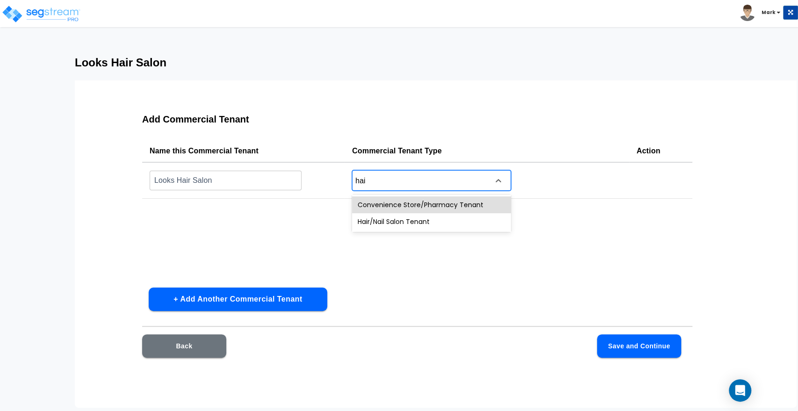
type input "hair"
click at [393, 212] on div "Hair/Nail Salon Tenant" at bounding box center [431, 204] width 159 height 17
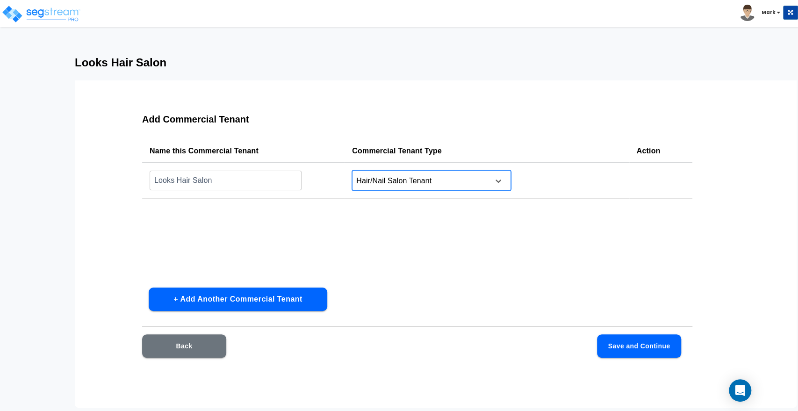
click at [363, 245] on div "Name this Commercial Tenant Commercial Tenant Type Action Looks Hair Salon ​ op…" at bounding box center [417, 210] width 550 height 140
click at [642, 344] on button "Save and Continue" at bounding box center [639, 345] width 84 height 23
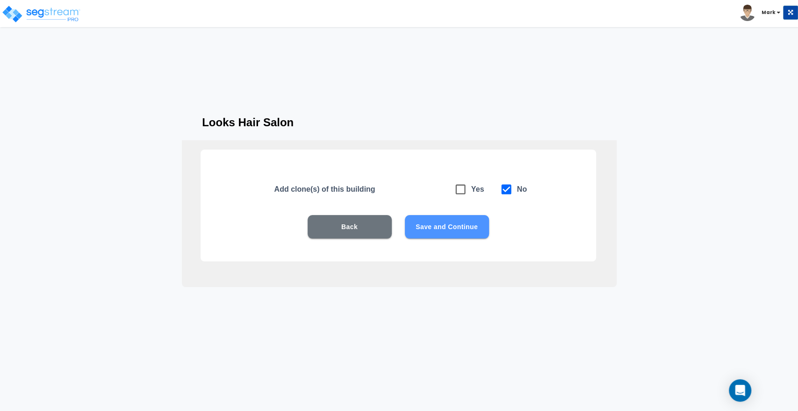
click at [429, 228] on button "Save and Continue" at bounding box center [447, 226] width 84 height 23
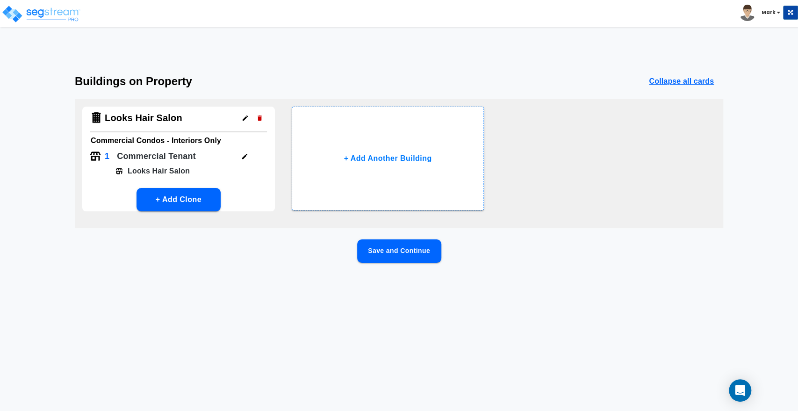
click at [418, 249] on button "Save and Continue" at bounding box center [399, 250] width 84 height 23
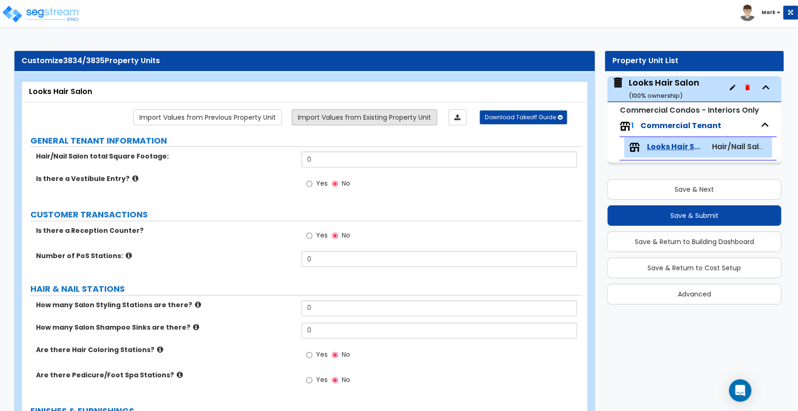
click at [350, 109] on link "Import Values from Existing Property Unit" at bounding box center [364, 117] width 145 height 16
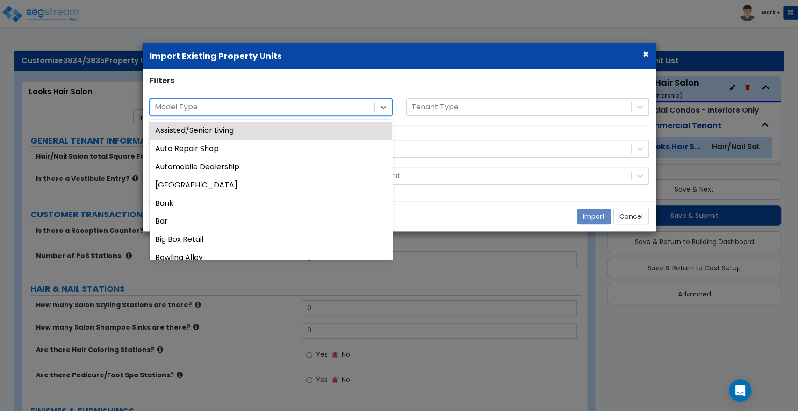
click at [334, 107] on div at bounding box center [262, 107] width 215 height 13
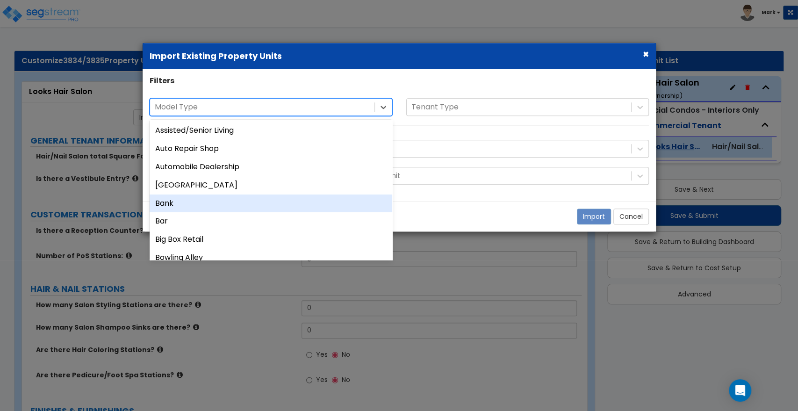
scroll to position [35, 0]
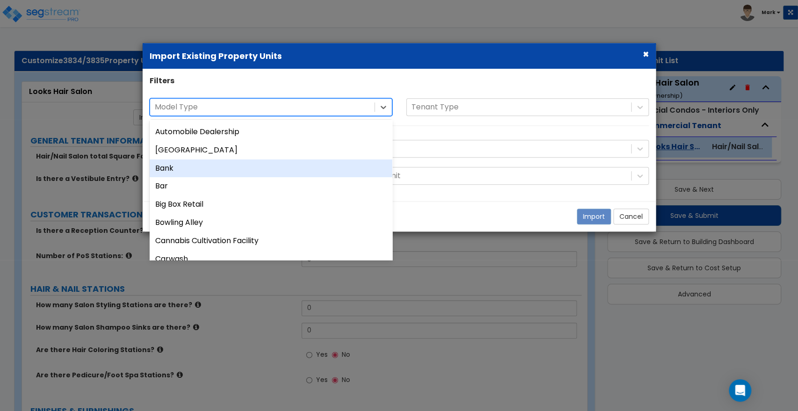
click at [298, 167] on div "Bank" at bounding box center [271, 168] width 243 height 18
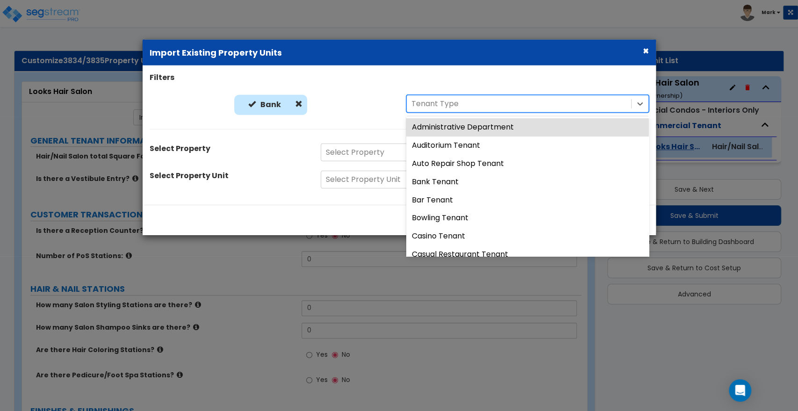
click at [500, 101] on div at bounding box center [518, 104] width 215 height 13
click at [299, 104] on span at bounding box center [298, 103] width 7 height 7
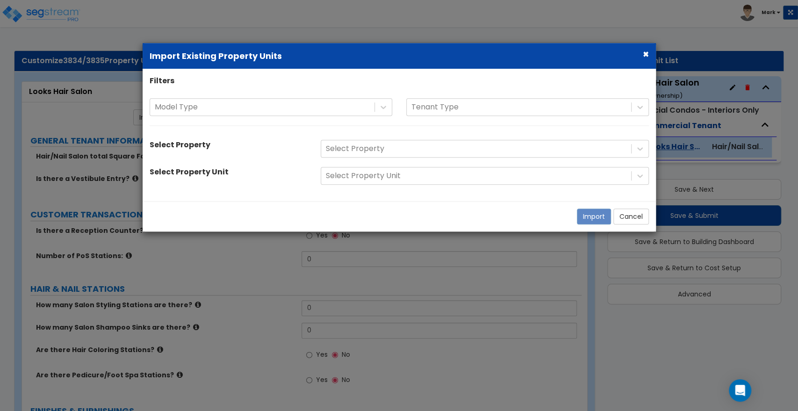
click at [299, 104] on div at bounding box center [262, 107] width 215 height 13
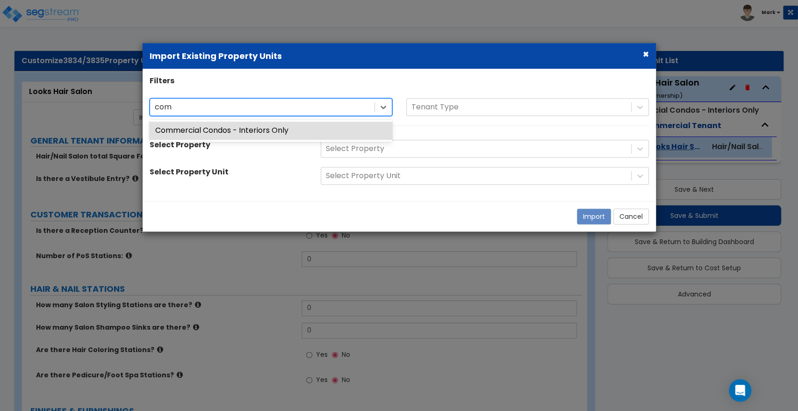
type input "comm"
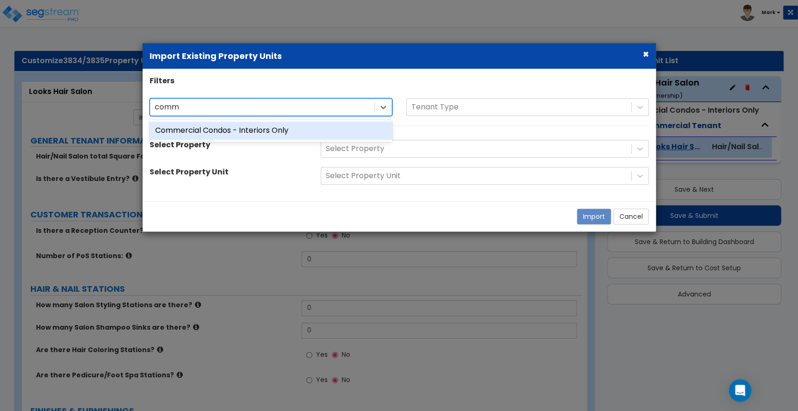
click at [291, 126] on div "Commercial Condos - Interiors Only" at bounding box center [271, 130] width 243 height 18
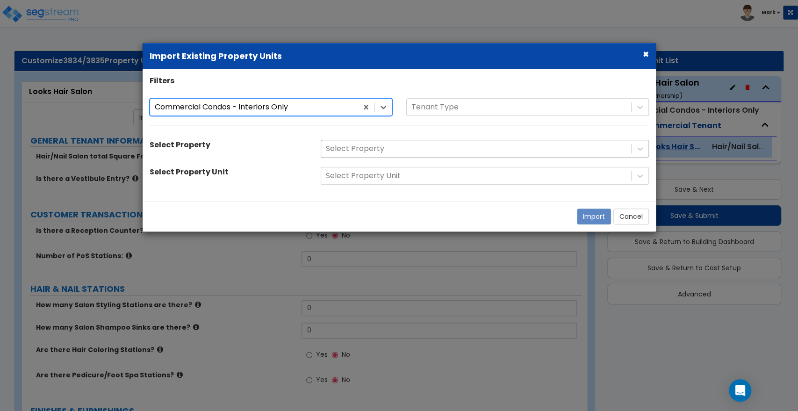
click at [374, 154] on div at bounding box center [476, 149] width 300 height 13
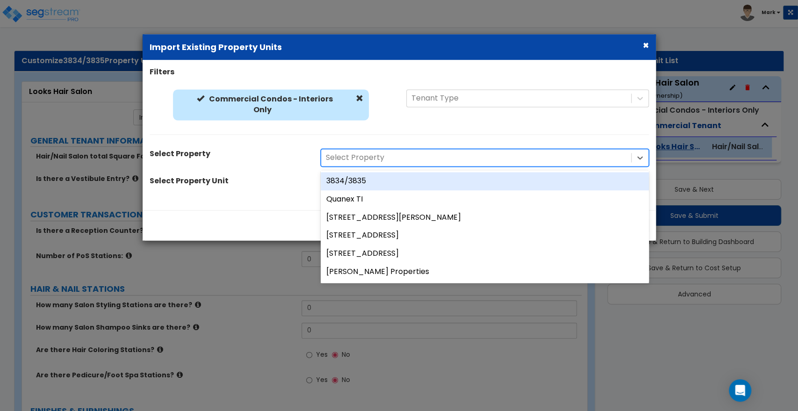
click at [377, 182] on div "3834/3835" at bounding box center [485, 181] width 328 height 18
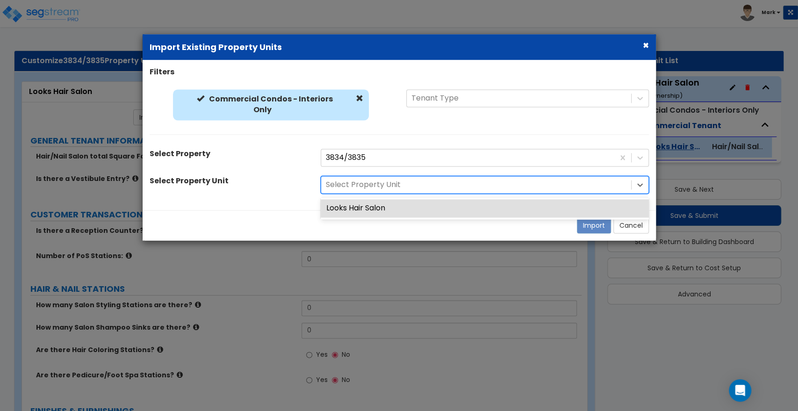
click at [420, 188] on div at bounding box center [476, 184] width 300 height 13
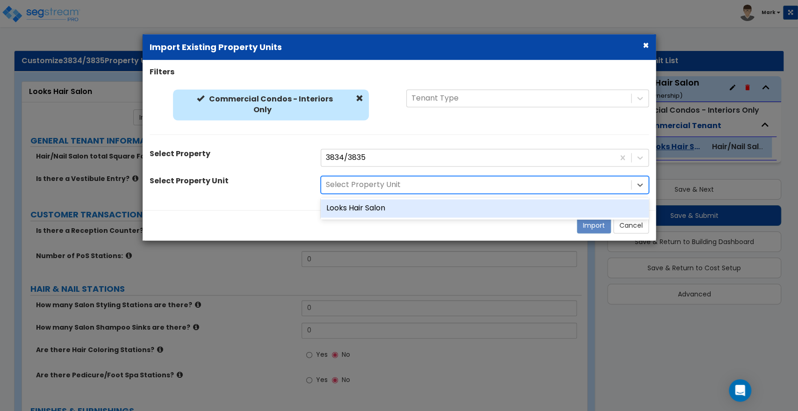
click at [405, 208] on div "Looks Hair Salon" at bounding box center [485, 208] width 328 height 18
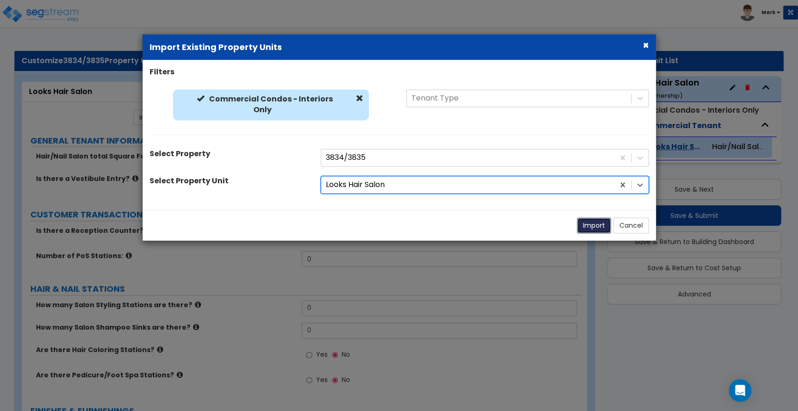
click at [583, 227] on button "Import" at bounding box center [594, 225] width 34 height 16
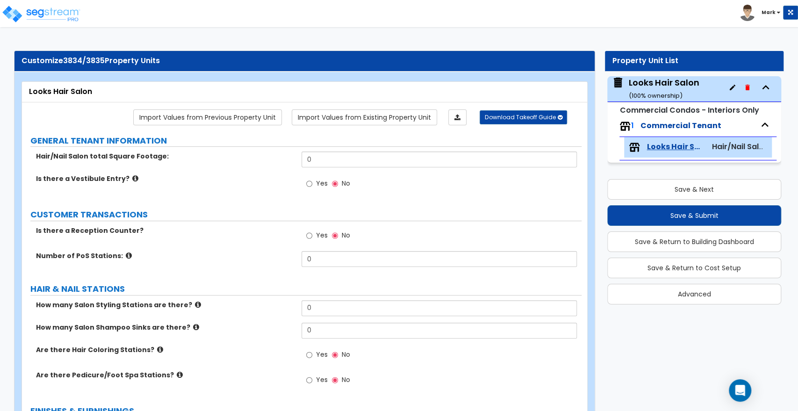
scroll to position [0, 0]
click at [55, 16] on img at bounding box center [40, 14] width 79 height 19
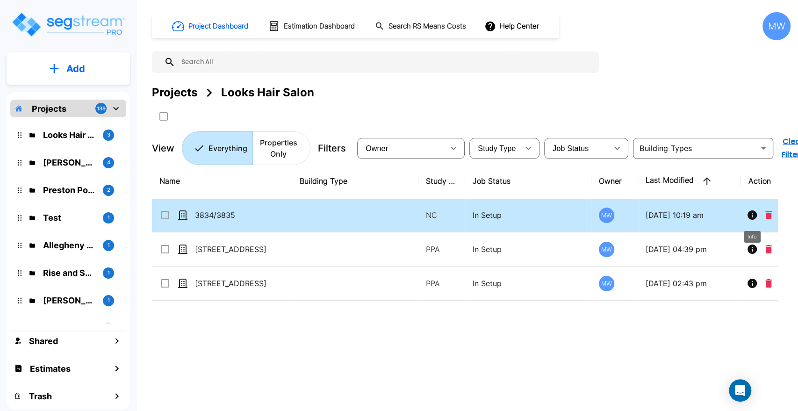
click at [747, 214] on icon "Info" at bounding box center [751, 214] width 11 height 11
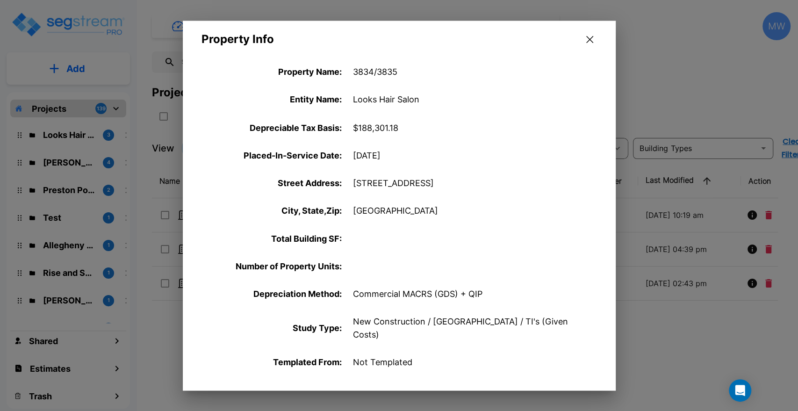
click at [589, 42] on icon "button" at bounding box center [589, 39] width 7 height 7
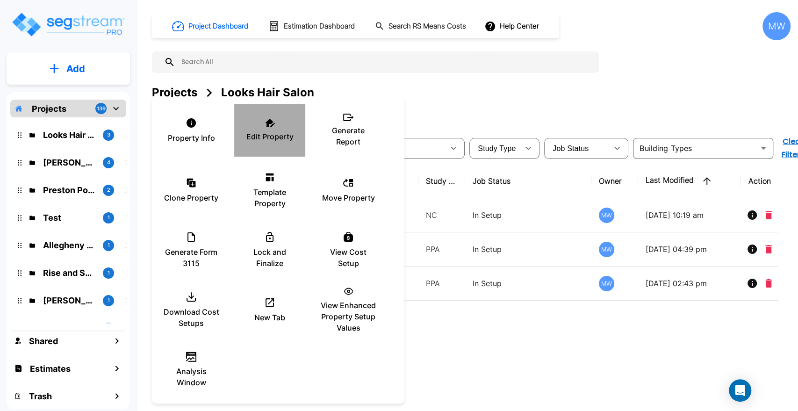
click at [281, 150] on div "Edit Property" at bounding box center [270, 130] width 56 height 47
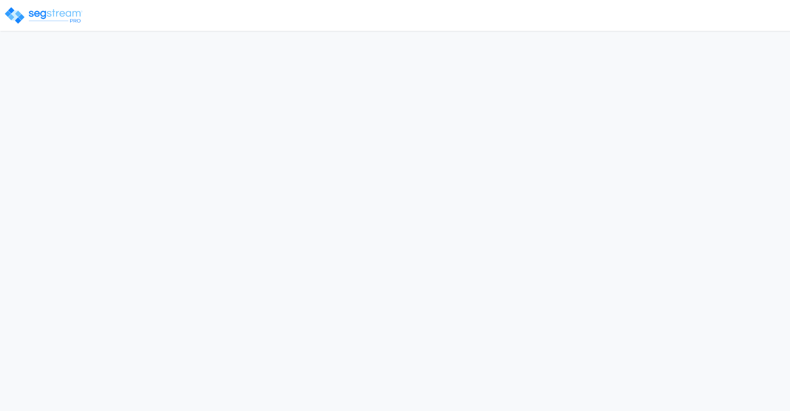
select select "GA"
select select "2024"
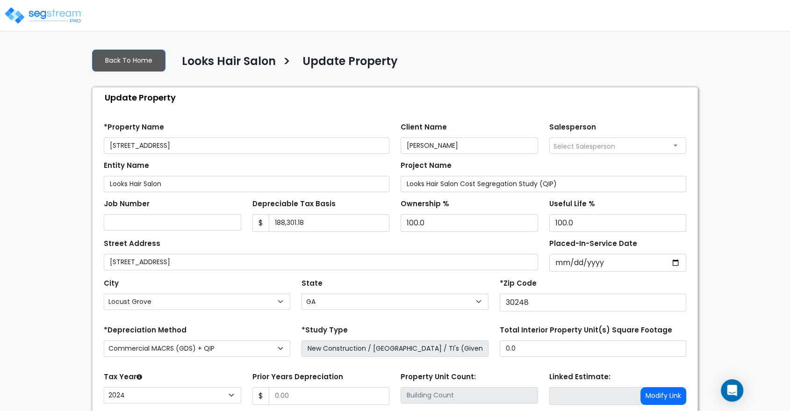
scroll to position [82, 0]
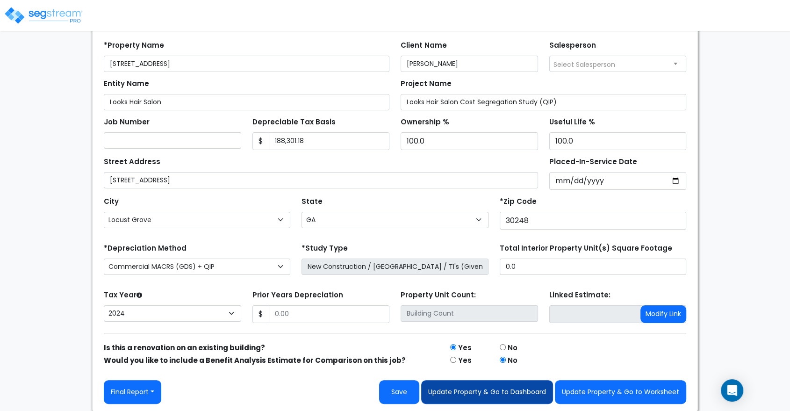
type input "3834/3835 Hwy 42 S"
click at [537, 383] on button "Update Property & Go to Dashboard" at bounding box center [487, 392] width 132 height 24
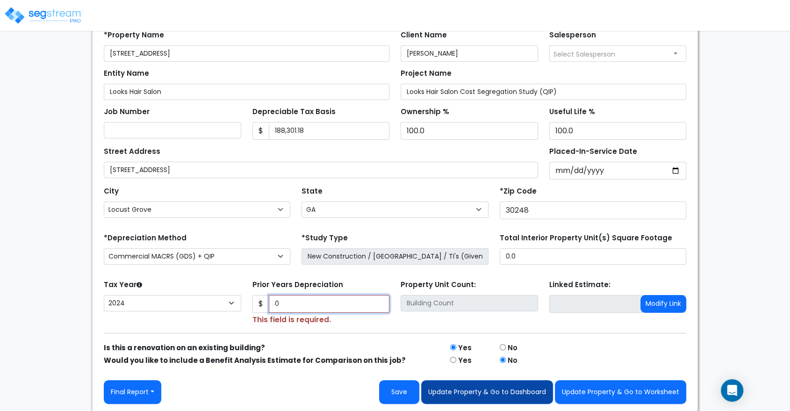
type input "0"
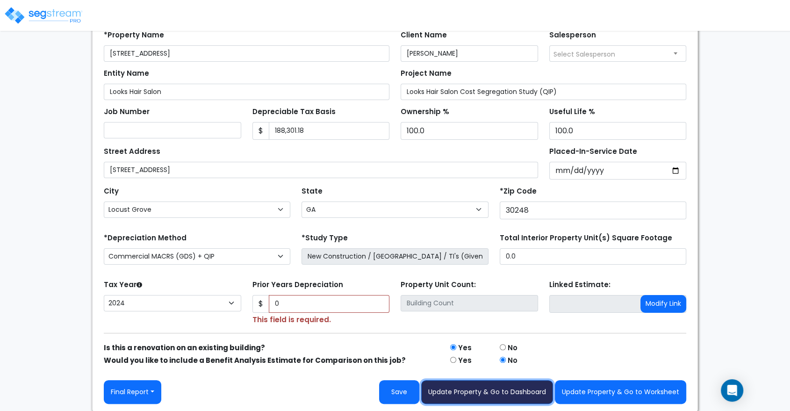
click at [490, 396] on button "Update Property & Go to Dashboard" at bounding box center [487, 392] width 132 height 24
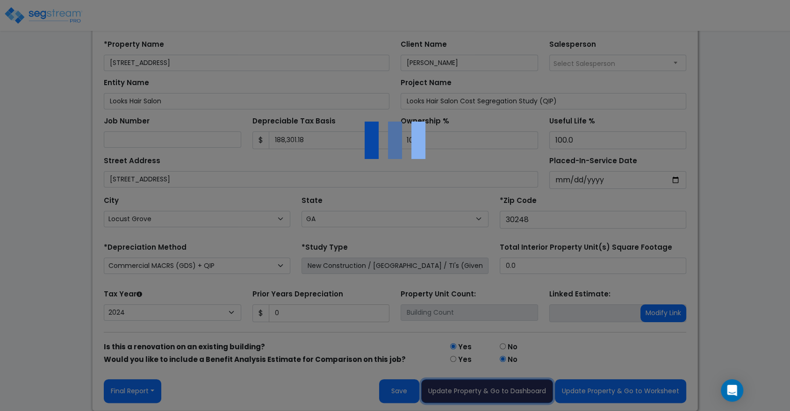
scroll to position [113, 0]
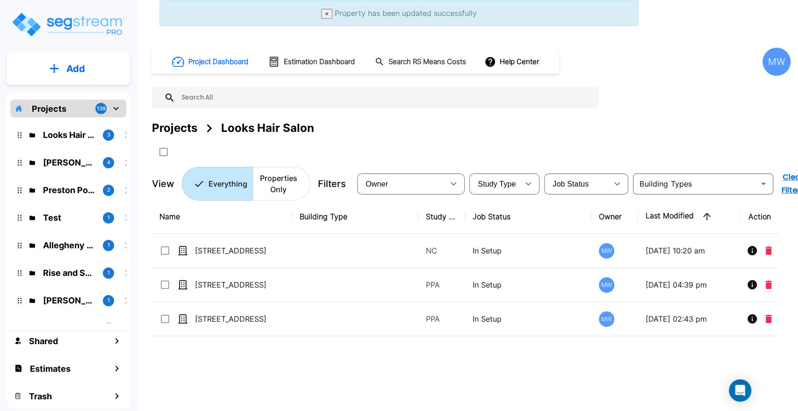
scroll to position [35, 0]
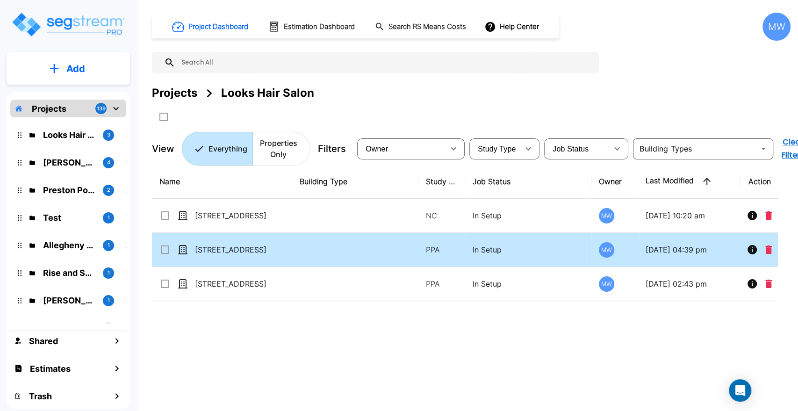
click at [407, 249] on td at bounding box center [355, 250] width 126 height 34
checkbox input "true"
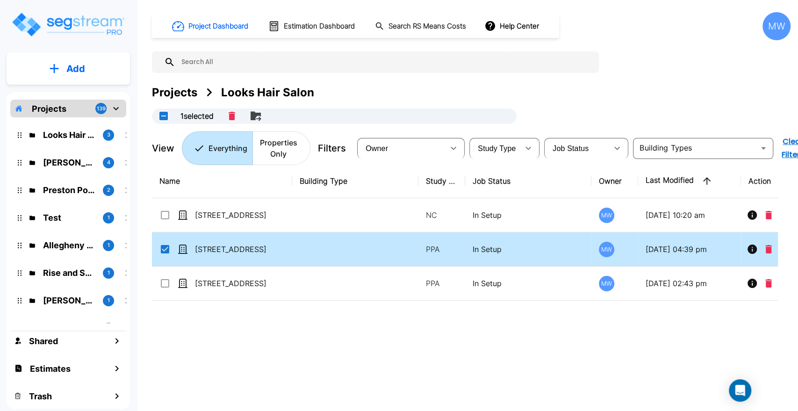
scroll to position [0, 0]
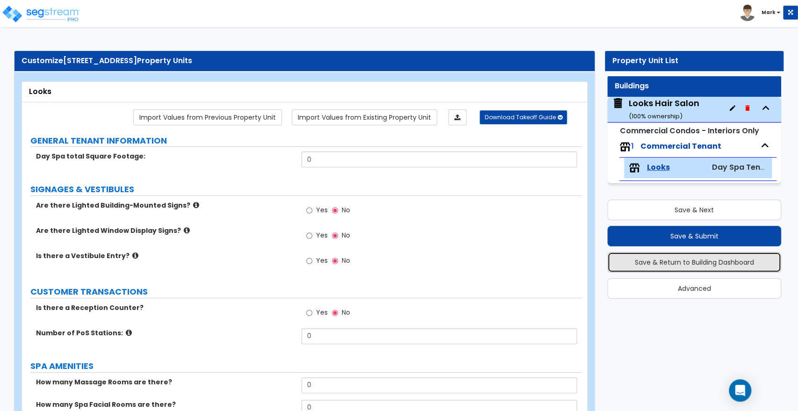
click at [656, 262] on button "Save & Return to Building Dashboard" at bounding box center [694, 262] width 174 height 21
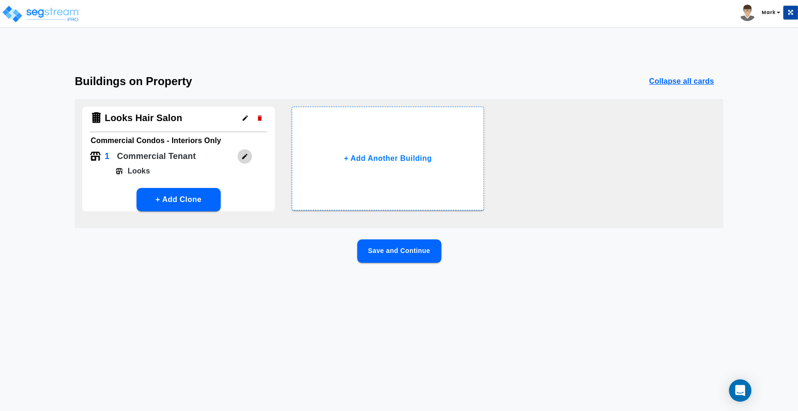
click at [244, 154] on icon "button" at bounding box center [244, 156] width 7 height 7
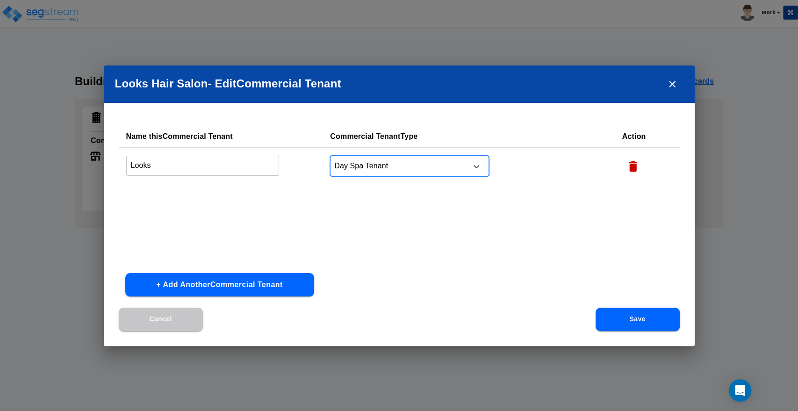
click at [376, 172] on div "Day Spa Tenant" at bounding box center [397, 166] width 134 height 14
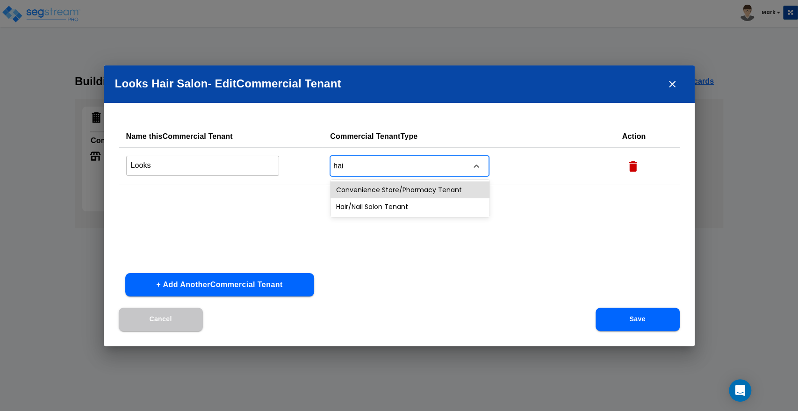
type input "hair"
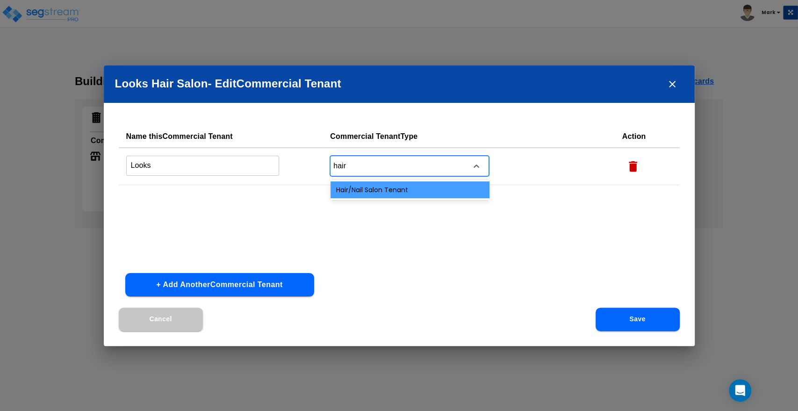
click at [373, 197] on div "Hair/Nail Salon Tenant" at bounding box center [409, 189] width 159 height 17
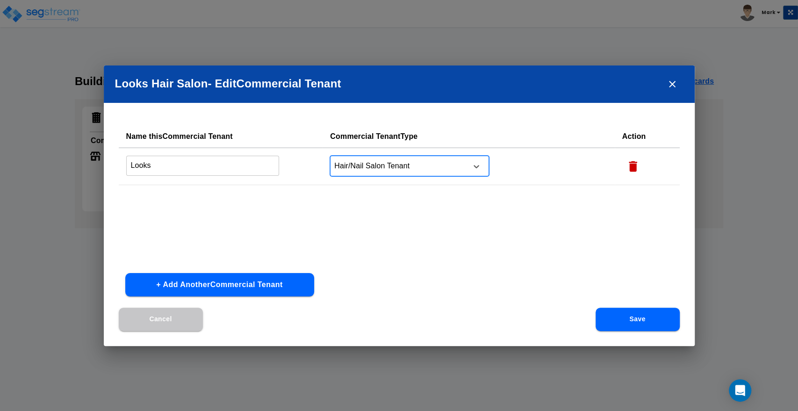
click at [226, 164] on input "Looks" at bounding box center [202, 166] width 153 height 20
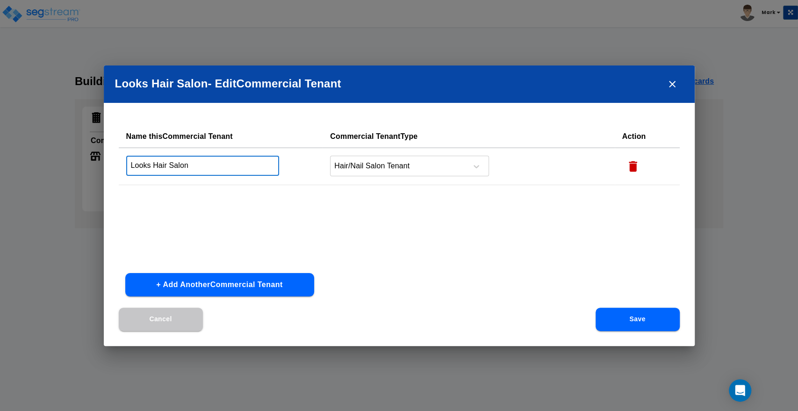
type input "Looks Hair Salon"
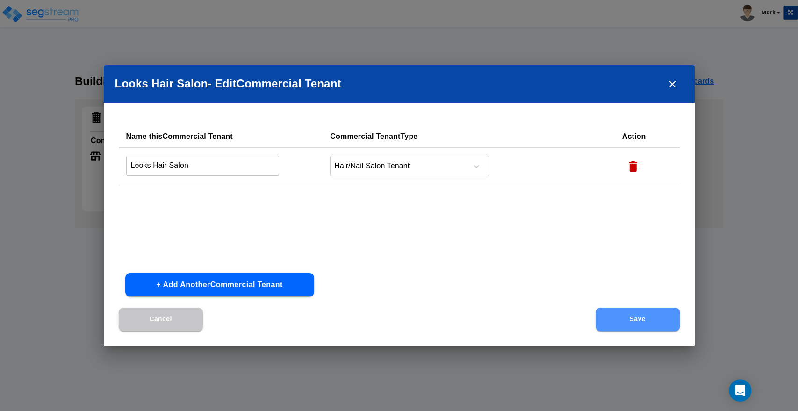
click at [671, 321] on button "Save" at bounding box center [637, 318] width 84 height 23
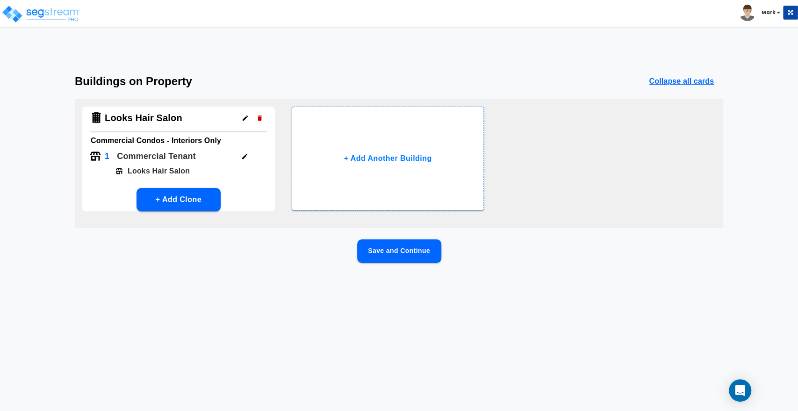
click at [412, 255] on button "Save and Continue" at bounding box center [399, 250] width 84 height 23
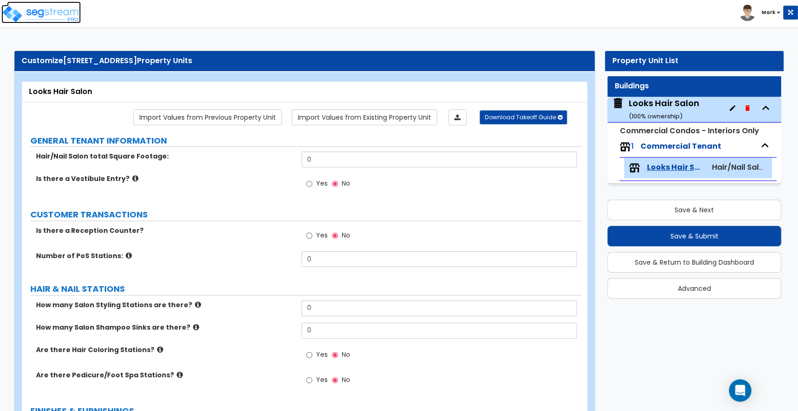
click at [68, 19] on img at bounding box center [40, 14] width 79 height 19
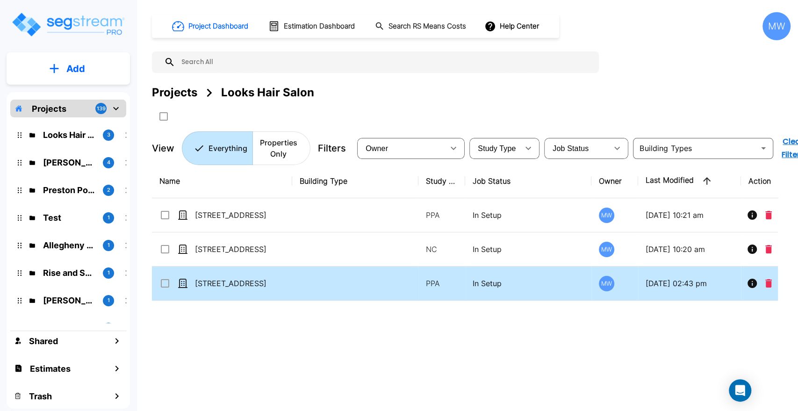
click at [315, 292] on td at bounding box center [355, 283] width 126 height 34
checkbox input "true"
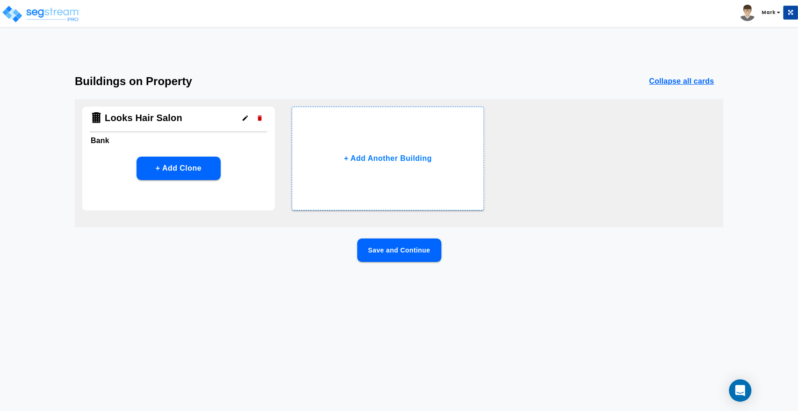
click at [386, 252] on button "Save and Continue" at bounding box center [399, 249] width 84 height 23
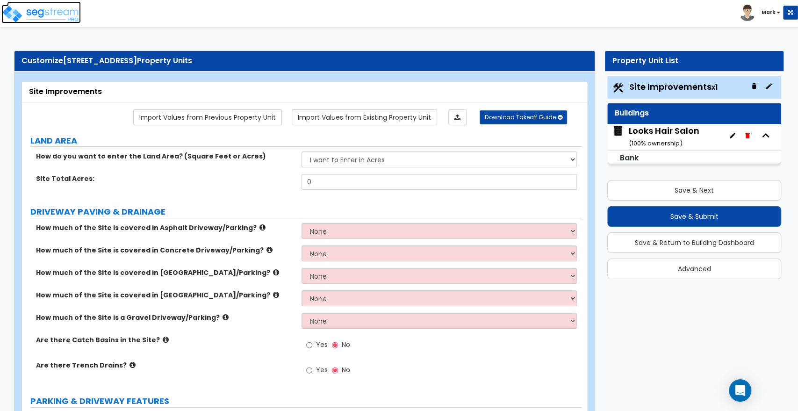
click at [64, 12] on img at bounding box center [40, 14] width 79 height 19
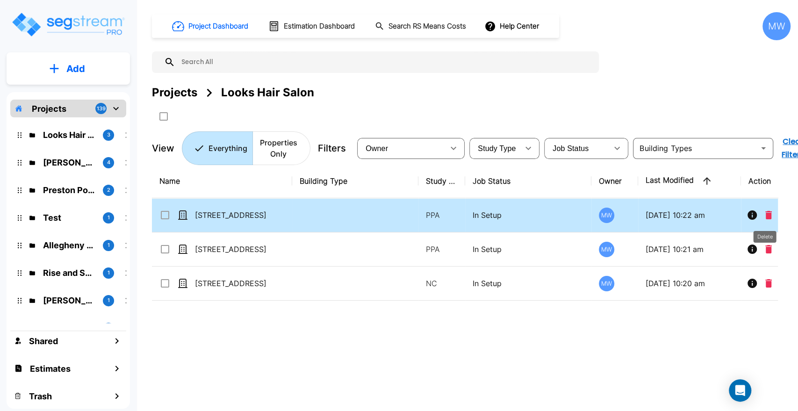
click at [770, 216] on icon "Delete" at bounding box center [768, 215] width 7 height 8
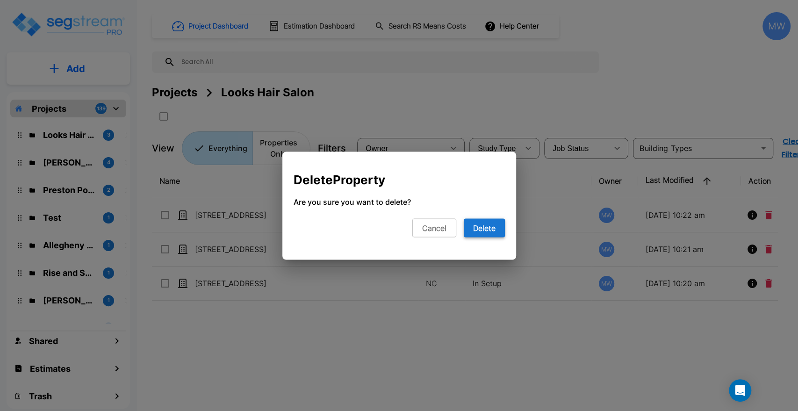
click at [485, 220] on button "Delete" at bounding box center [484, 227] width 41 height 19
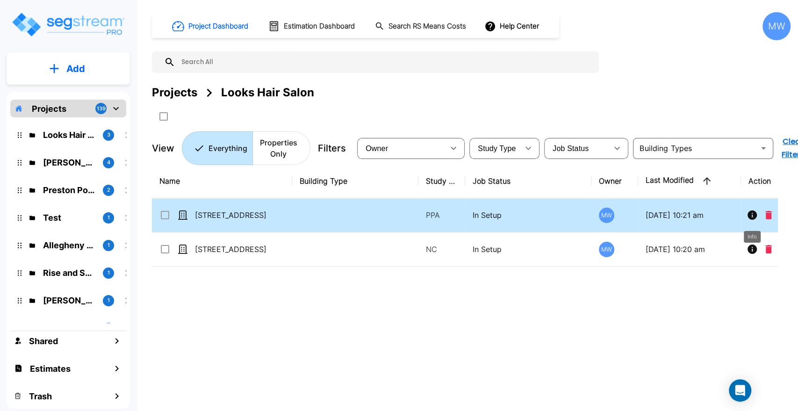
click at [749, 214] on icon "Info" at bounding box center [751, 214] width 9 height 9
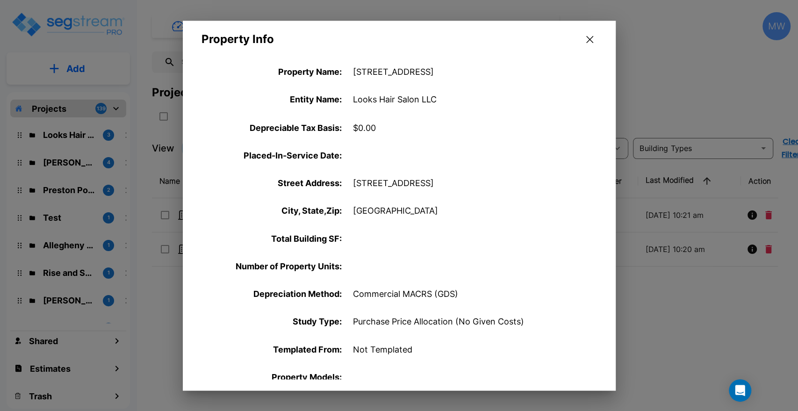
click at [584, 43] on button "button" at bounding box center [589, 39] width 14 height 15
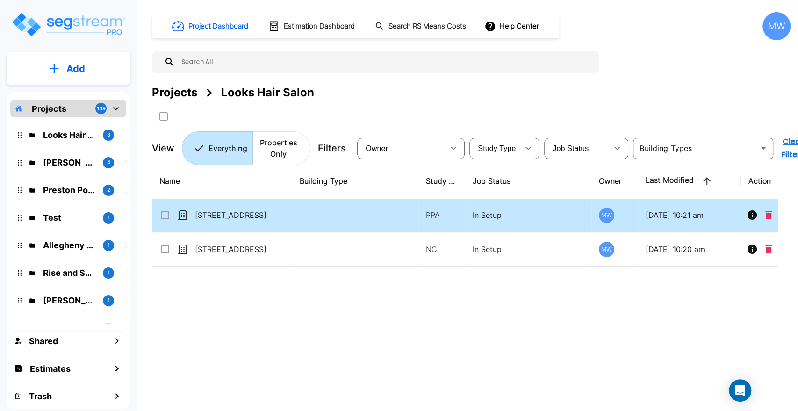
click at [311, 226] on td at bounding box center [355, 215] width 126 height 34
checkbox input "true"
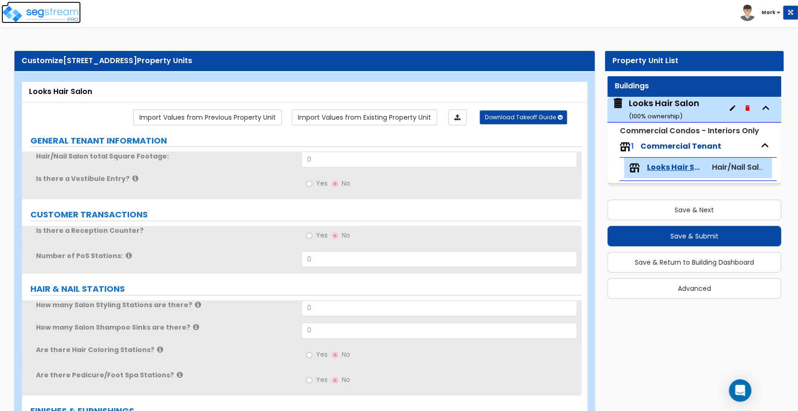
click at [42, 16] on img at bounding box center [40, 14] width 79 height 19
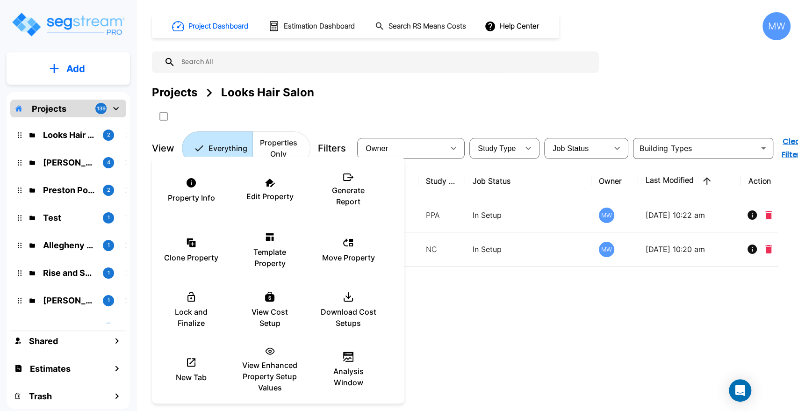
click at [435, 285] on div at bounding box center [399, 205] width 798 height 411
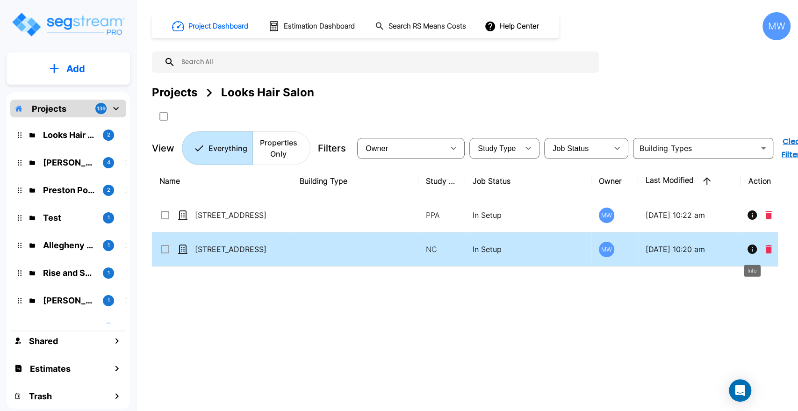
click at [754, 240] on button "Info" at bounding box center [751, 249] width 19 height 19
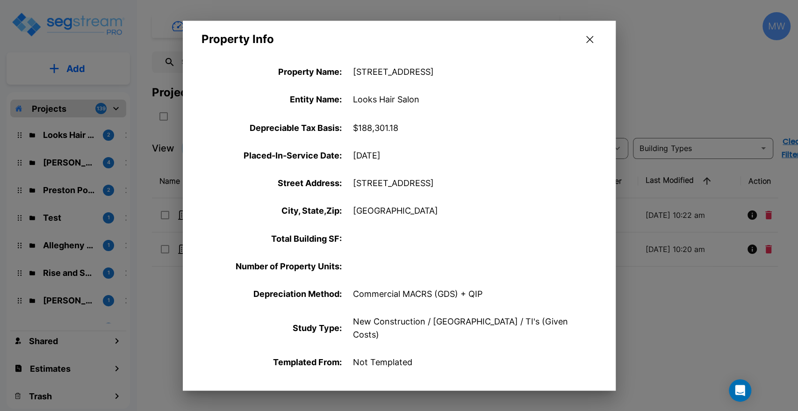
click at [586, 43] on icon "button" at bounding box center [589, 39] width 7 height 7
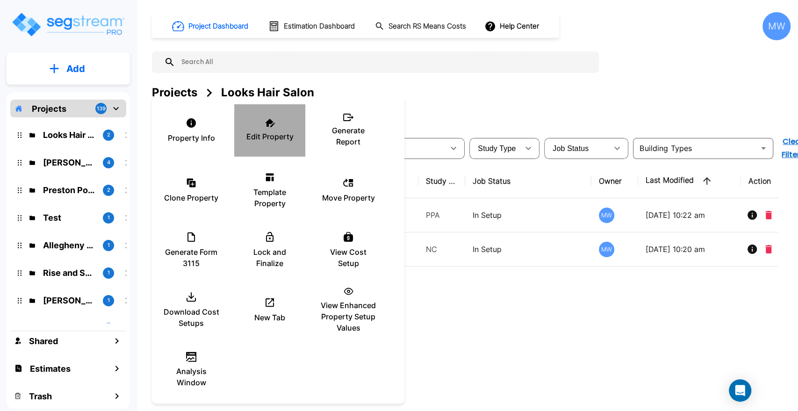
click at [255, 132] on p "Edit Property" at bounding box center [269, 136] width 47 height 11
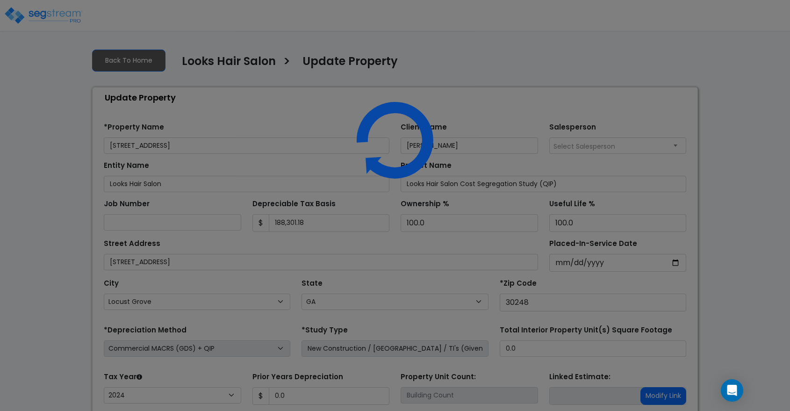
select select "GA"
select select "2024"
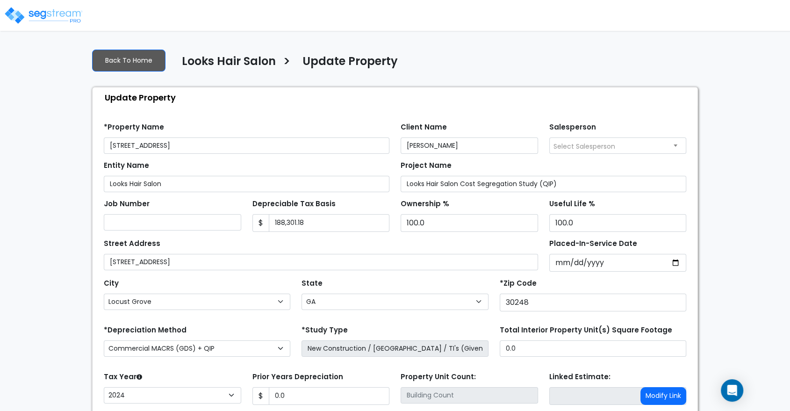
scroll to position [82, 0]
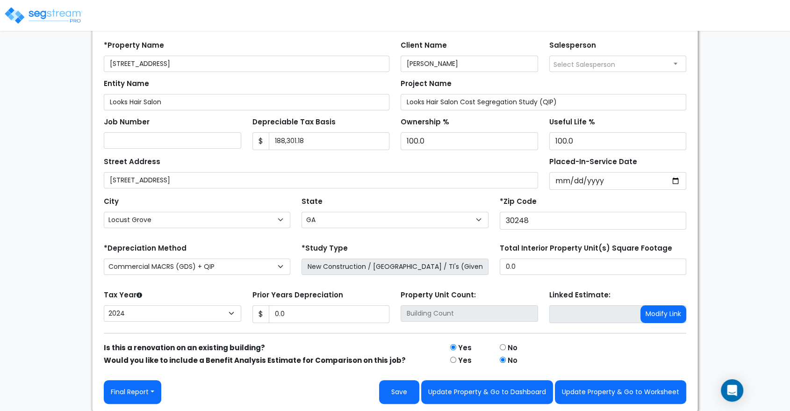
type input "[STREET_ADDRESS]"
click at [335, 326] on form "*Property Name [STREET_ADDRESS] Client Name [PERSON_NAME] Salesperson Select Sa…" at bounding box center [395, 219] width 582 height 370
click at [333, 317] on input "0.0" at bounding box center [329, 314] width 121 height 18
click at [526, 386] on button "Update Property & Go to Dashboard" at bounding box center [487, 392] width 132 height 24
type input "0"
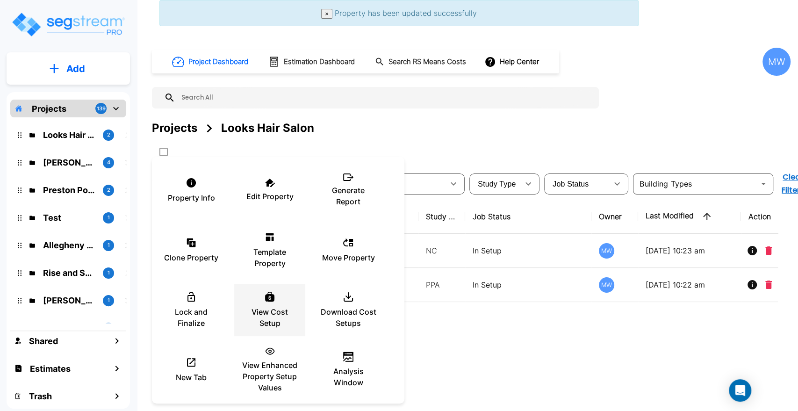
drag, startPoint x: 437, startPoint y: 298, endPoint x: 292, endPoint y: 285, distance: 146.4
click at [292, 285] on div "Property Info Edit Property Generate Report Clone Property Template Property Mo…" at bounding box center [399, 205] width 798 height 411
checkbox input "true"
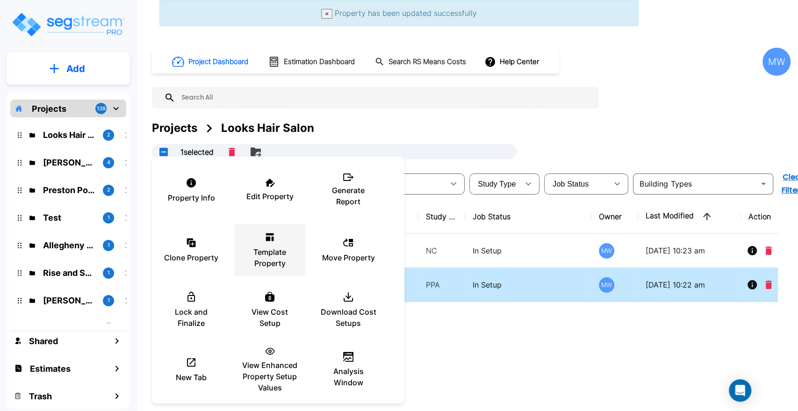
click at [274, 264] on p "Template Property" at bounding box center [270, 257] width 56 height 22
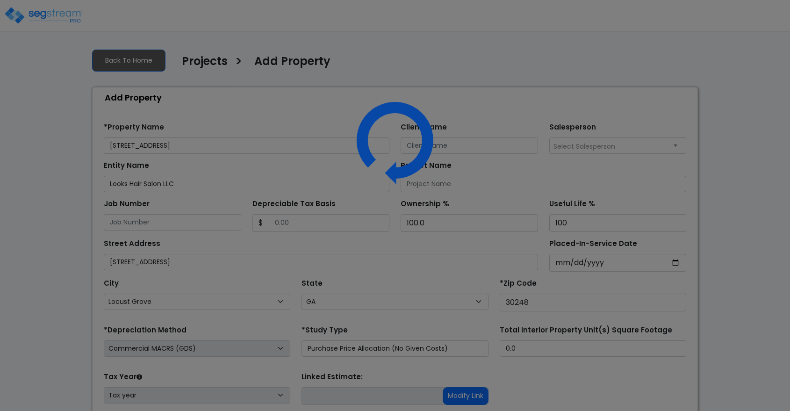
select select "Locust Grove"
select select "GA"
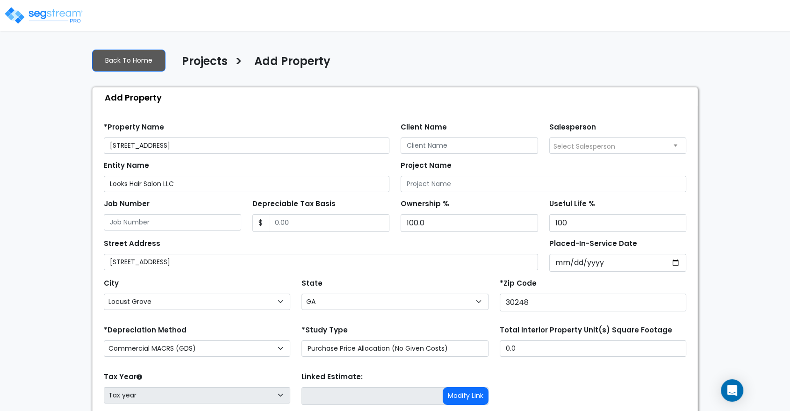
click at [125, 144] on input "[STREET_ADDRESS]" at bounding box center [246, 145] width 285 height 16
drag, startPoint x: 195, startPoint y: 143, endPoint x: 155, endPoint y: 146, distance: 40.7
click at [155, 146] on input "[STREET_ADDRESS]" at bounding box center [246, 145] width 285 height 16
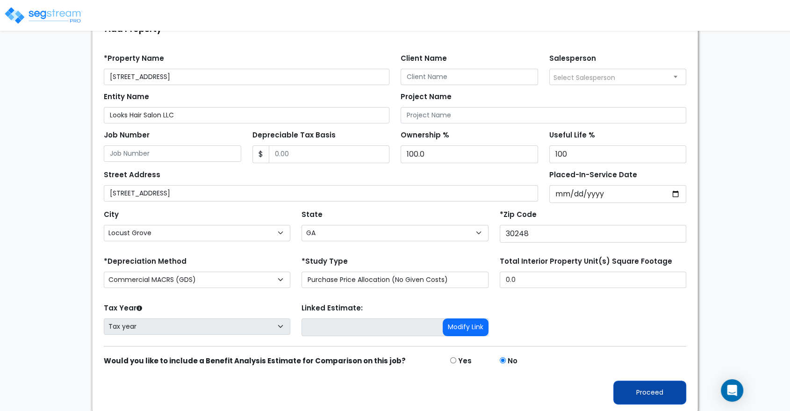
scroll to position [68, 0]
type input "[STREET_ADDRESS]"
click at [654, 384] on button "Proceed" at bounding box center [649, 393] width 73 height 24
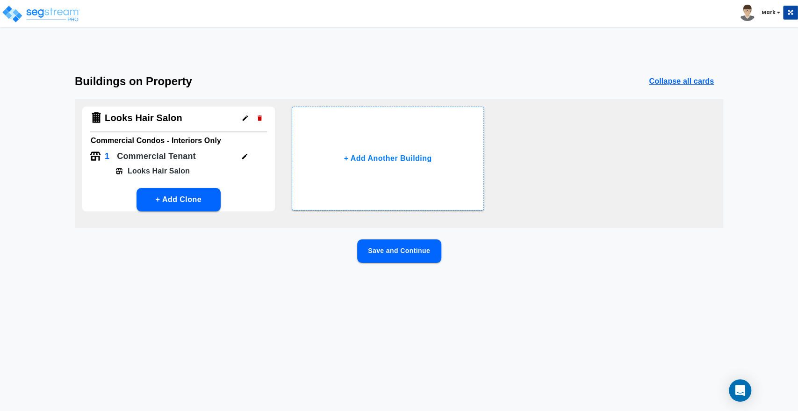
click at [430, 259] on button "Save and Continue" at bounding box center [399, 250] width 84 height 23
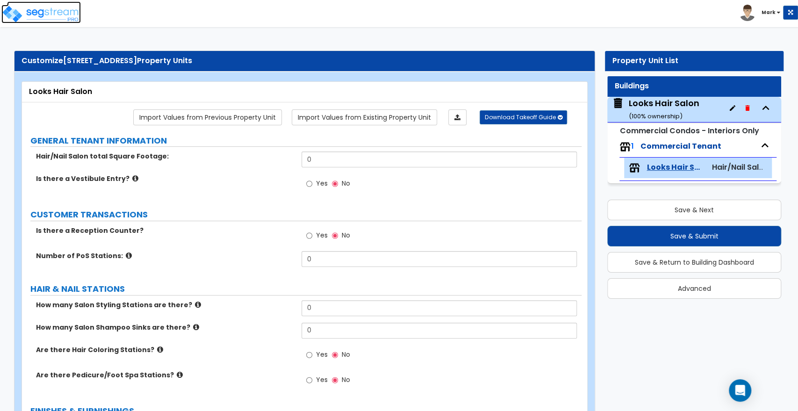
click at [20, 21] on img at bounding box center [40, 14] width 79 height 19
